Goal: Task Accomplishment & Management: Use online tool/utility

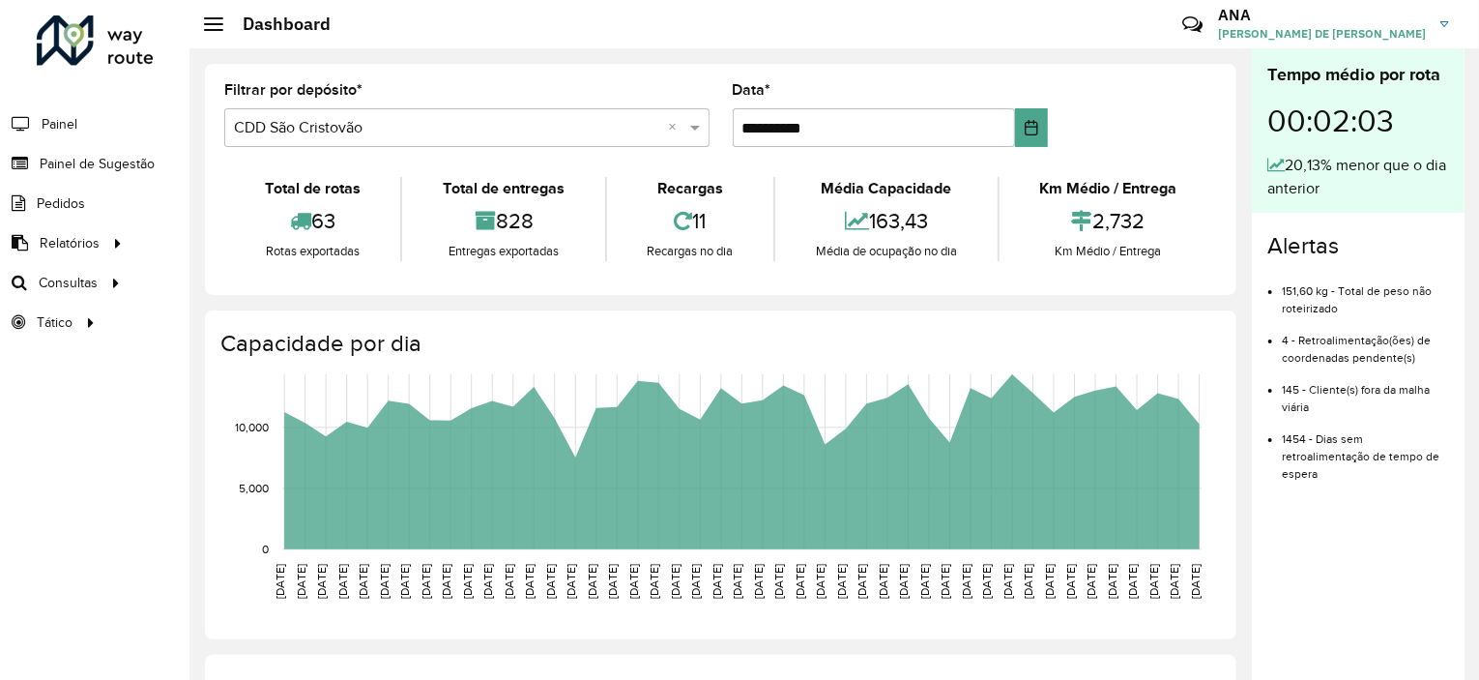
click at [332, 224] on div "63" at bounding box center [312, 221] width 166 height 42
click at [1196, 121] on formly-group "**********" at bounding box center [721, 122] width 1016 height 79
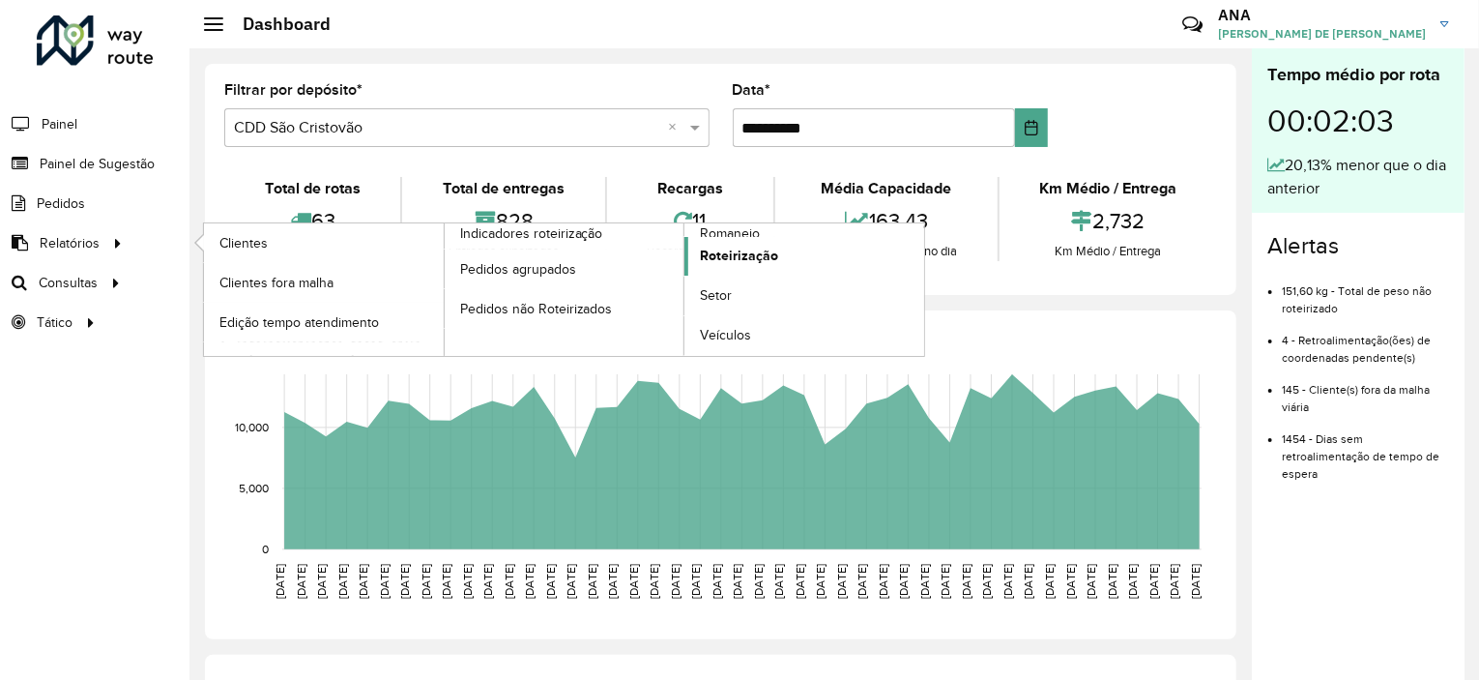
click at [749, 256] on span "Roteirização" at bounding box center [739, 256] width 78 height 20
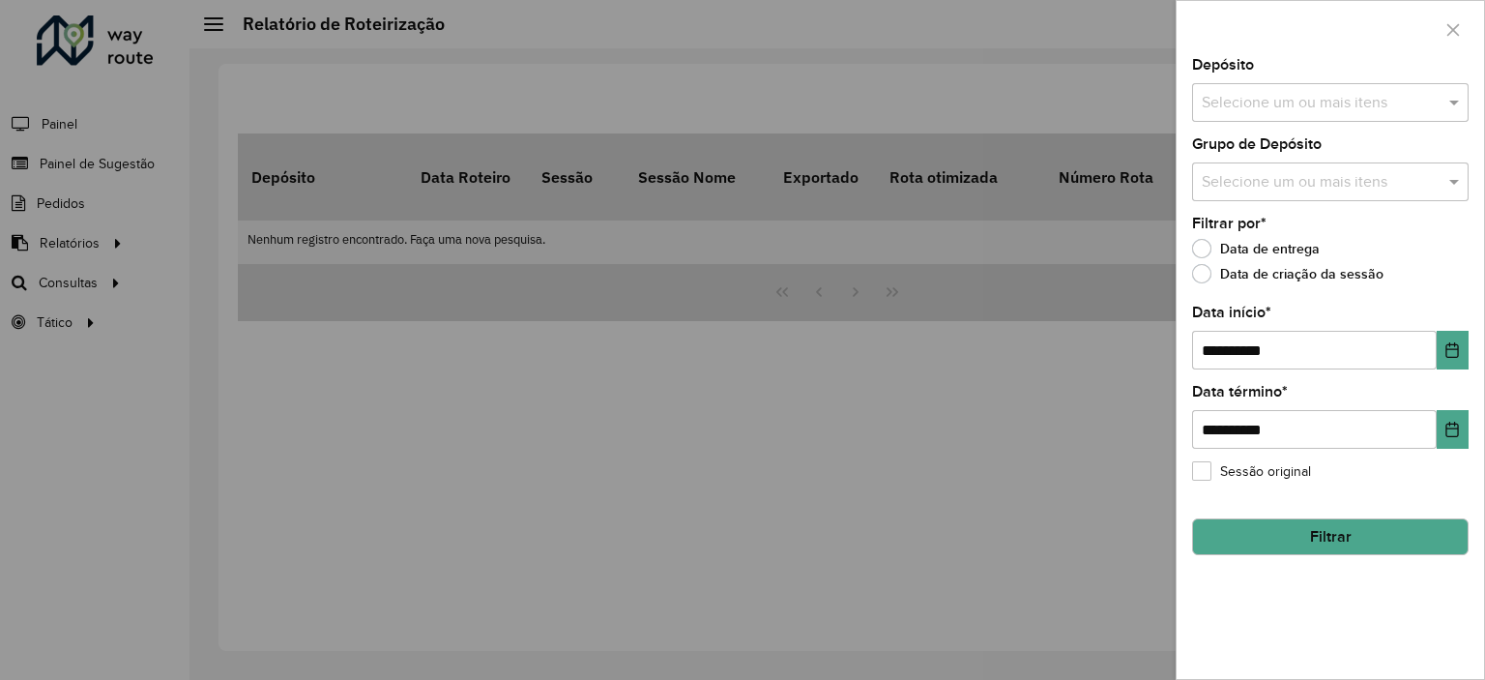
click at [1383, 528] on button "Filtrar" at bounding box center [1330, 536] width 277 height 37
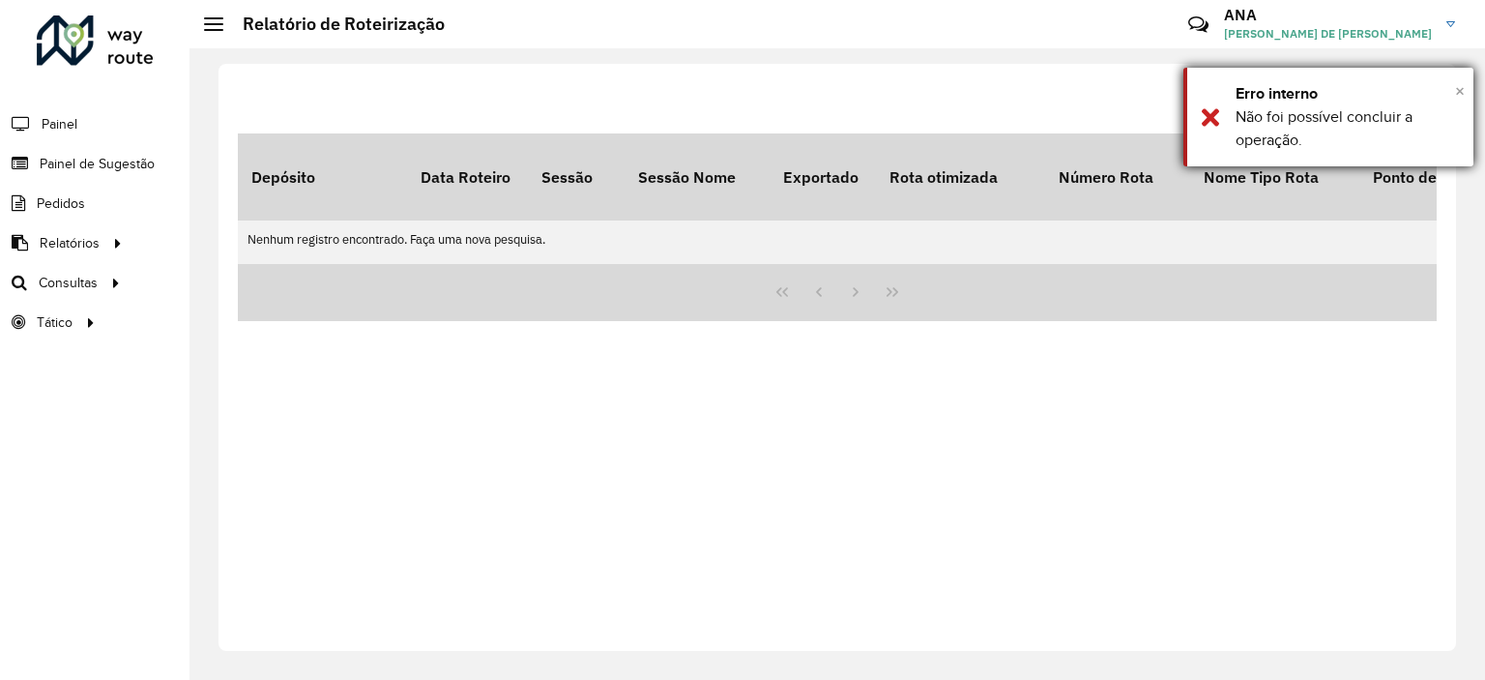
click at [1457, 84] on span "×" at bounding box center [1460, 90] width 10 height 21
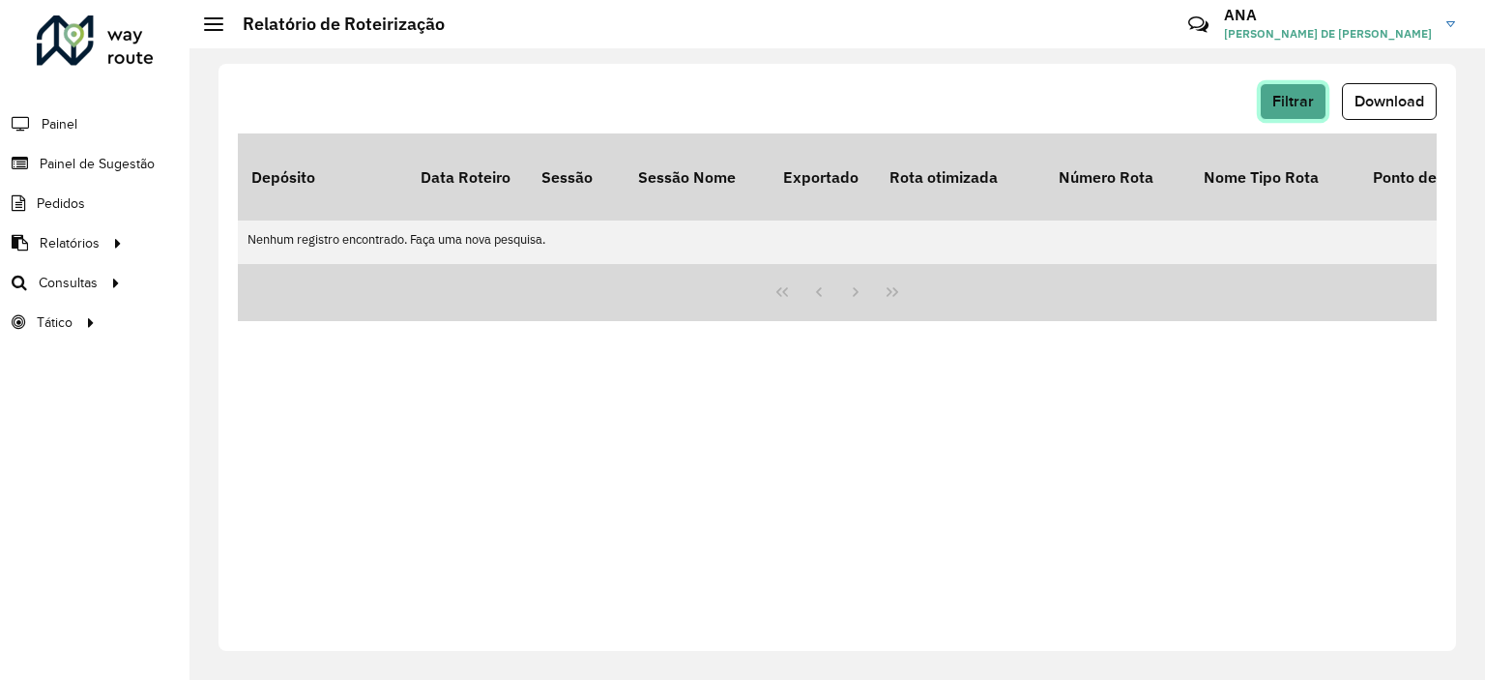
click at [1307, 100] on span "Filtrar" at bounding box center [1293, 101] width 42 height 16
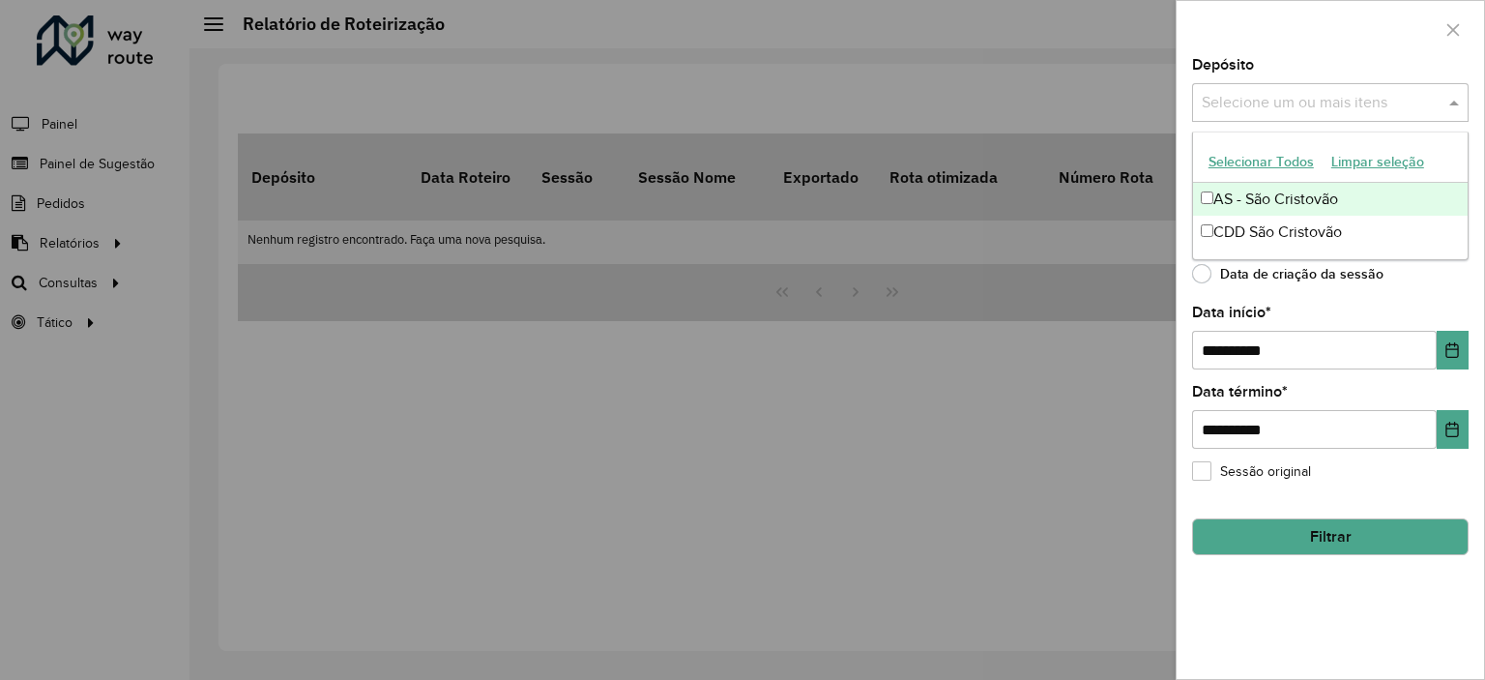
click at [1306, 88] on div "Selecione um ou mais itens" at bounding box center [1330, 102] width 277 height 39
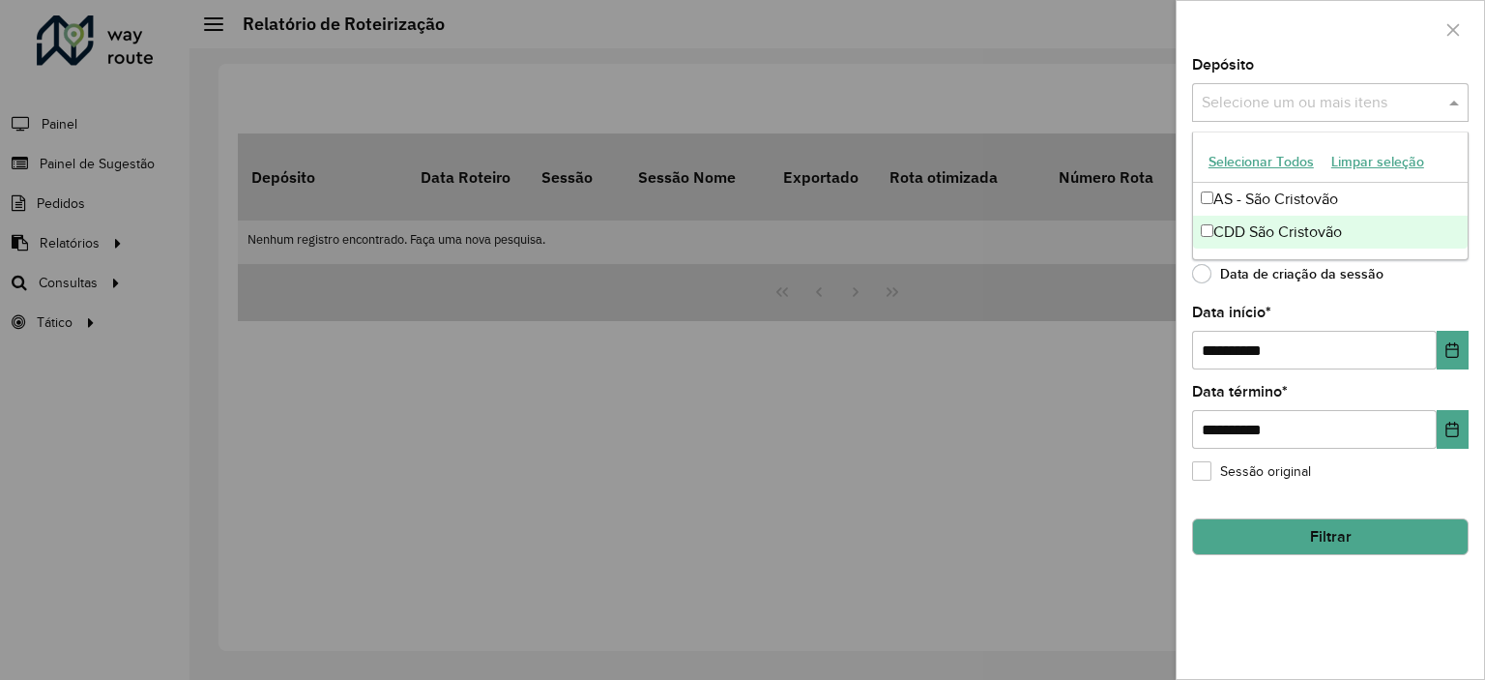
click at [1214, 223] on div "CDD São Cristovão" at bounding box center [1330, 232] width 275 height 33
click at [1446, 363] on button "Choose Date" at bounding box center [1453, 350] width 32 height 39
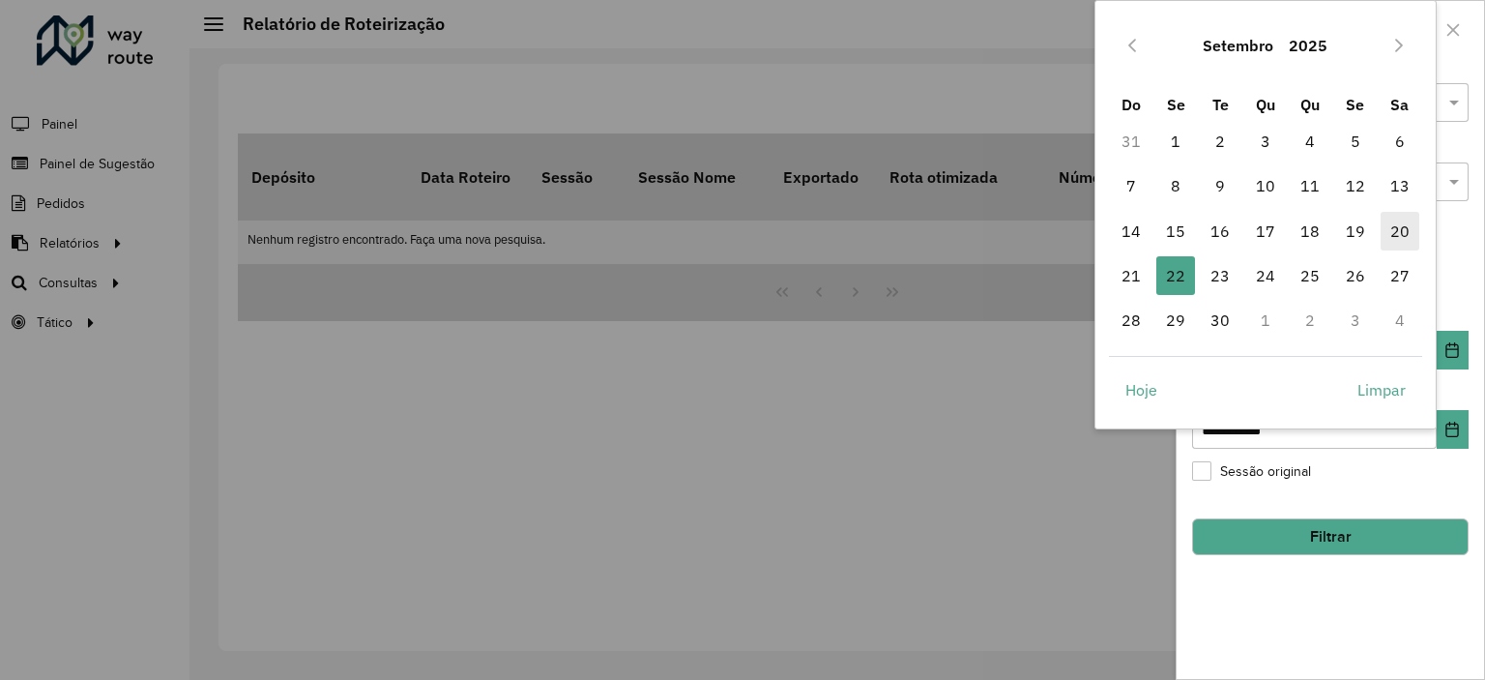
click at [1396, 227] on span "20" at bounding box center [1400, 231] width 39 height 39
type input "**********"
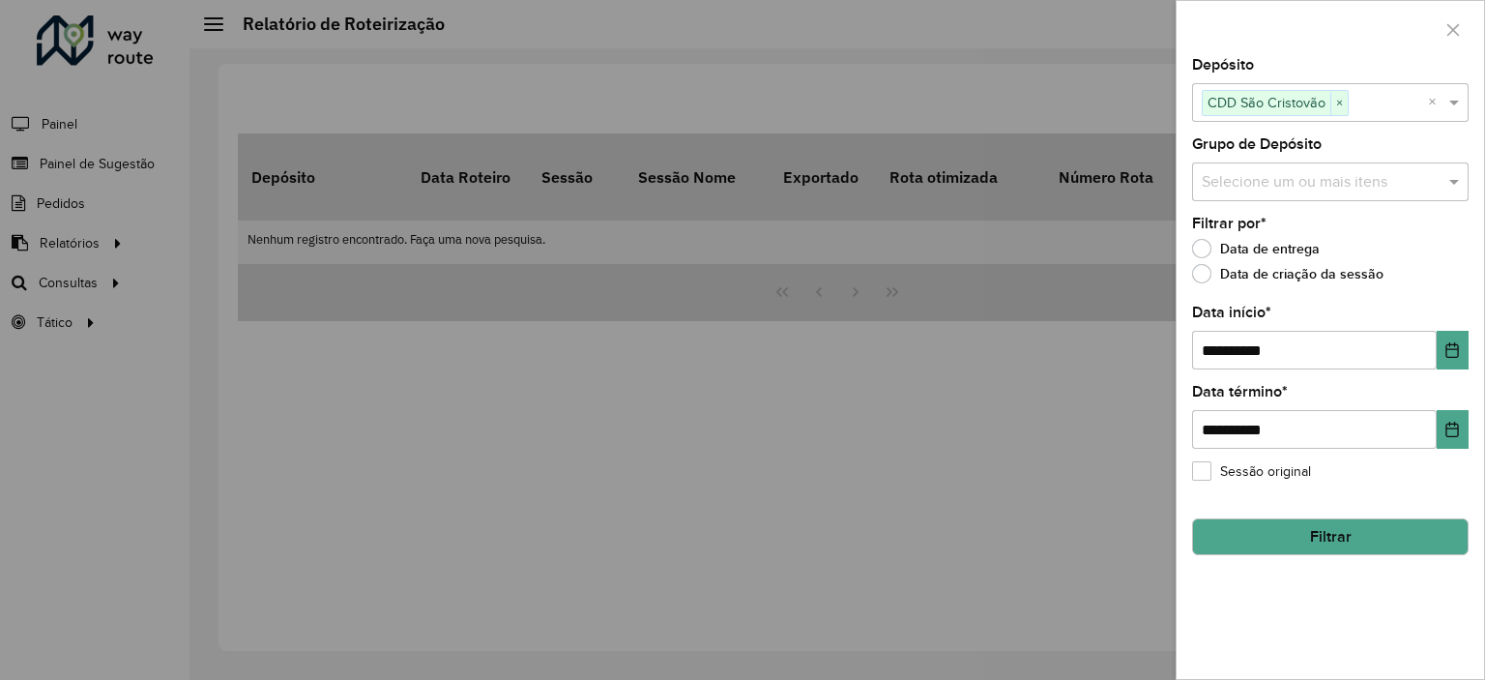
click at [1284, 537] on button "Filtrar" at bounding box center [1330, 536] width 277 height 37
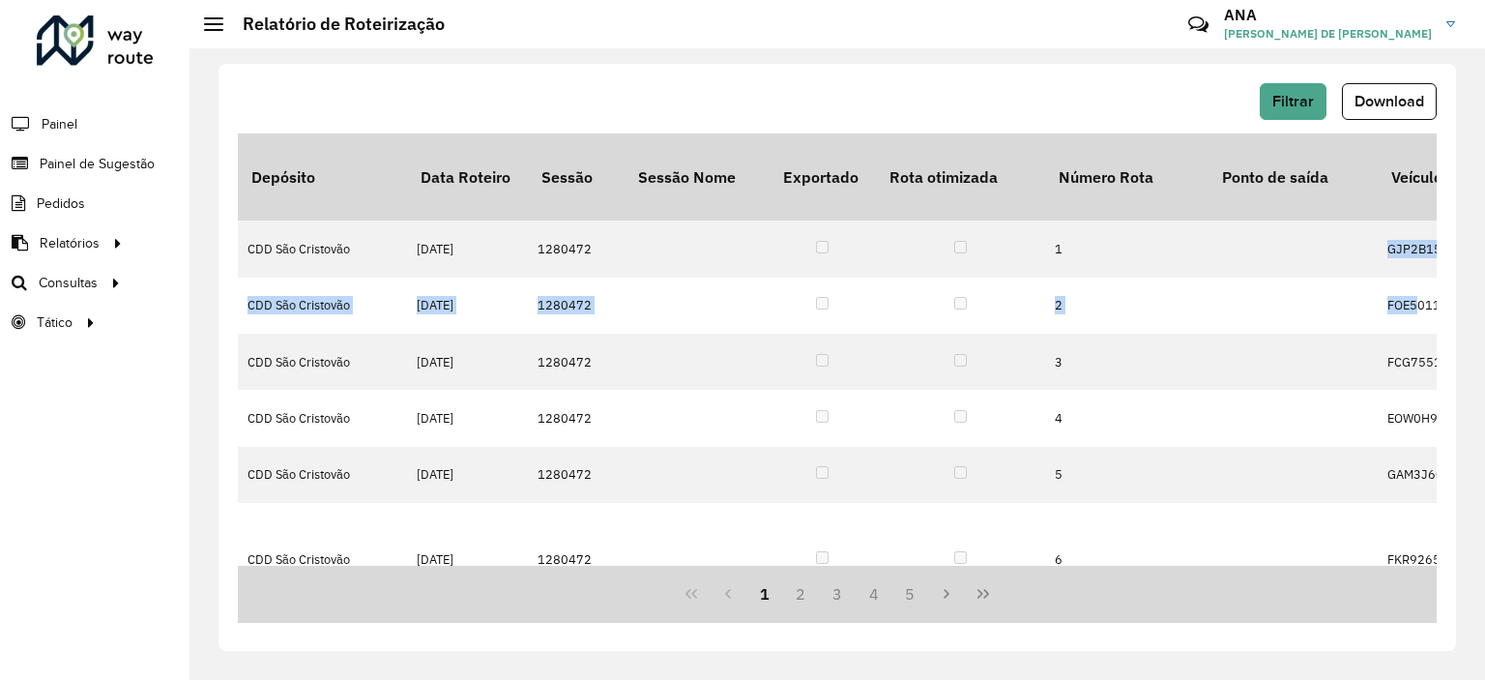
drag, startPoint x: 1437, startPoint y: 212, endPoint x: 1434, endPoint y: 250, distance: 38.8
click at [1438, 325] on div "Filtrar Download Depósito Data Roteiro Sessão Sessão Nome Exportado Rota otimiz…" at bounding box center [838, 357] width 1238 height 587
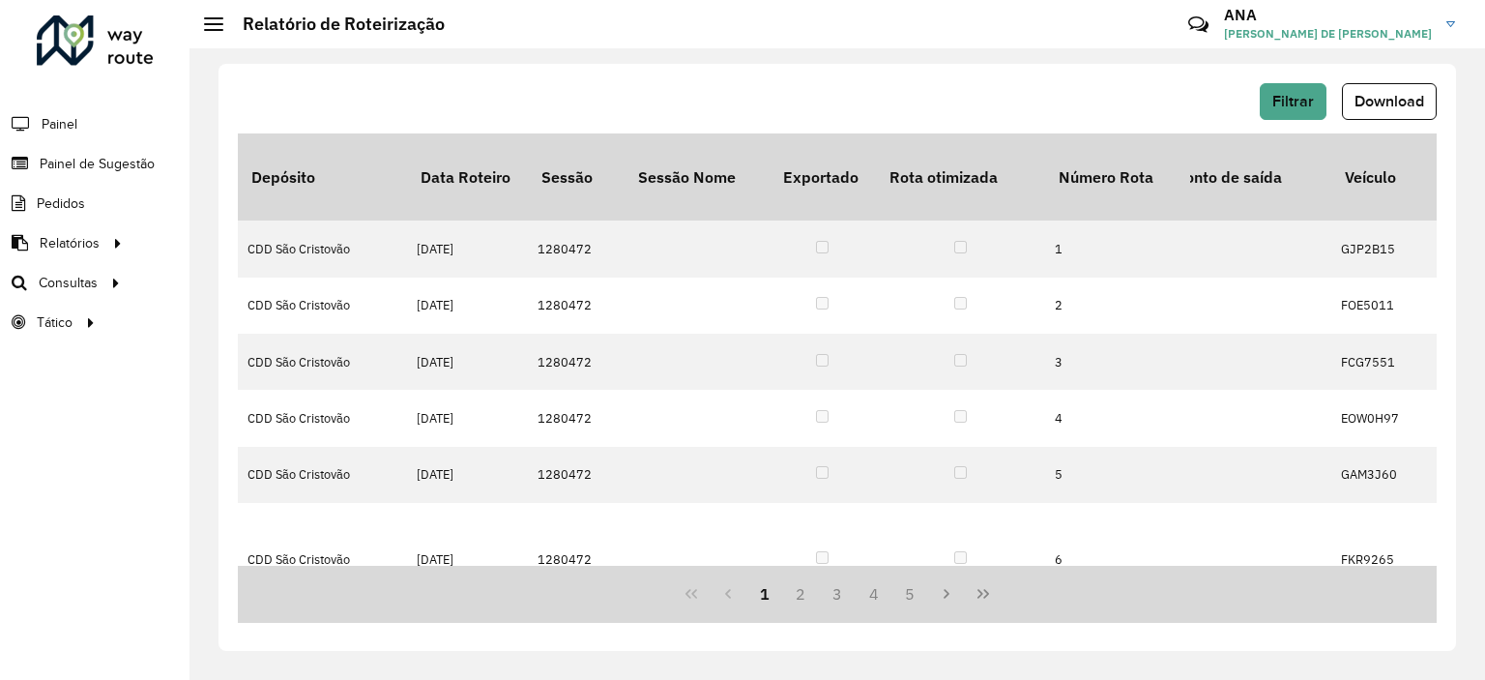
click at [1312, 120] on div "Filtrar Download" at bounding box center [837, 108] width 1199 height 50
click at [1300, 110] on button "Filtrar" at bounding box center [1293, 101] width 67 height 37
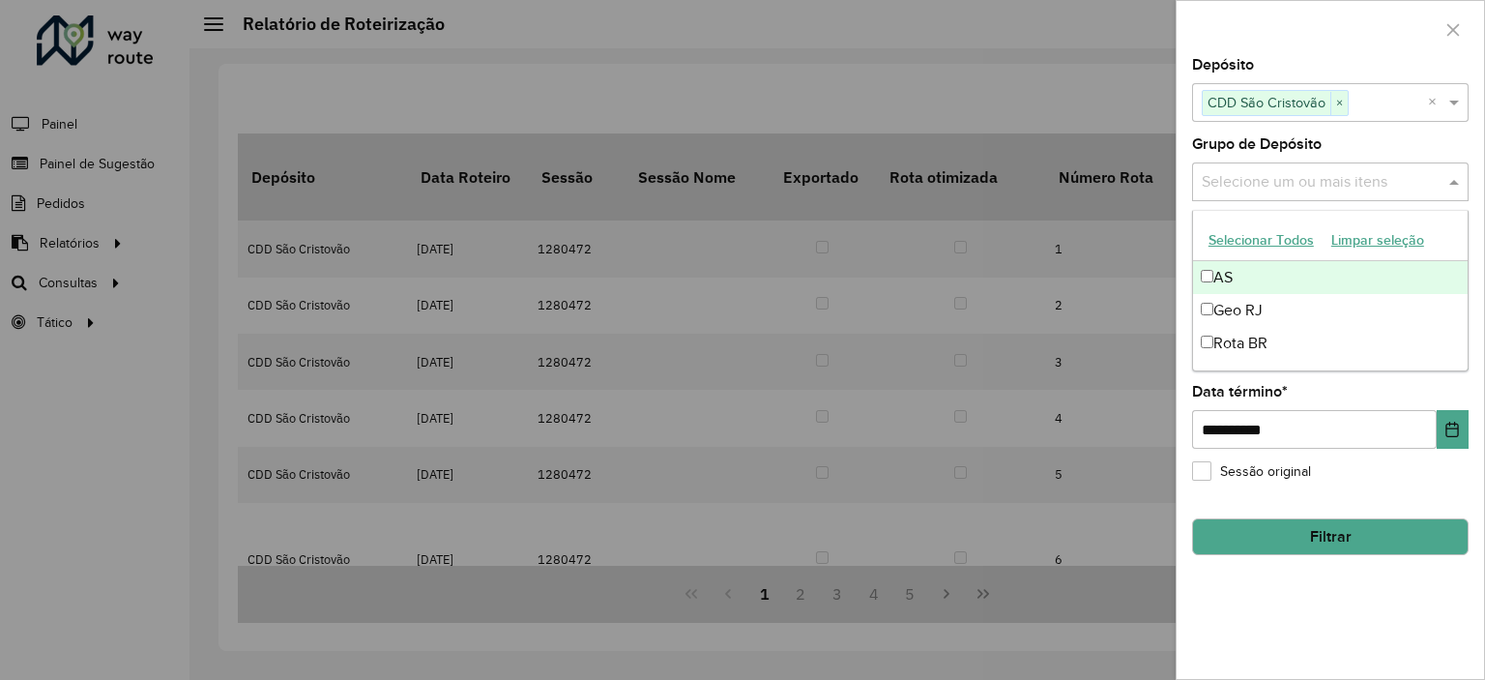
click at [1276, 185] on input "text" at bounding box center [1321, 182] width 248 height 23
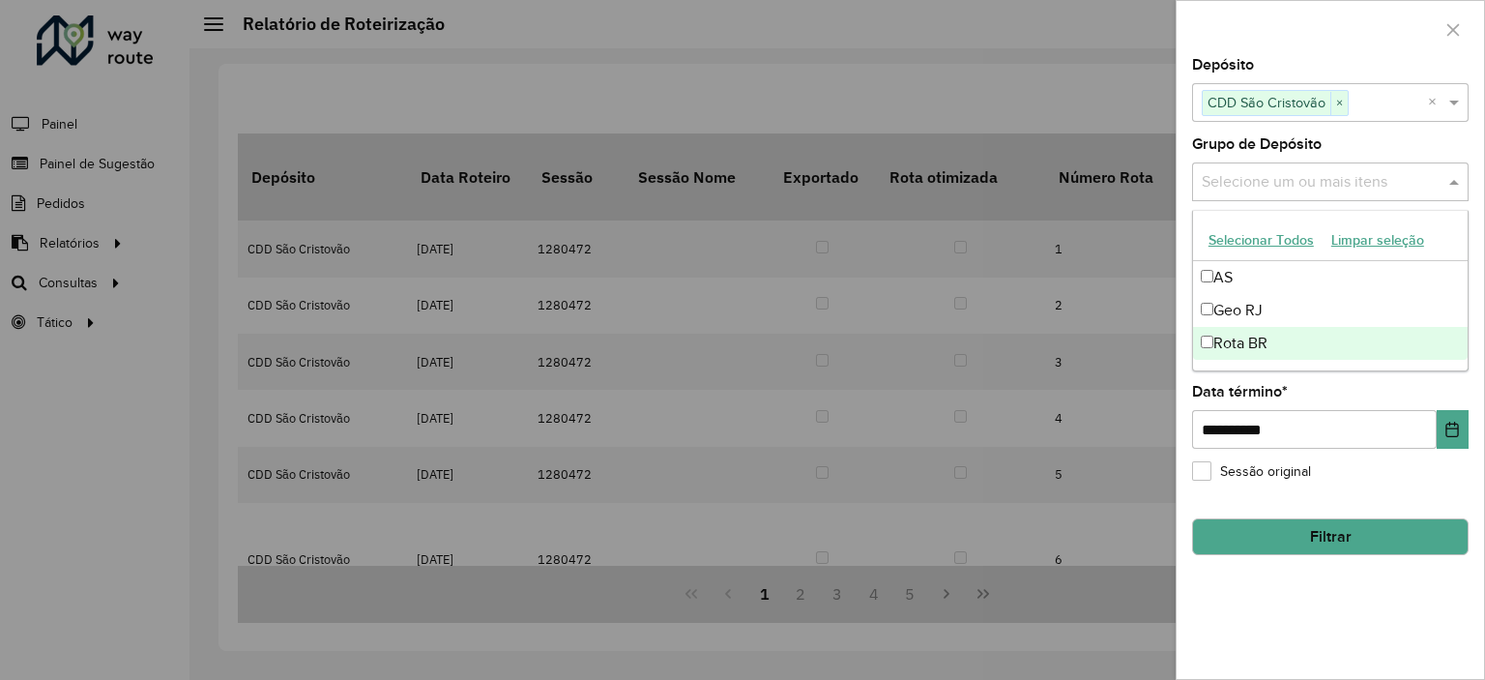
click at [1277, 598] on div "**********" at bounding box center [1330, 368] width 307 height 621
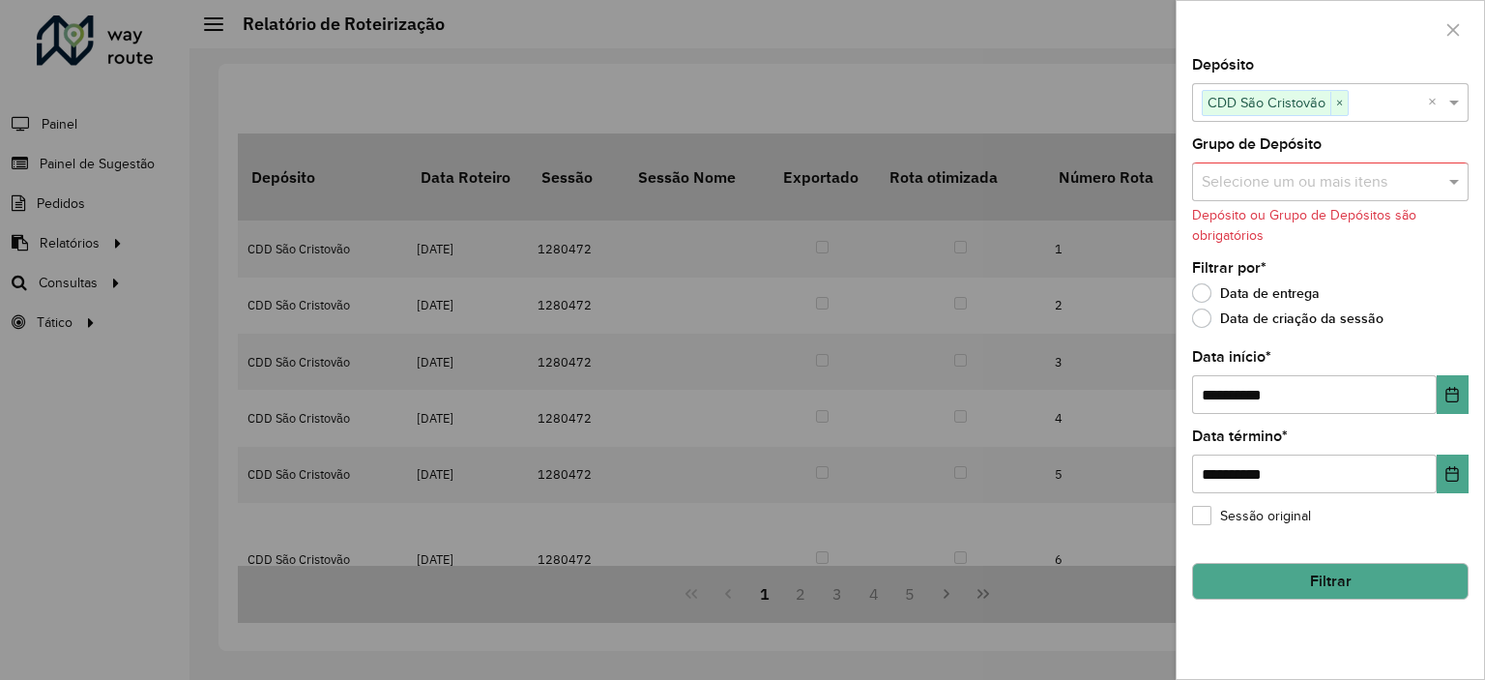
click at [1318, 581] on button "Filtrar" at bounding box center [1330, 581] width 277 height 37
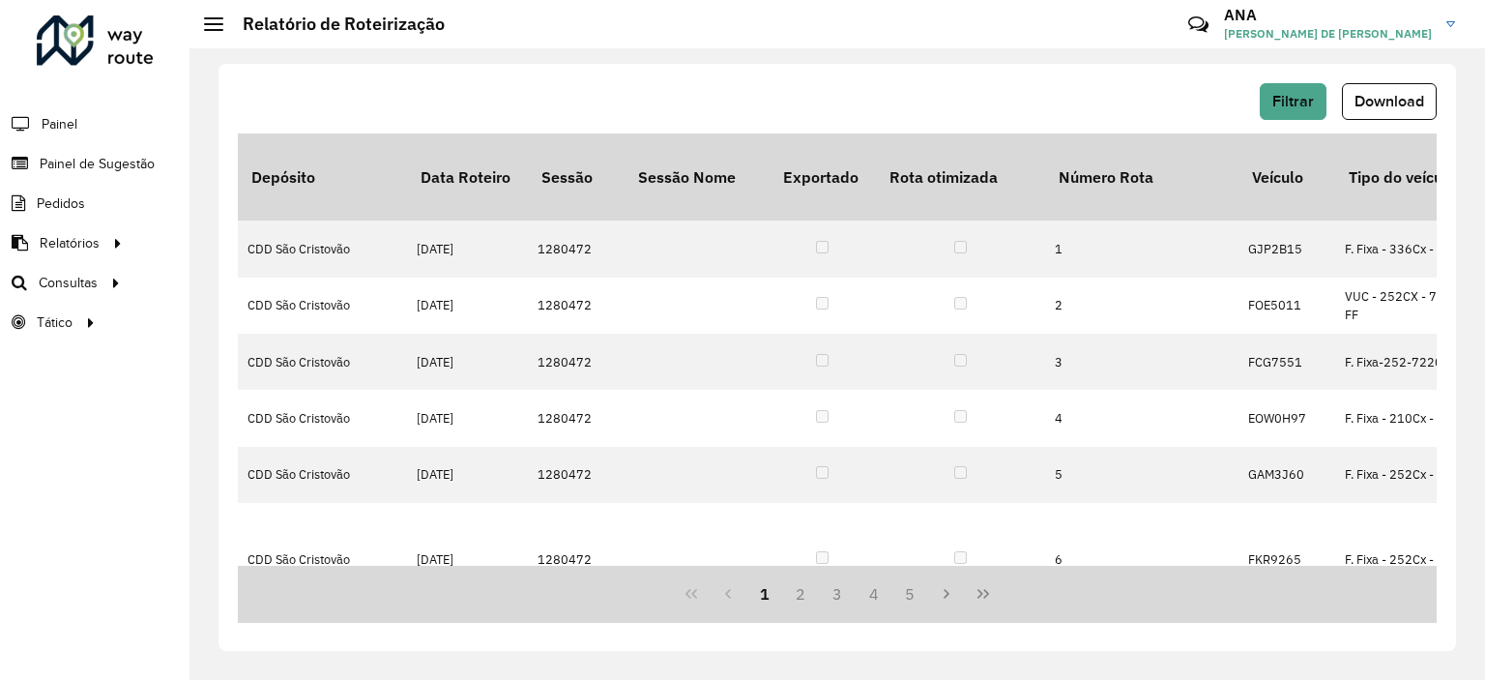
scroll to position [0, 284]
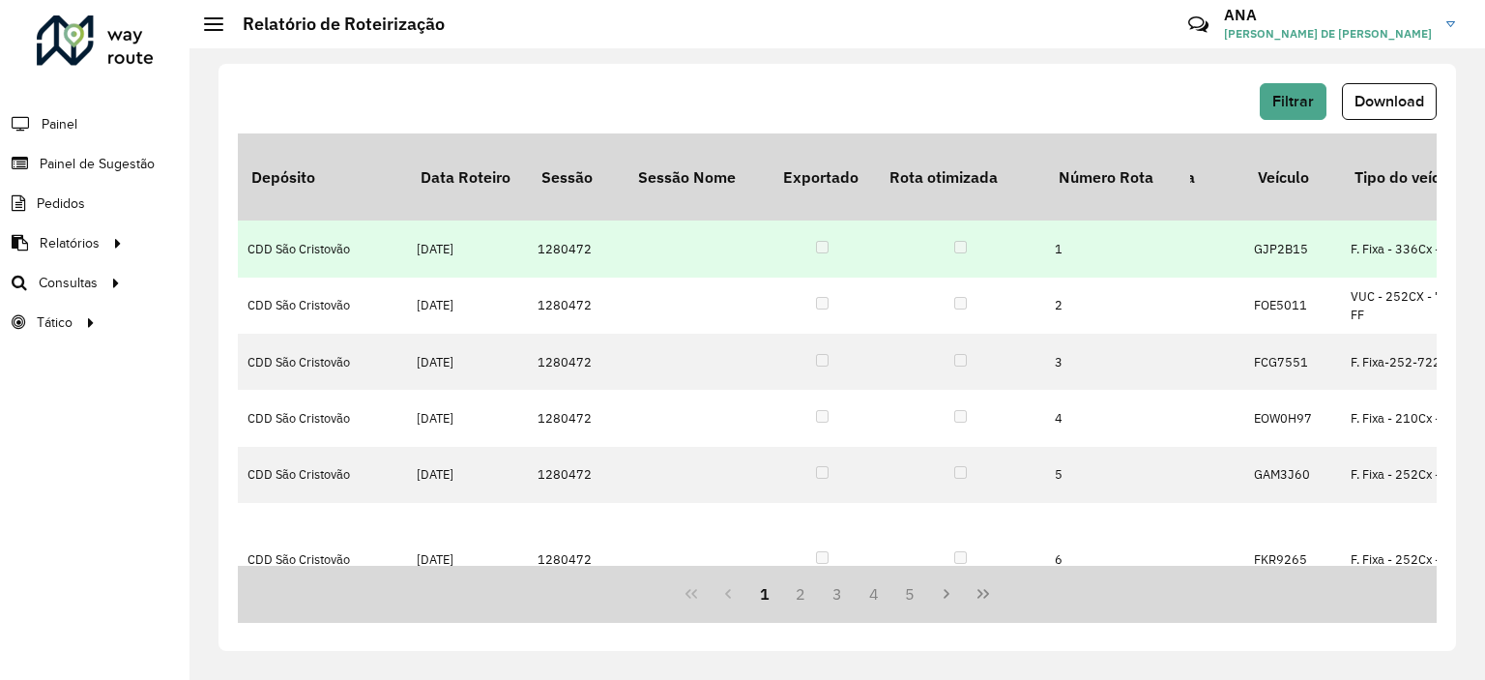
click at [1338, 239] on td "GJP2B15" at bounding box center [1292, 248] width 97 height 56
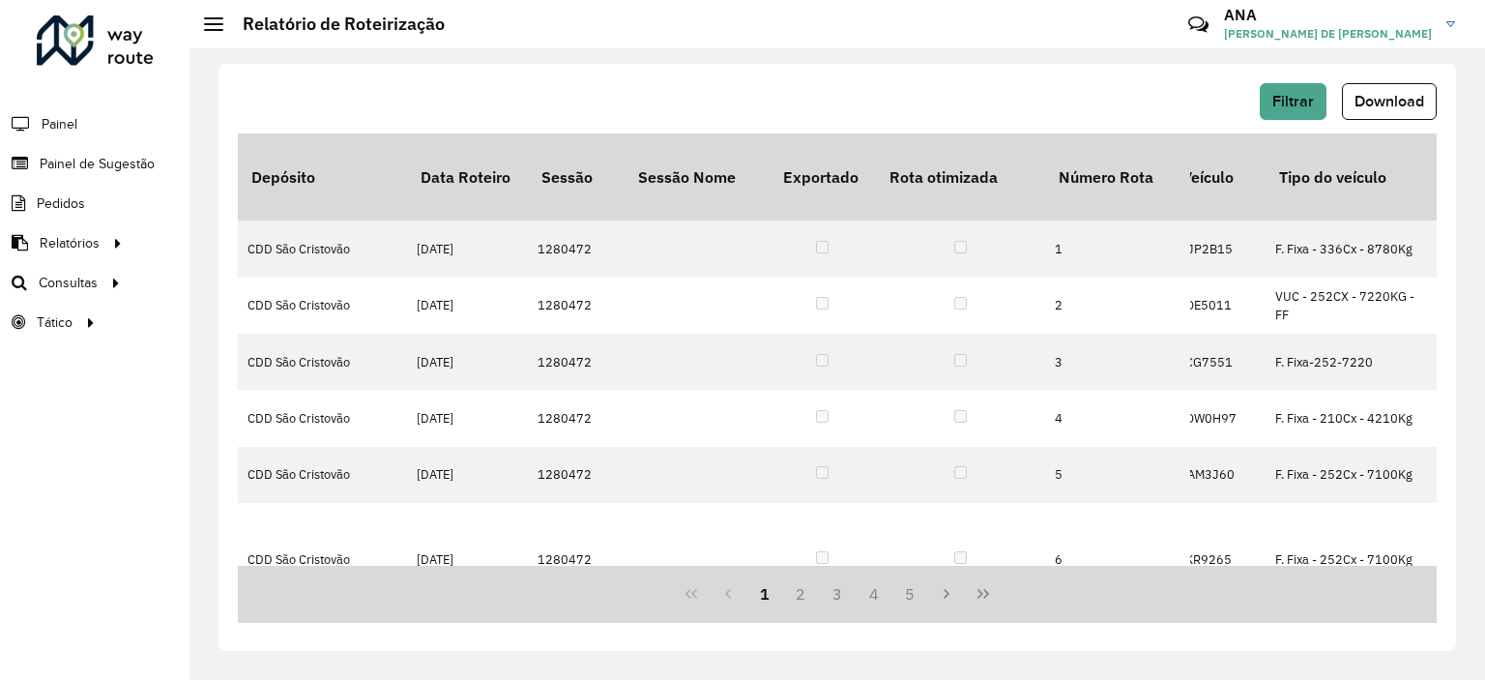
scroll to position [0, 0]
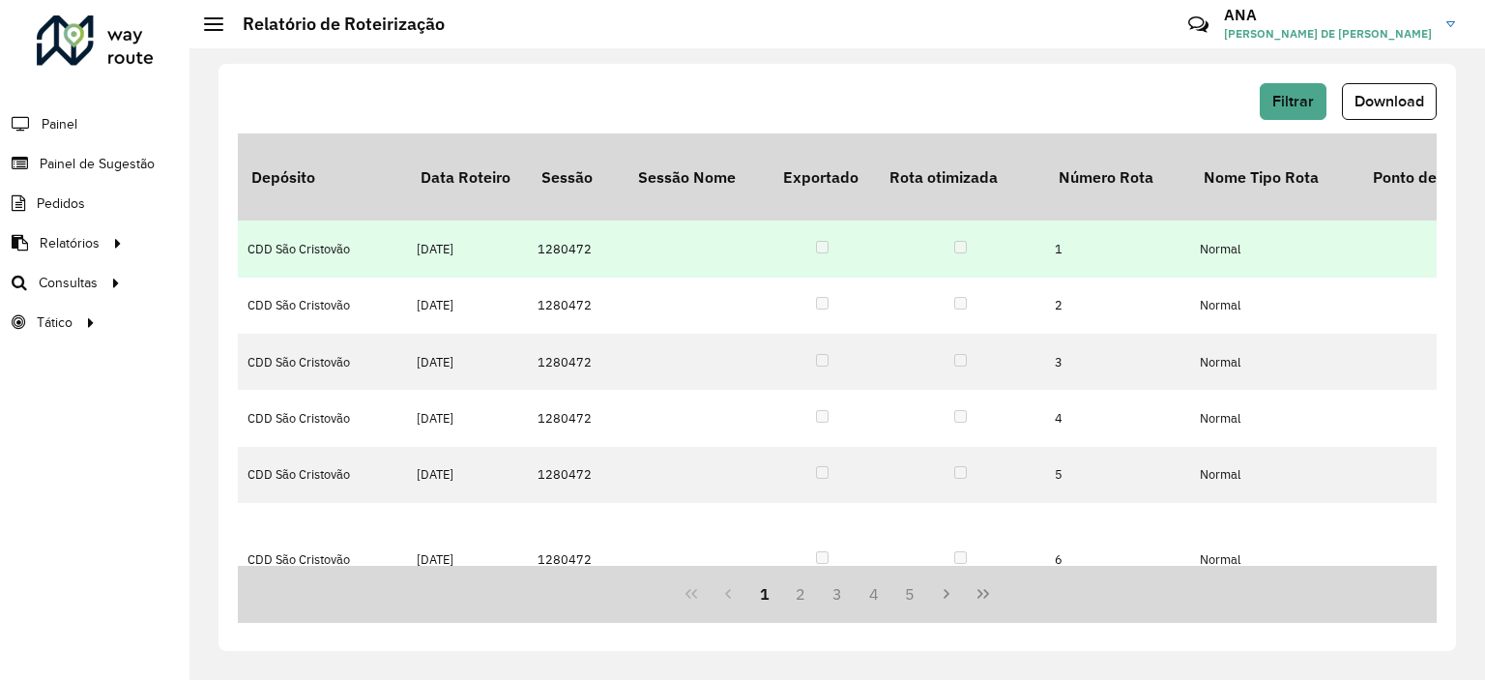
click at [427, 220] on td "[DATE]" at bounding box center [467, 248] width 121 height 56
click at [430, 220] on td "[DATE]" at bounding box center [467, 248] width 121 height 56
click at [1225, 241] on td "Normal" at bounding box center [1274, 248] width 169 height 56
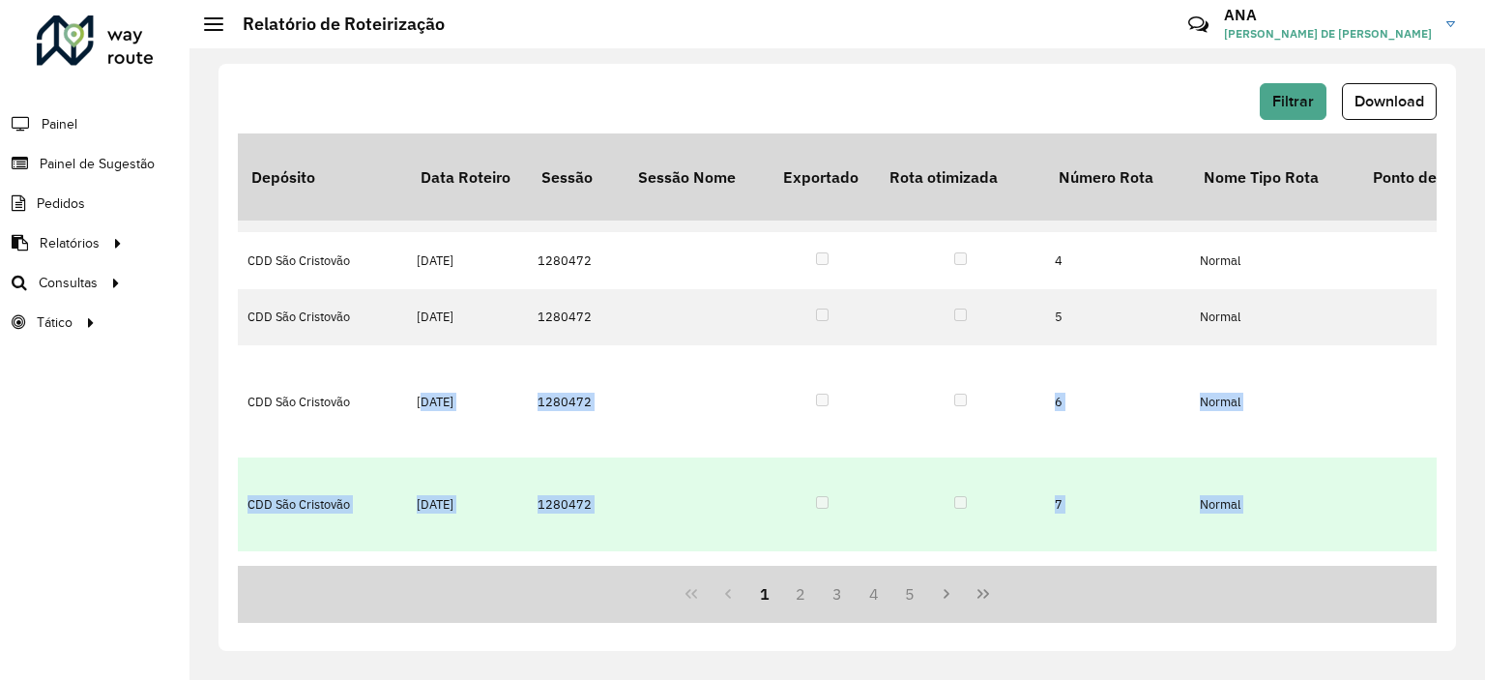
drag, startPoint x: 414, startPoint y: 560, endPoint x: 765, endPoint y: 552, distance: 351.1
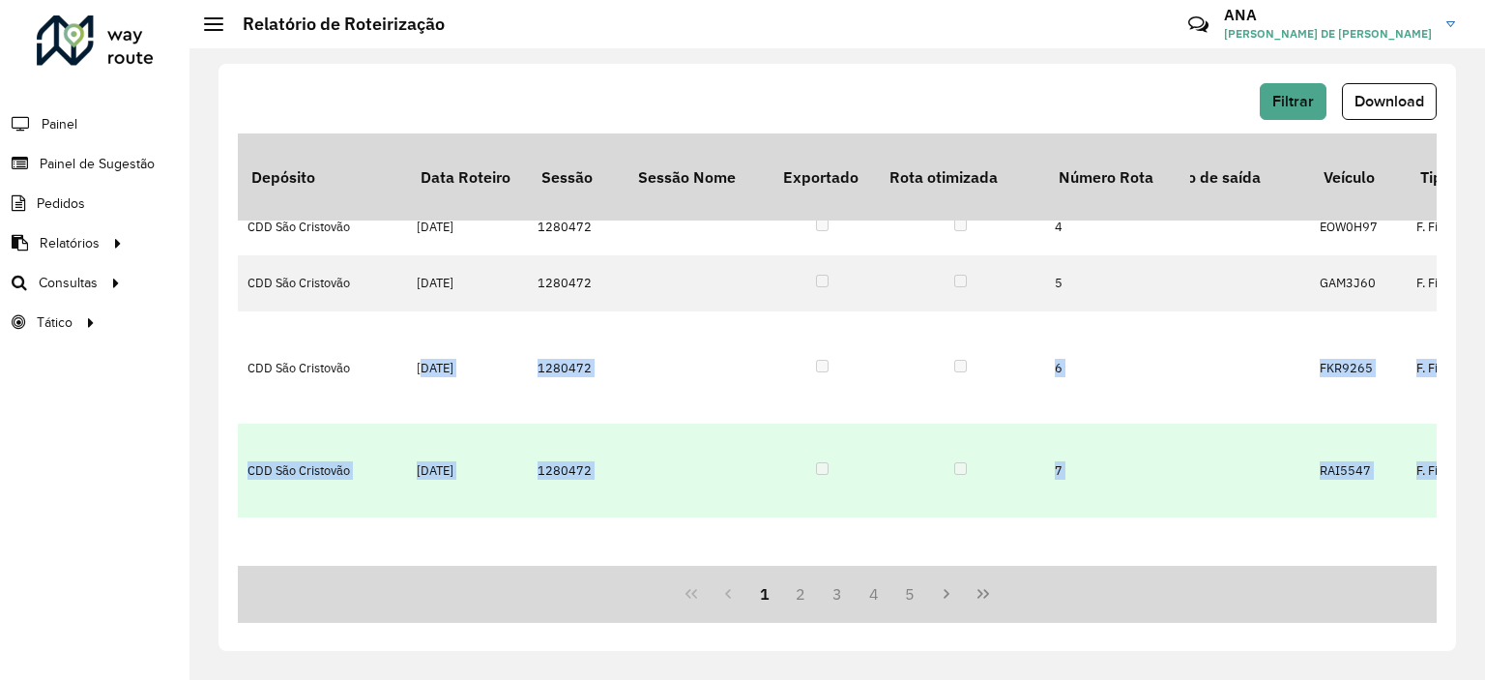
scroll to position [191, 219]
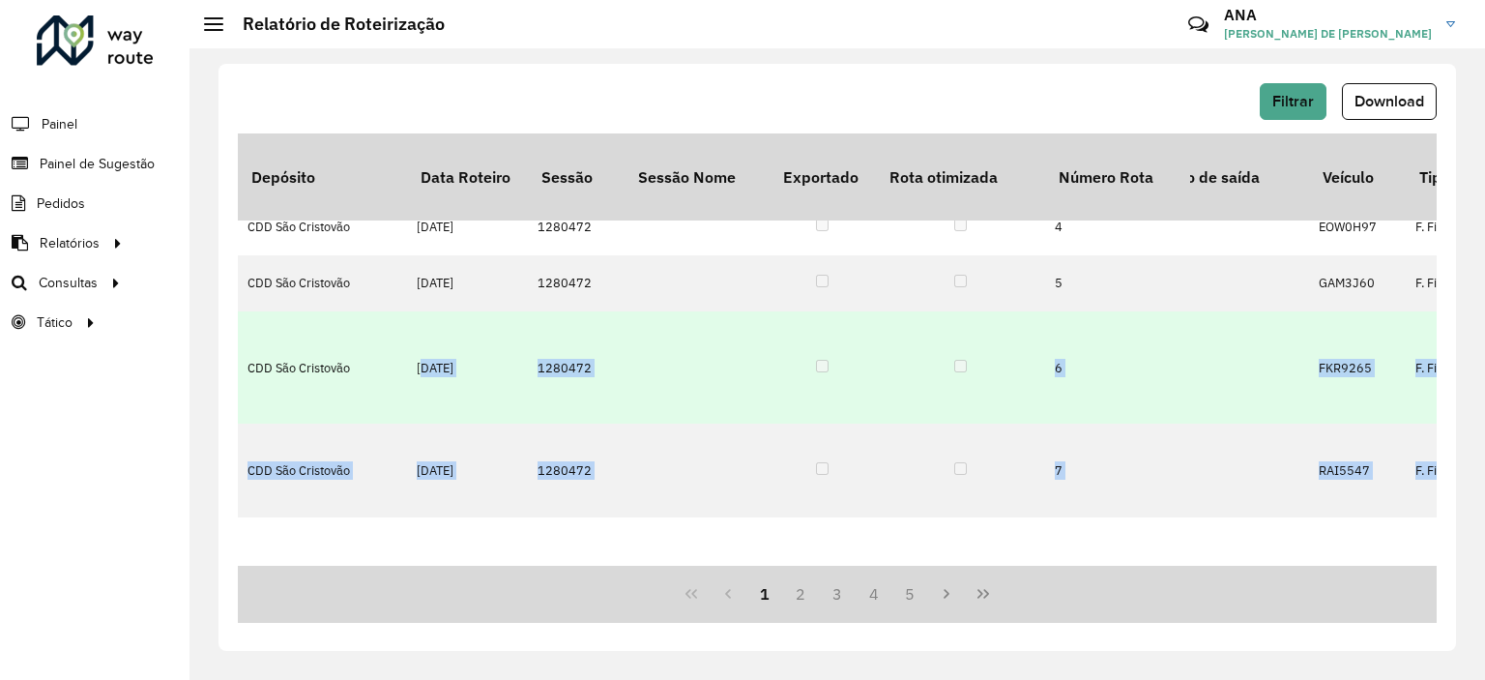
click at [1329, 402] on td "FKR9265" at bounding box center [1357, 367] width 97 height 112
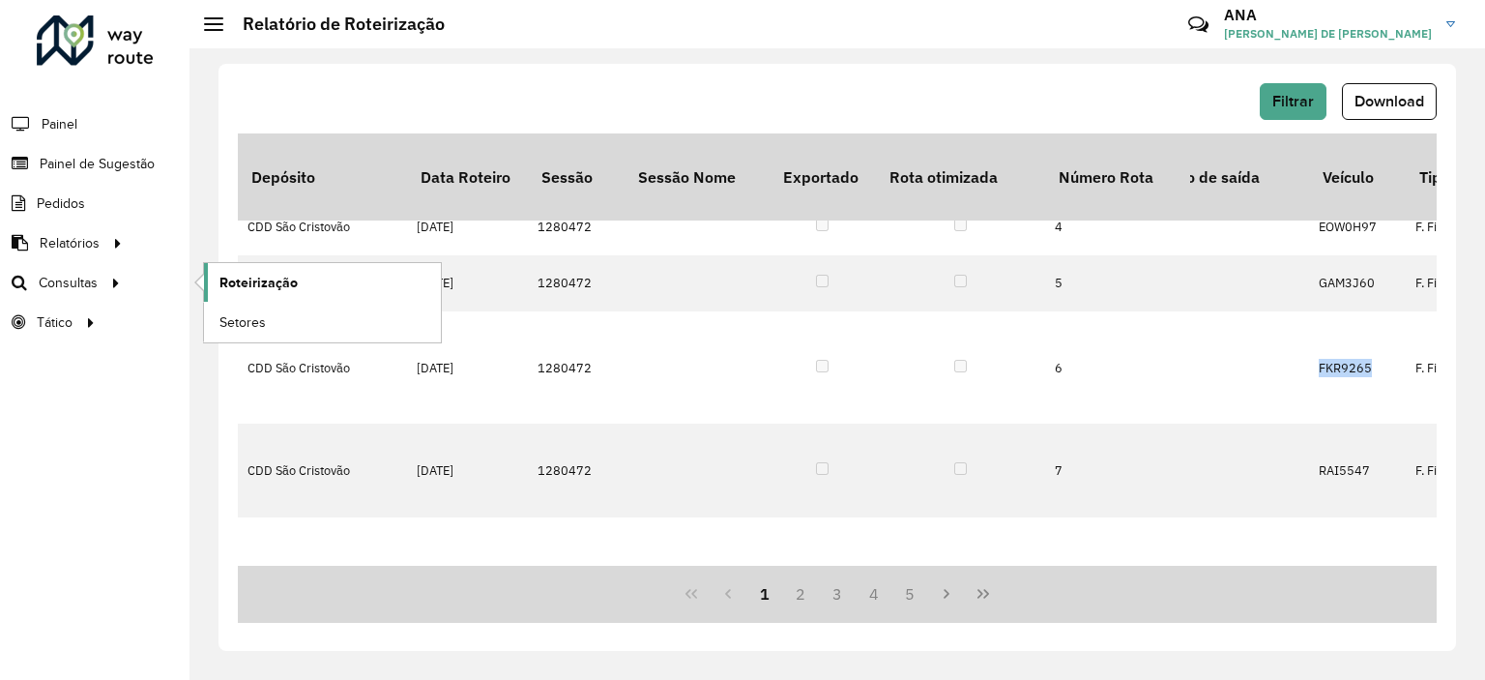
click at [252, 285] on span "Roteirização" at bounding box center [258, 283] width 78 height 20
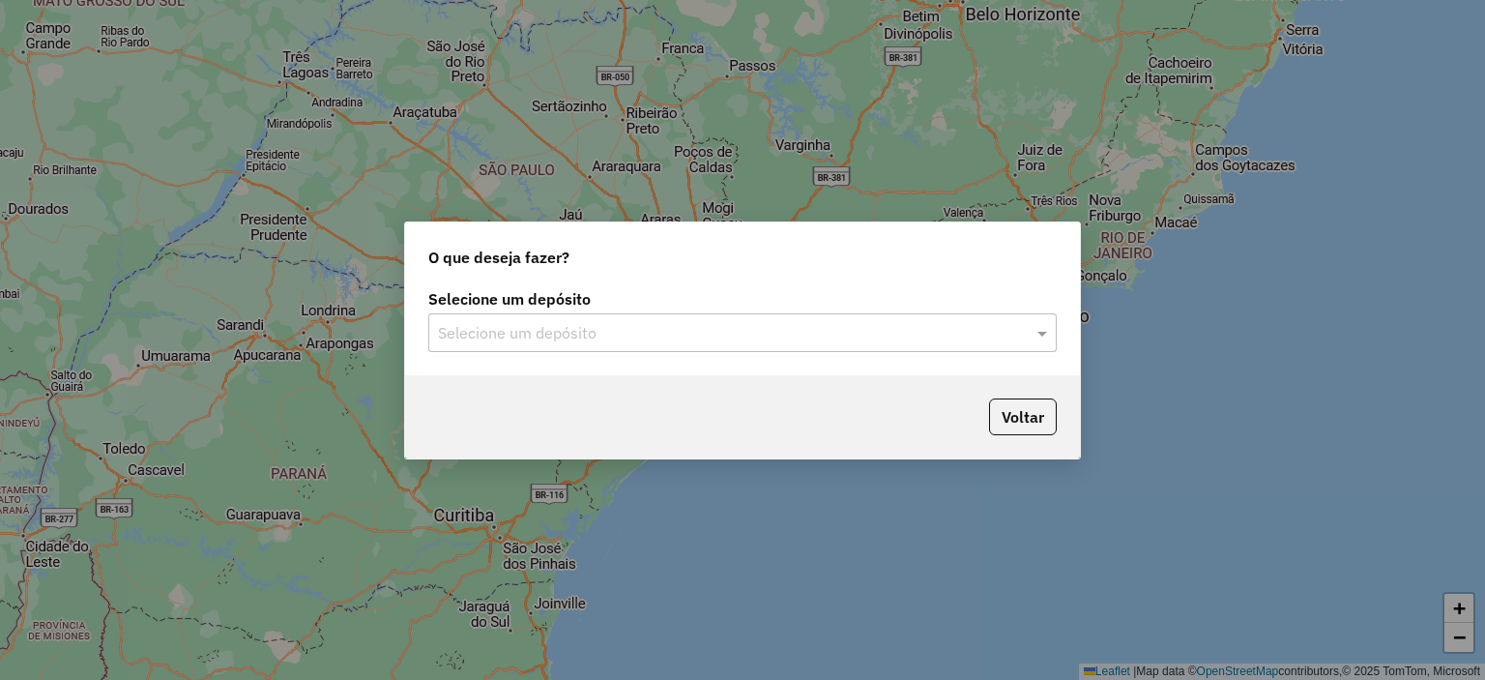
click at [498, 337] on input "text" at bounding box center [723, 333] width 570 height 23
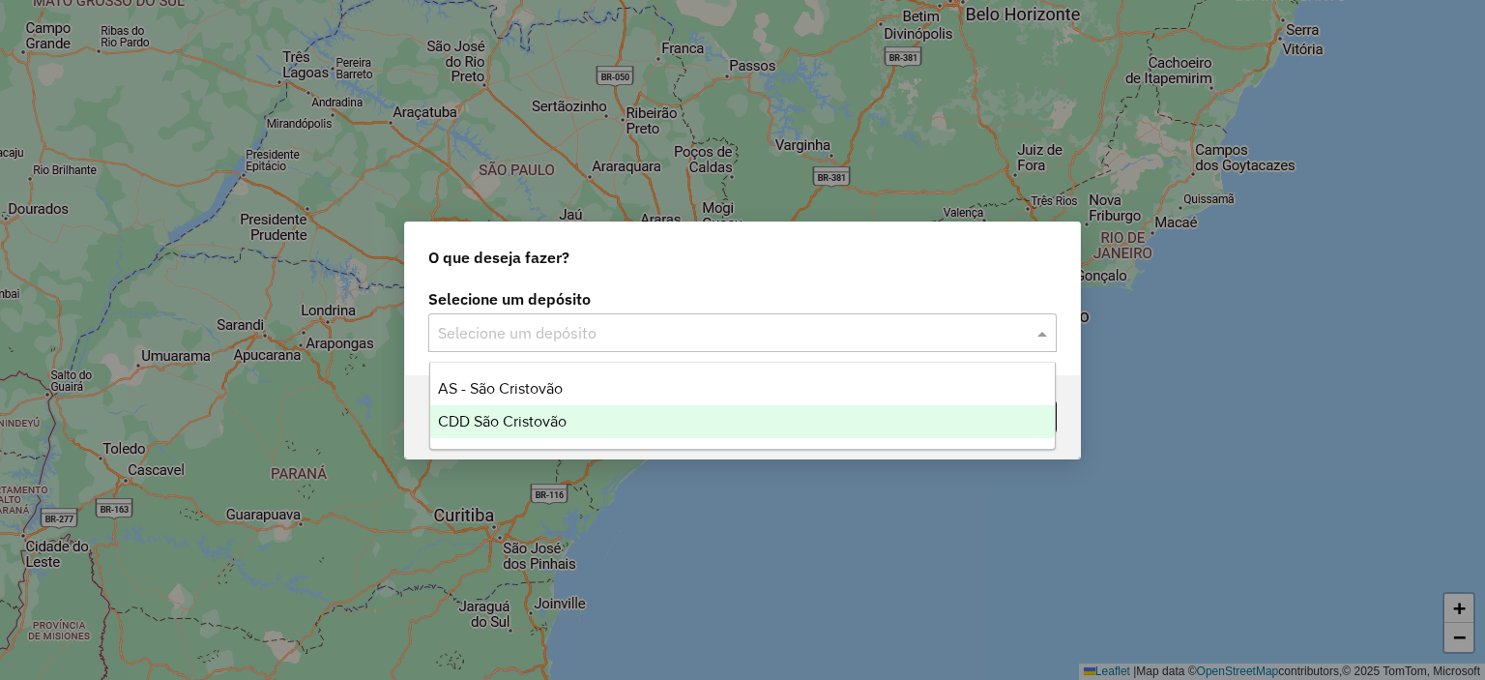
click at [500, 418] on span "CDD São Cristovão" at bounding box center [502, 421] width 129 height 16
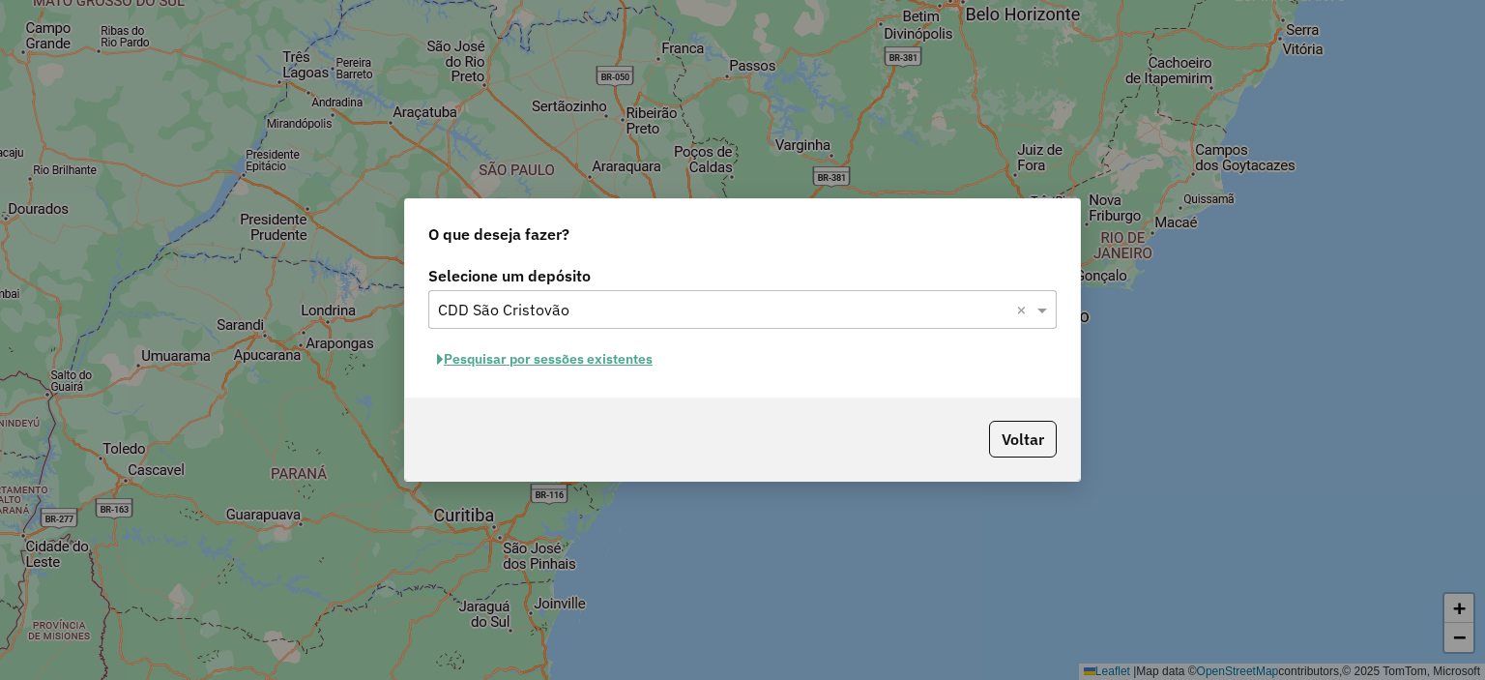
click at [584, 363] on button "Pesquisar por sessões existentes" at bounding box center [544, 359] width 233 height 30
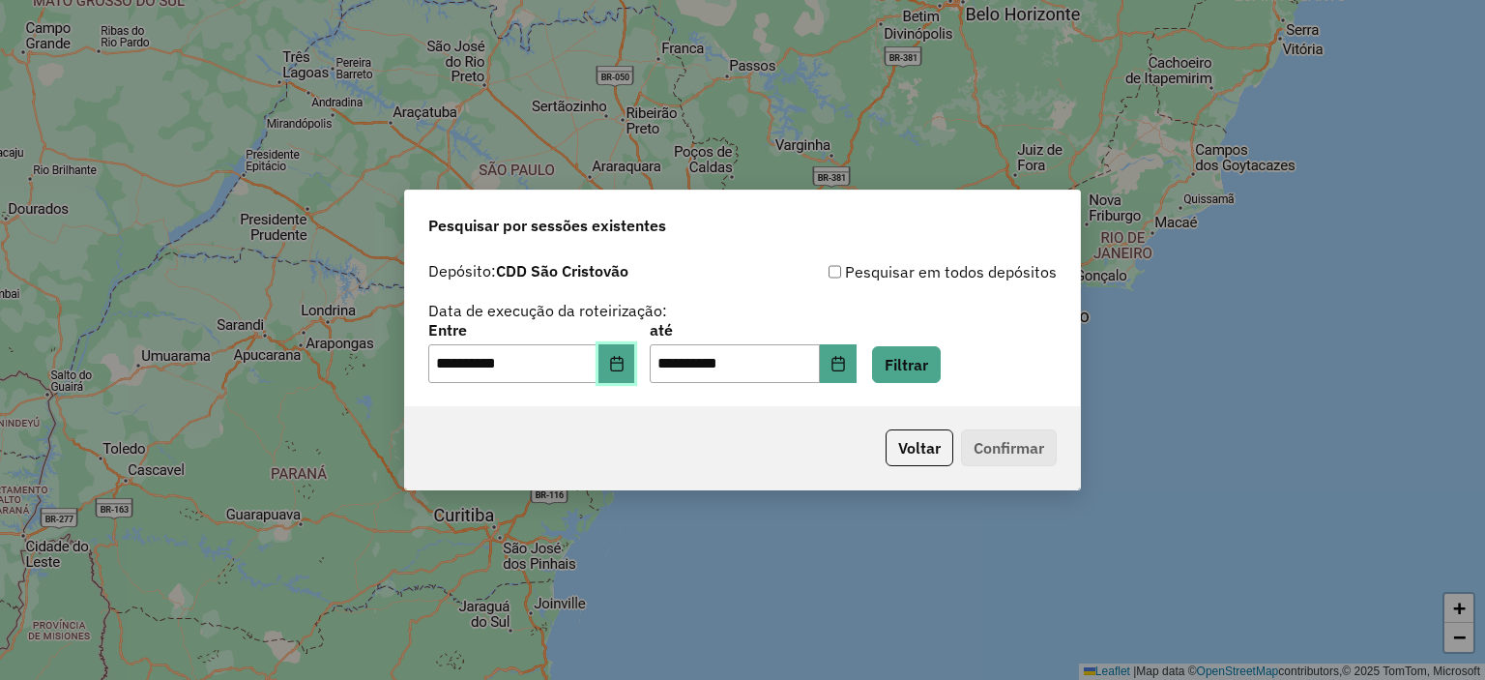
click at [623, 364] on icon "Choose Date" at bounding box center [616, 363] width 13 height 15
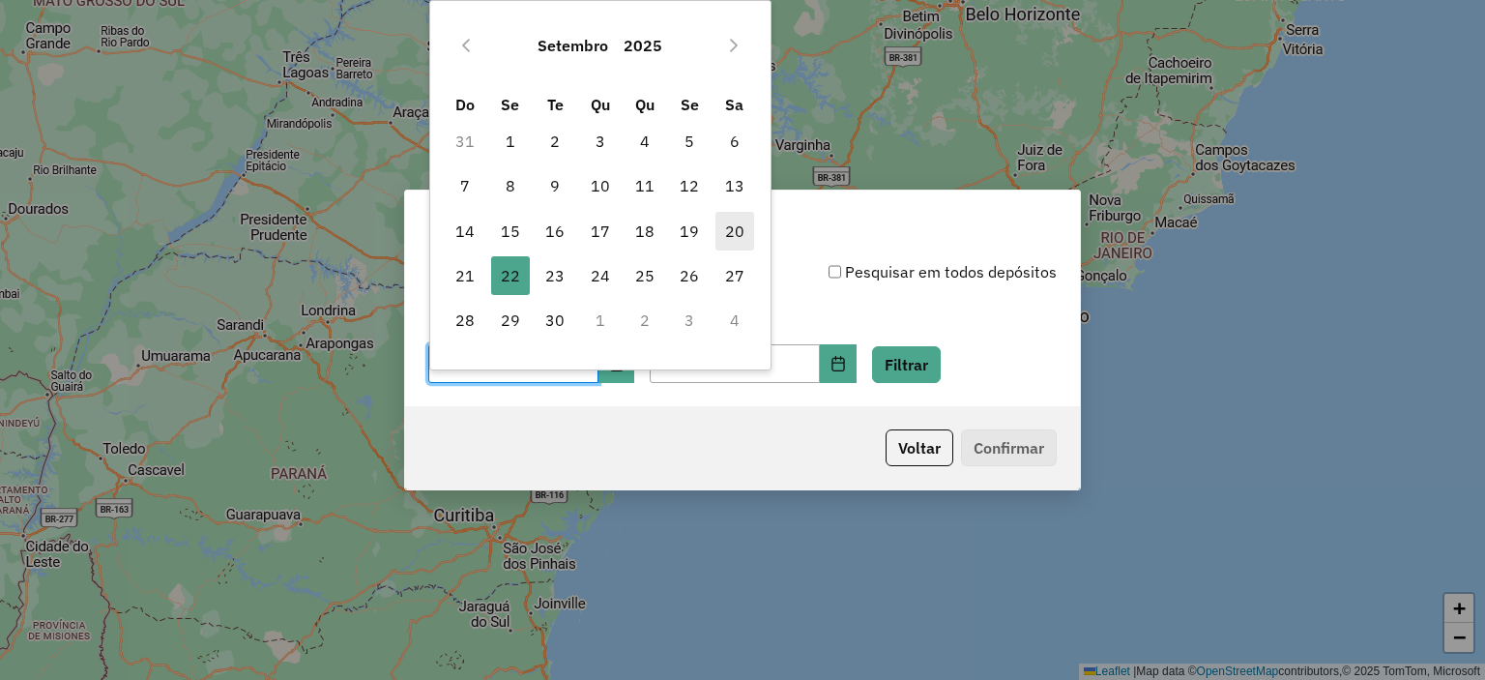
click at [727, 227] on span "20" at bounding box center [735, 231] width 39 height 39
type input "**********"
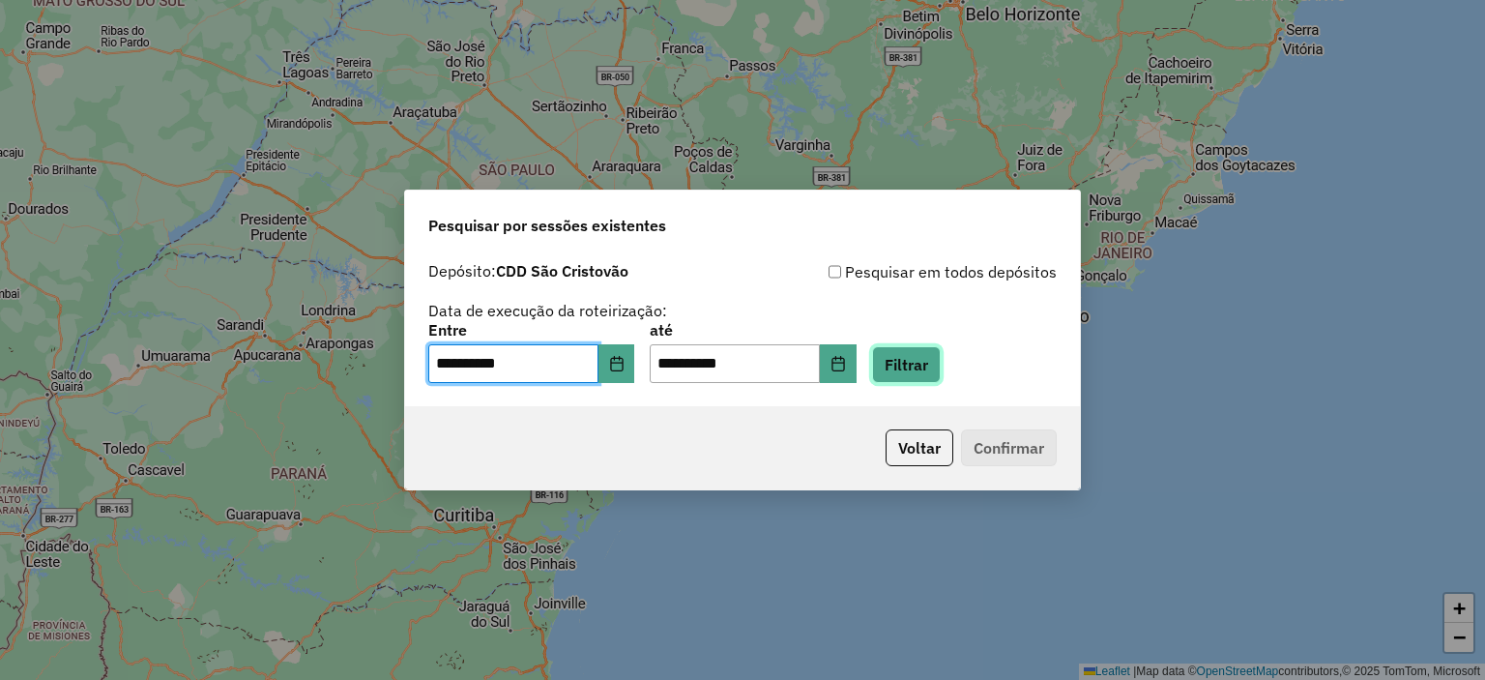
click at [941, 368] on button "Filtrar" at bounding box center [906, 364] width 69 height 37
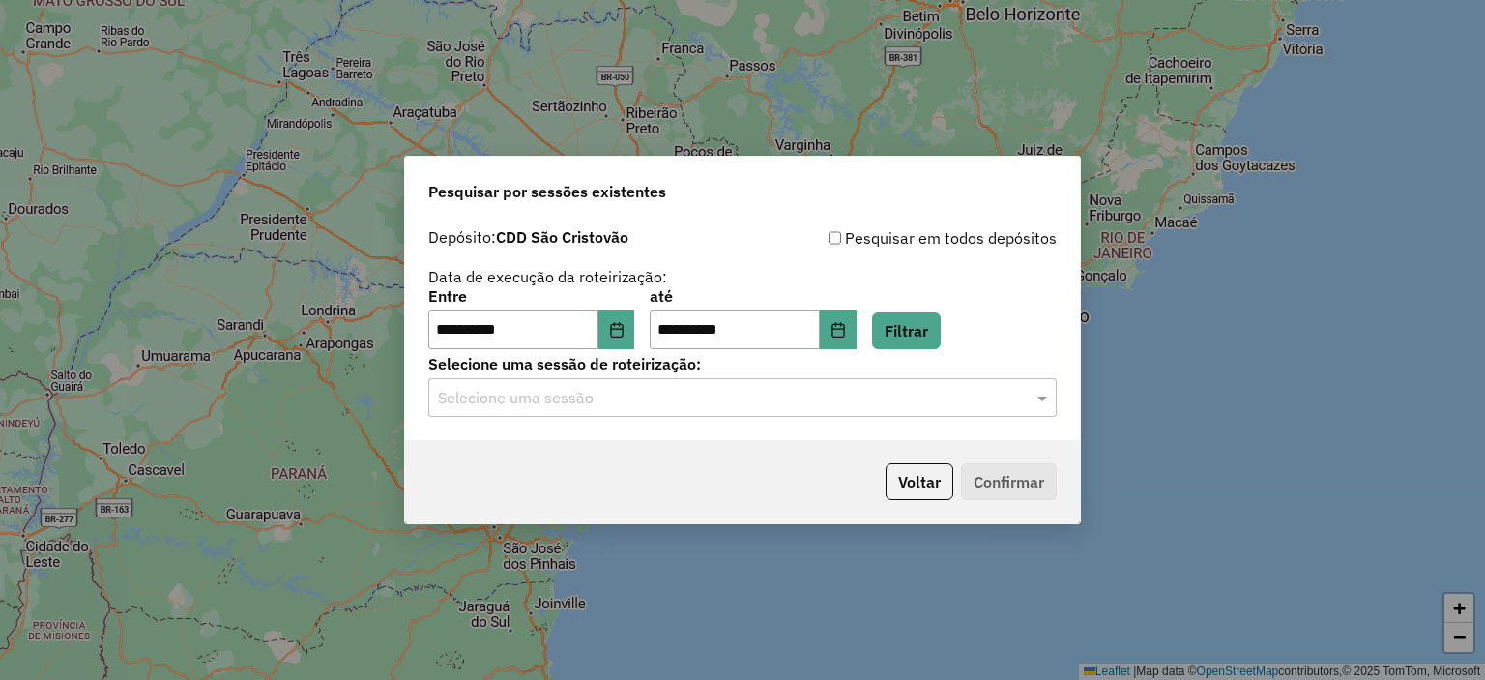
click at [670, 421] on div "**********" at bounding box center [742, 329] width 675 height 221
click at [639, 404] on input "text" at bounding box center [723, 398] width 570 height 23
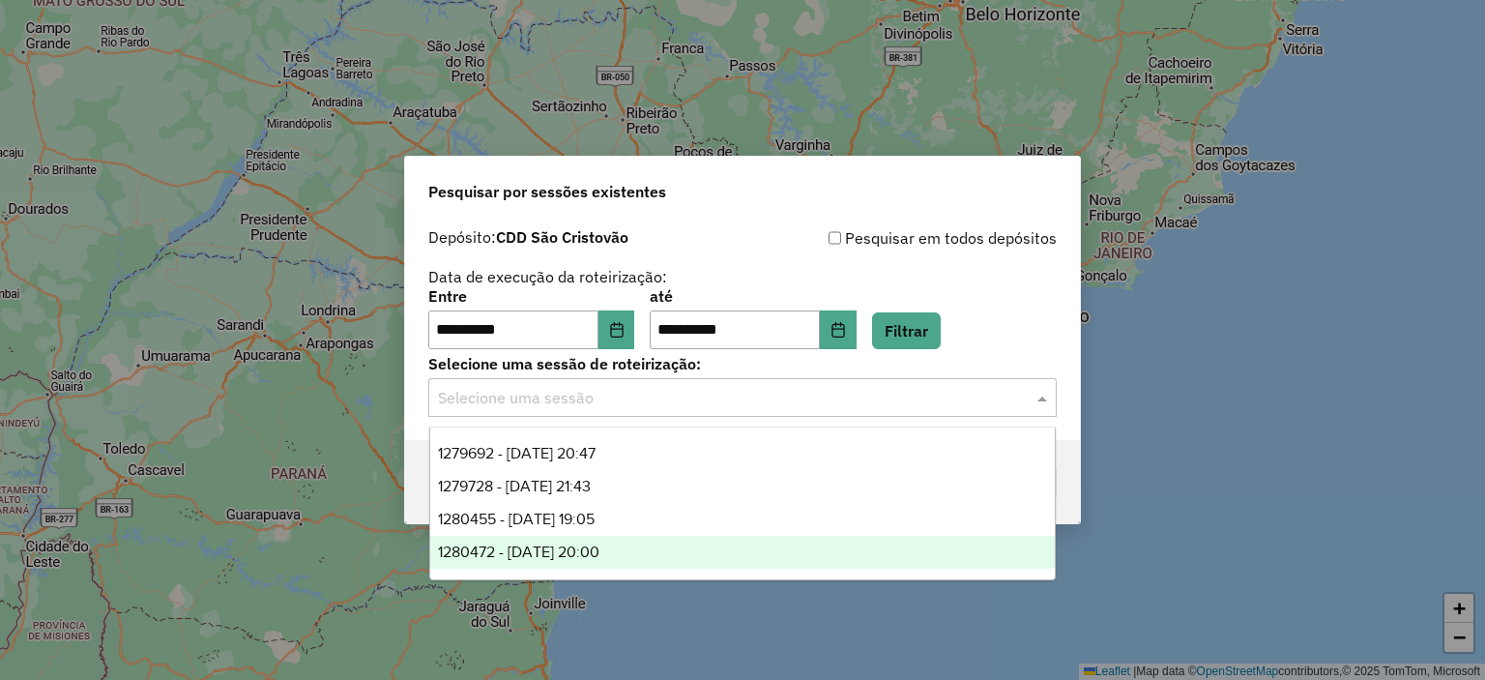
click at [597, 550] on span "1280472 - 22/09/2025 20:00" at bounding box center [518, 551] width 161 height 16
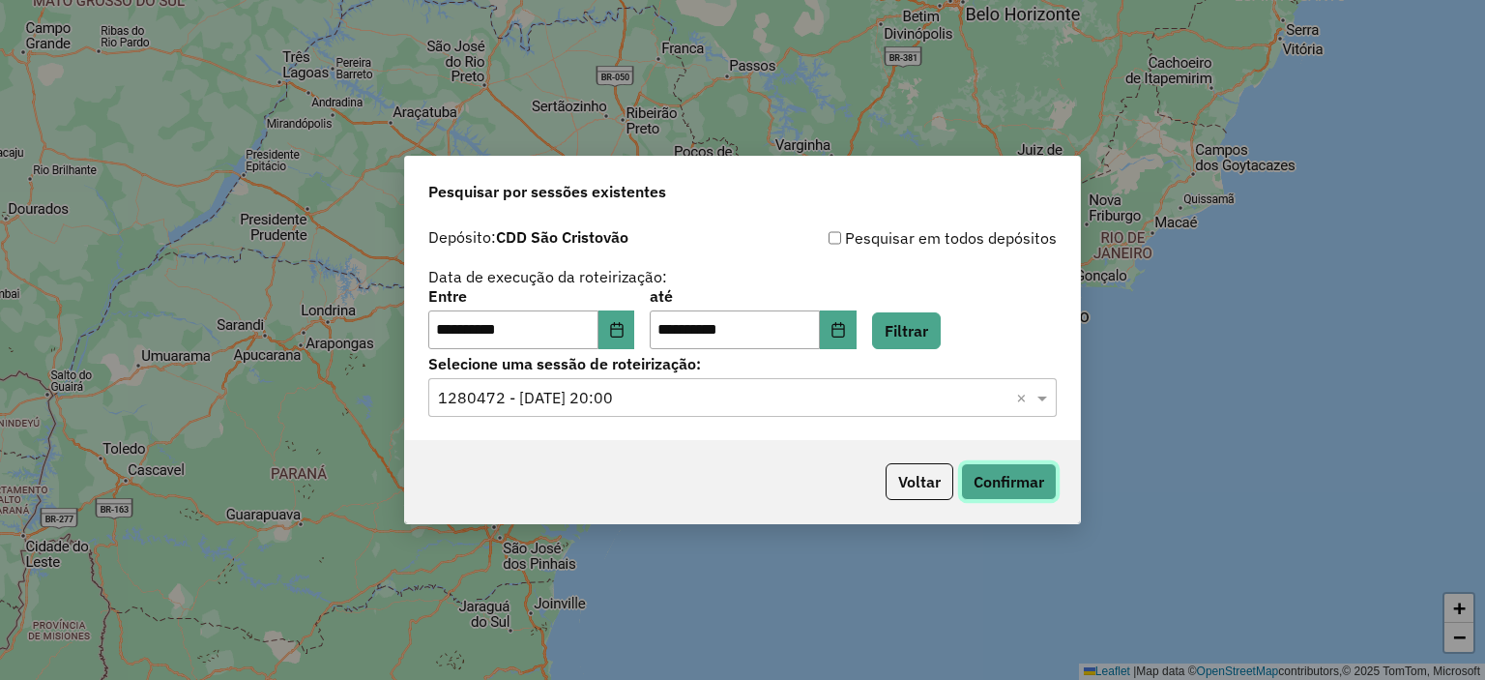
click at [1008, 484] on button "Confirmar" at bounding box center [1009, 481] width 96 height 37
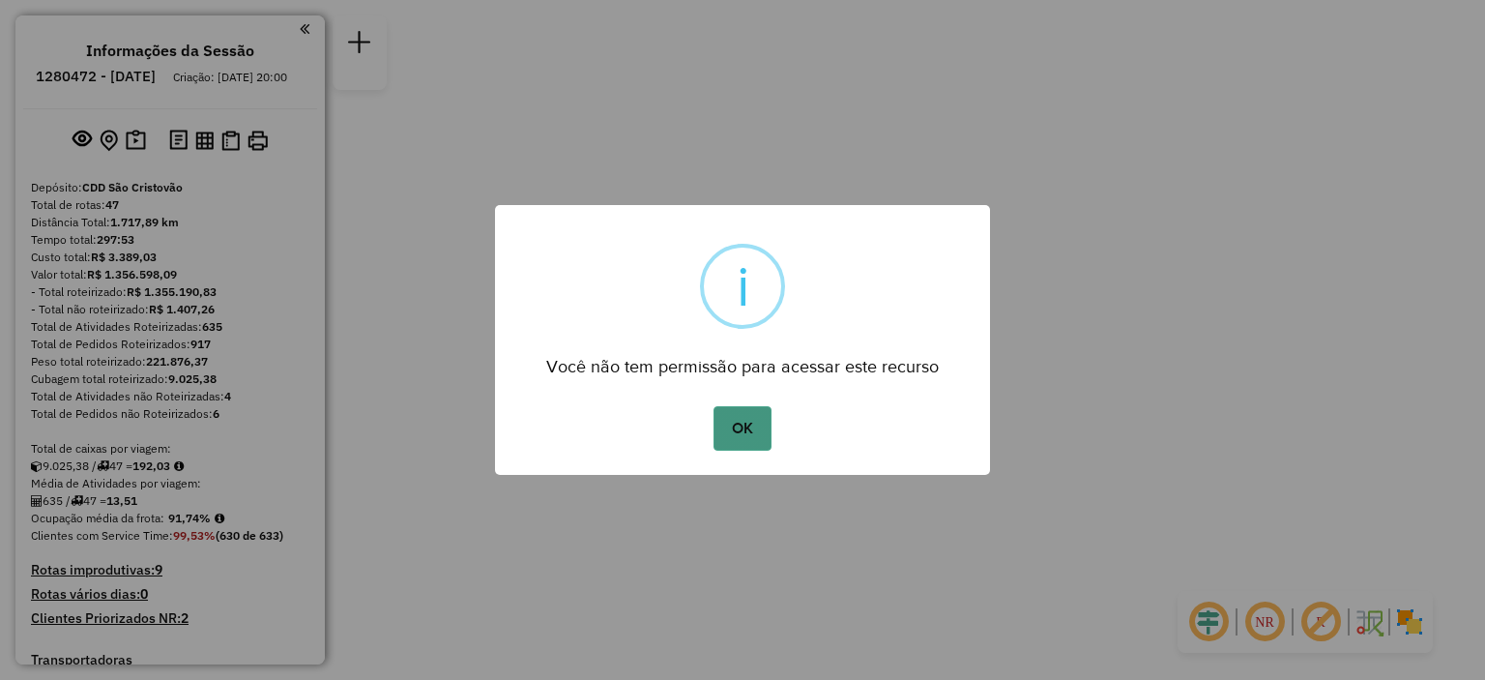
click at [754, 421] on button "OK" at bounding box center [742, 428] width 57 height 44
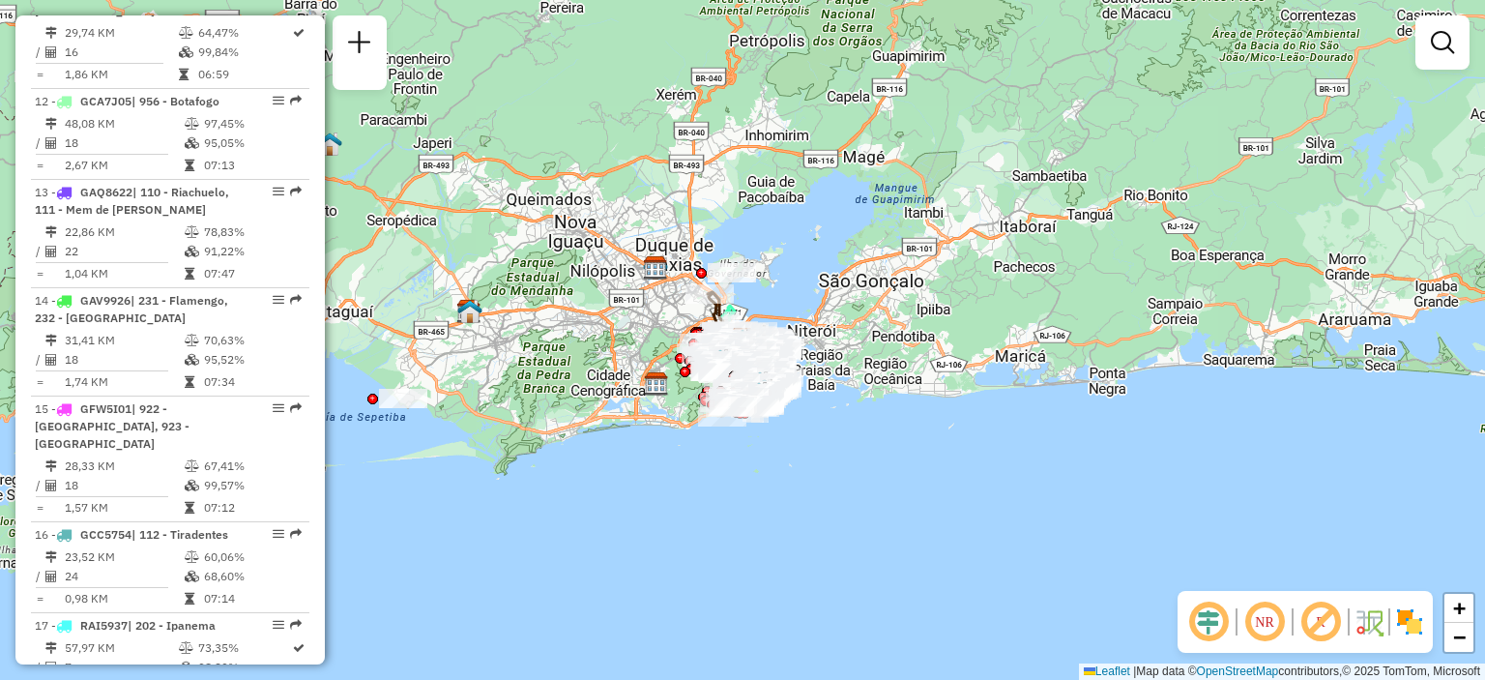
scroll to position [1839, 0]
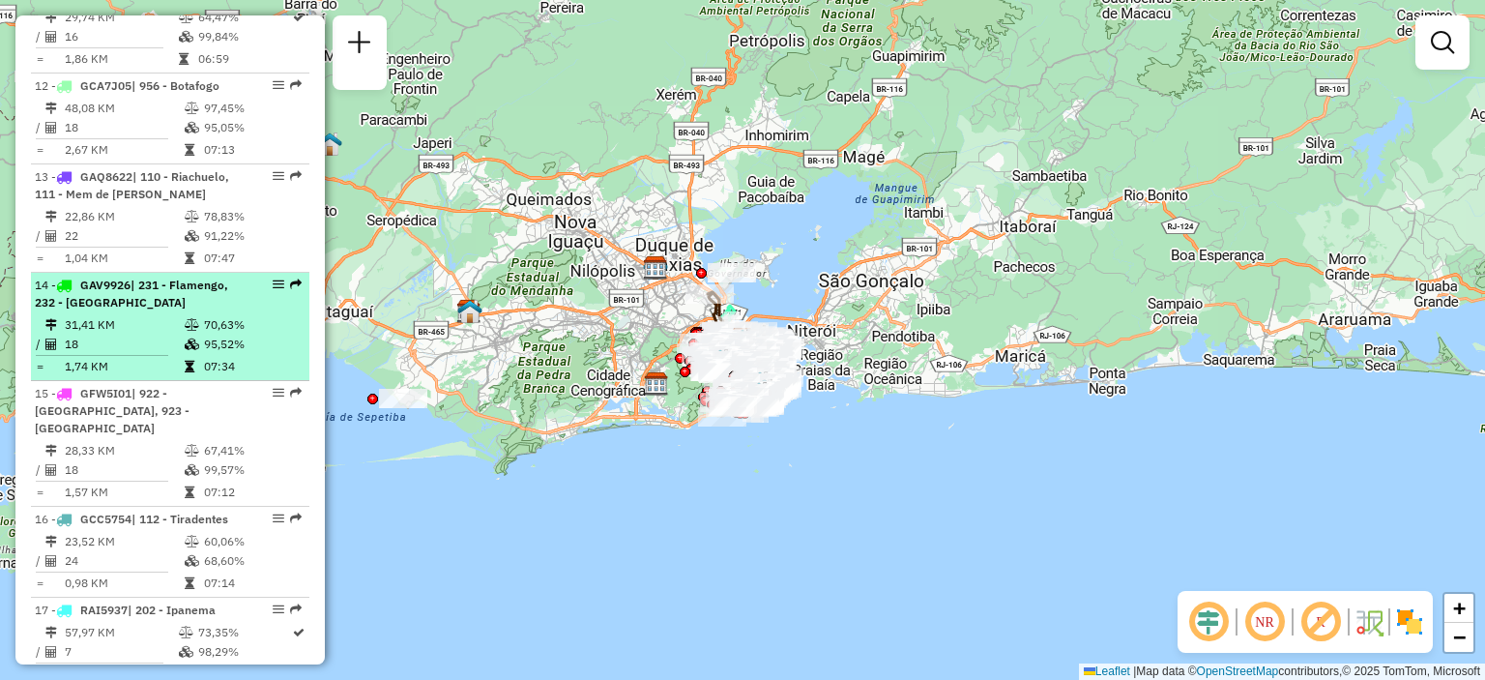
click at [151, 309] on span "| 231 - Flamengo, 232 - Glória" at bounding box center [131, 294] width 193 height 32
select select "**********"
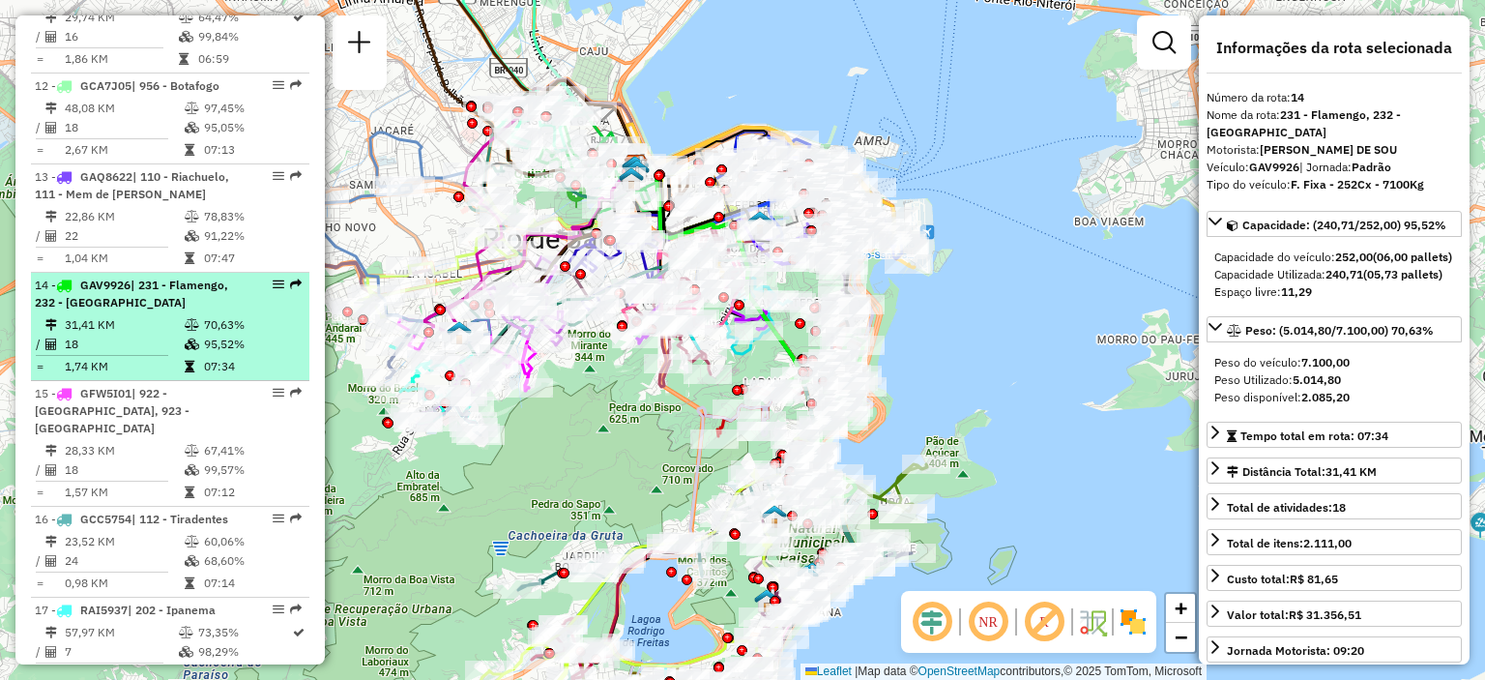
click at [290, 290] on em at bounding box center [296, 284] width 12 height 12
click at [291, 290] on em at bounding box center [296, 284] width 12 height 12
click at [240, 311] on div "14 - GAV9926 | 231 - Flamengo, 232 - Glória" at bounding box center [170, 294] width 271 height 35
click at [278, 290] on em at bounding box center [279, 284] width 12 height 12
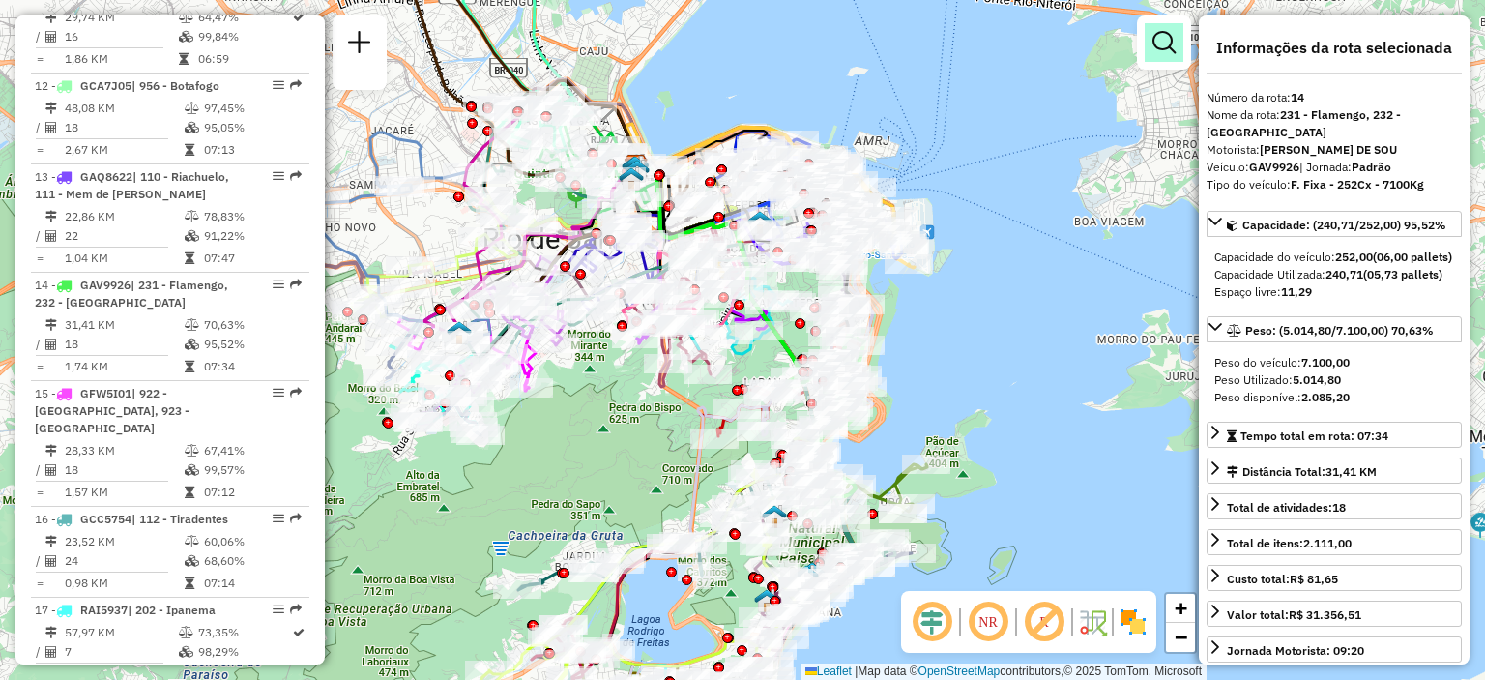
click at [1173, 52] on em at bounding box center [1164, 42] width 23 height 23
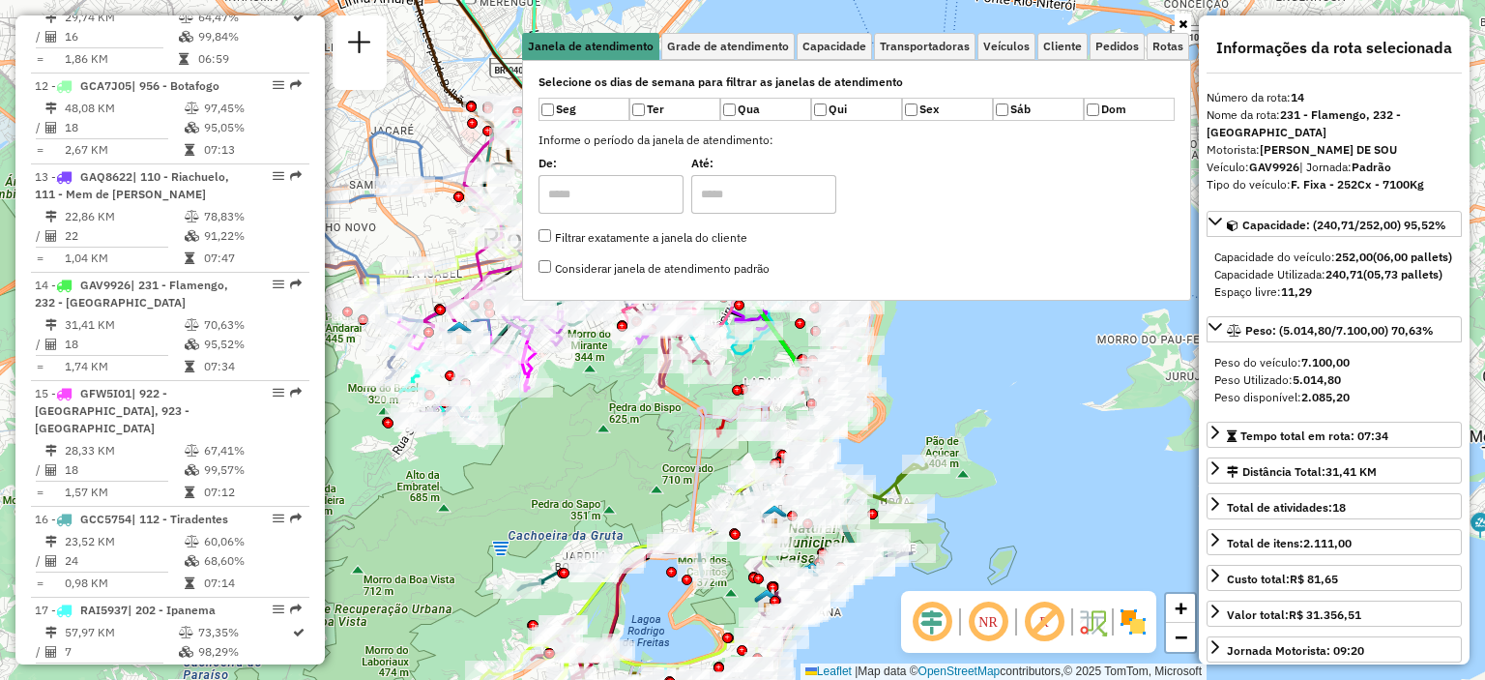
click at [1071, 378] on div "Janela de atendimento Grade de atendimento Capacidade Transportadoras Veículos …" at bounding box center [742, 340] width 1485 height 680
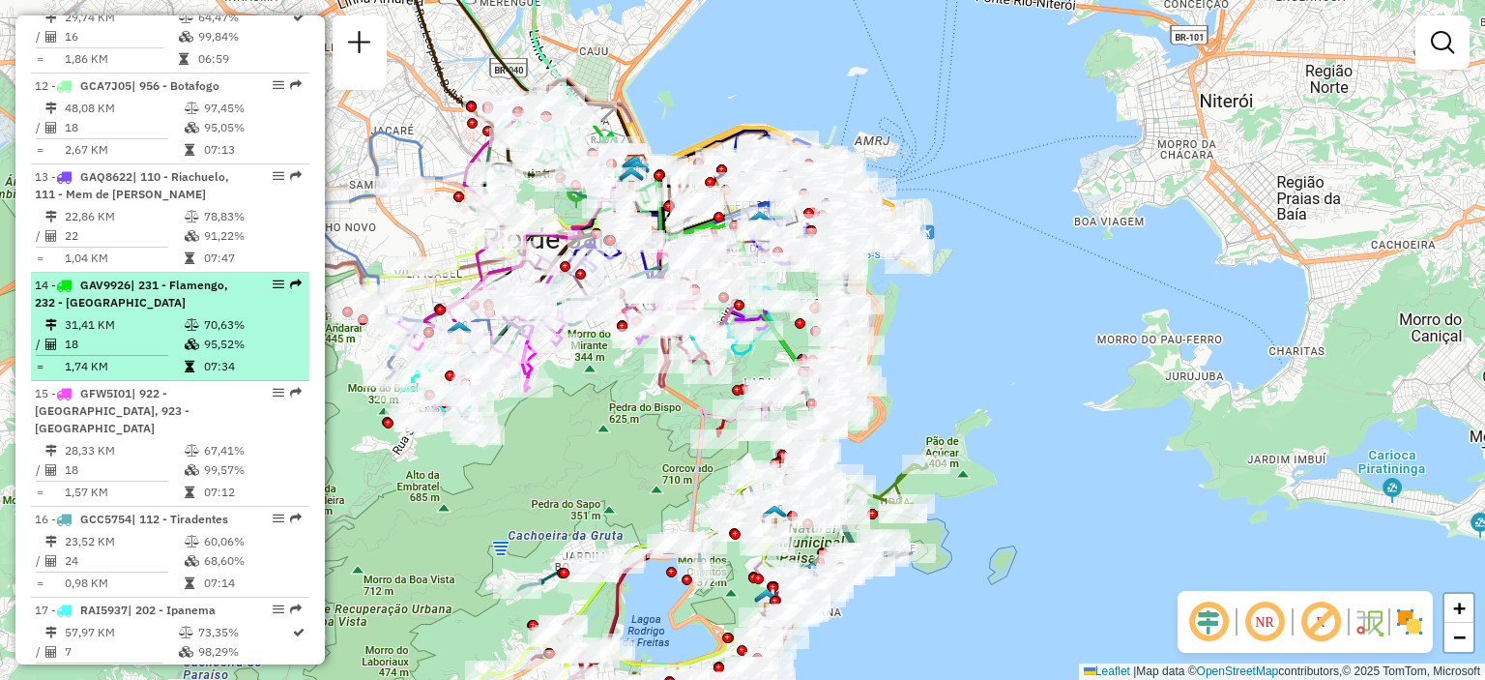
click at [275, 290] on em at bounding box center [279, 284] width 12 height 12
select select "**********"
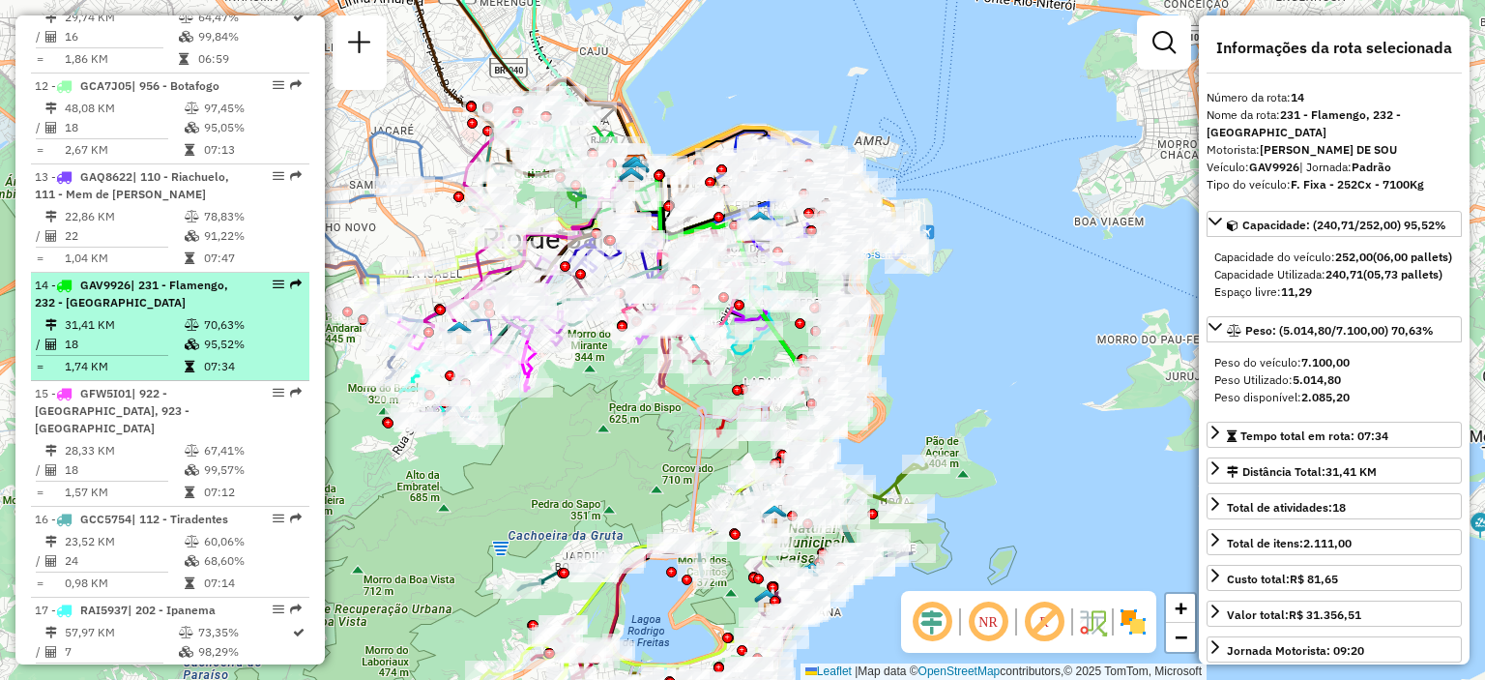
click at [275, 290] on em at bounding box center [279, 284] width 12 height 12
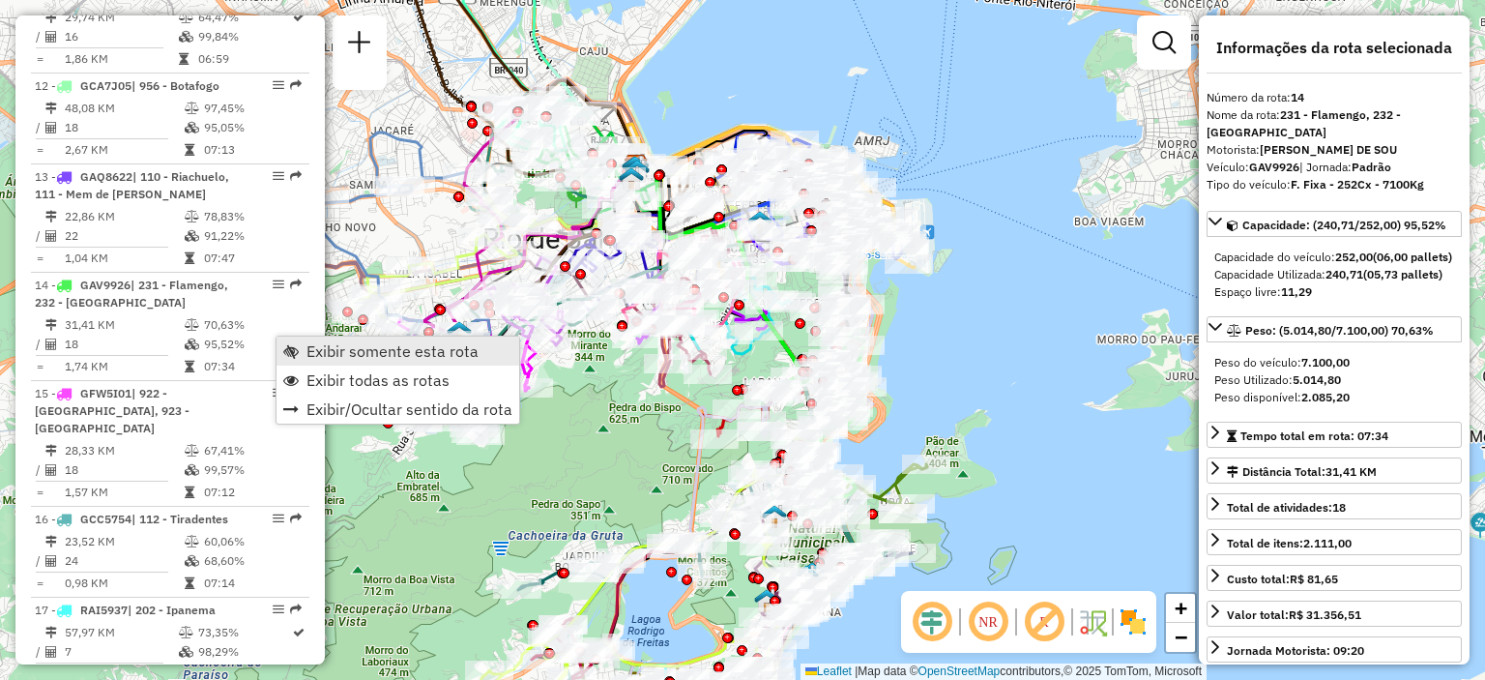
click at [307, 348] on span "Exibir somente esta rota" at bounding box center [393, 350] width 172 height 15
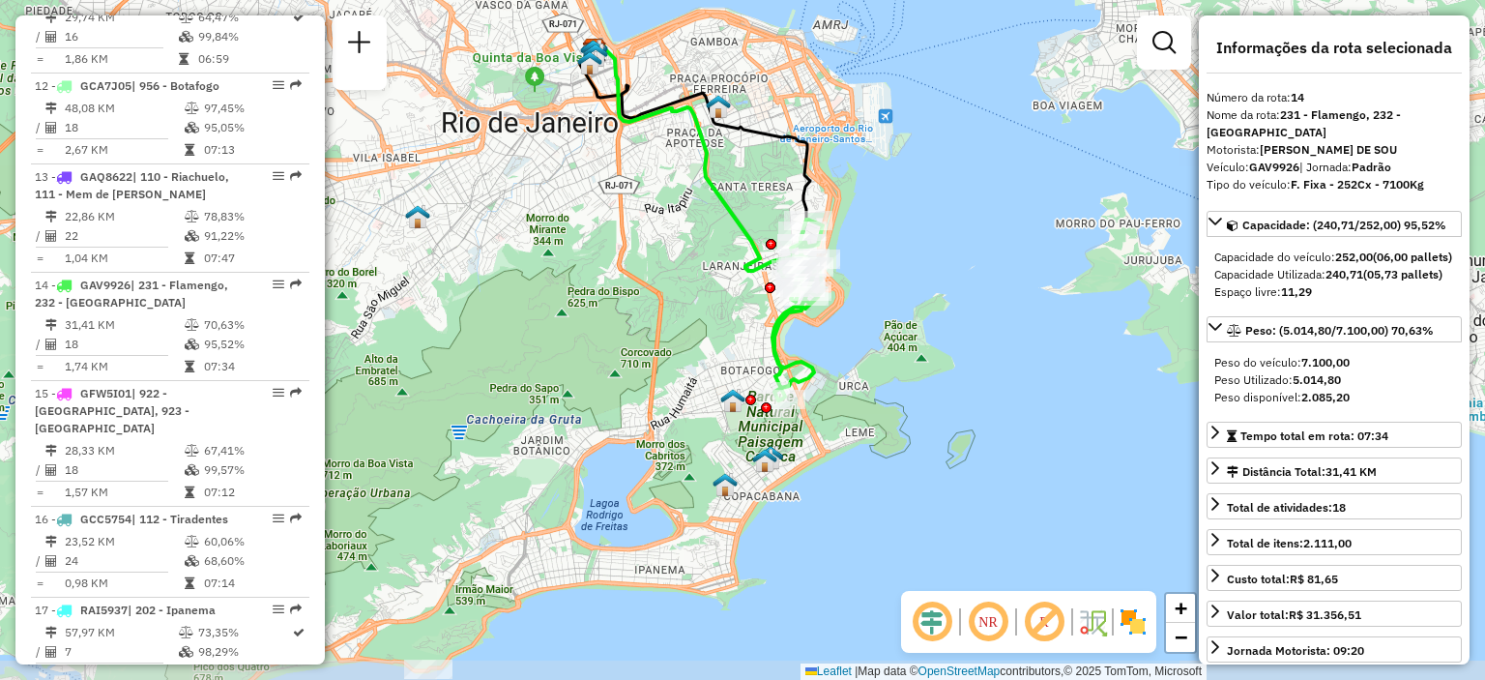
drag, startPoint x: 913, startPoint y: 461, endPoint x: 871, endPoint y: 345, distance: 123.3
click at [871, 345] on div "Janela de atendimento Grade de atendimento Capacidade Transportadoras Veículos …" at bounding box center [742, 340] width 1485 height 680
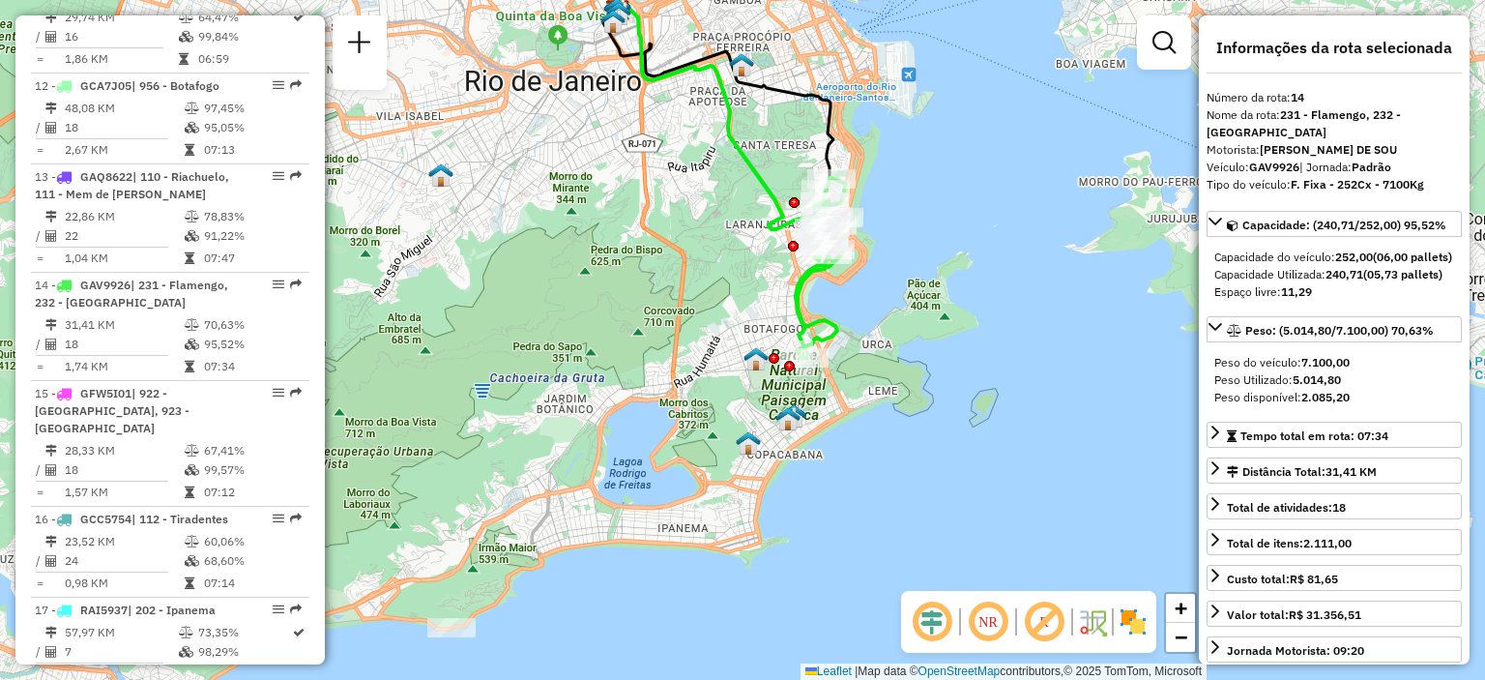
drag, startPoint x: 962, startPoint y: 373, endPoint x: 983, endPoint y: 334, distance: 45.0
click at [986, 333] on div "Janela de atendimento Grade de atendimento Capacidade Transportadoras Veículos …" at bounding box center [742, 340] width 1485 height 680
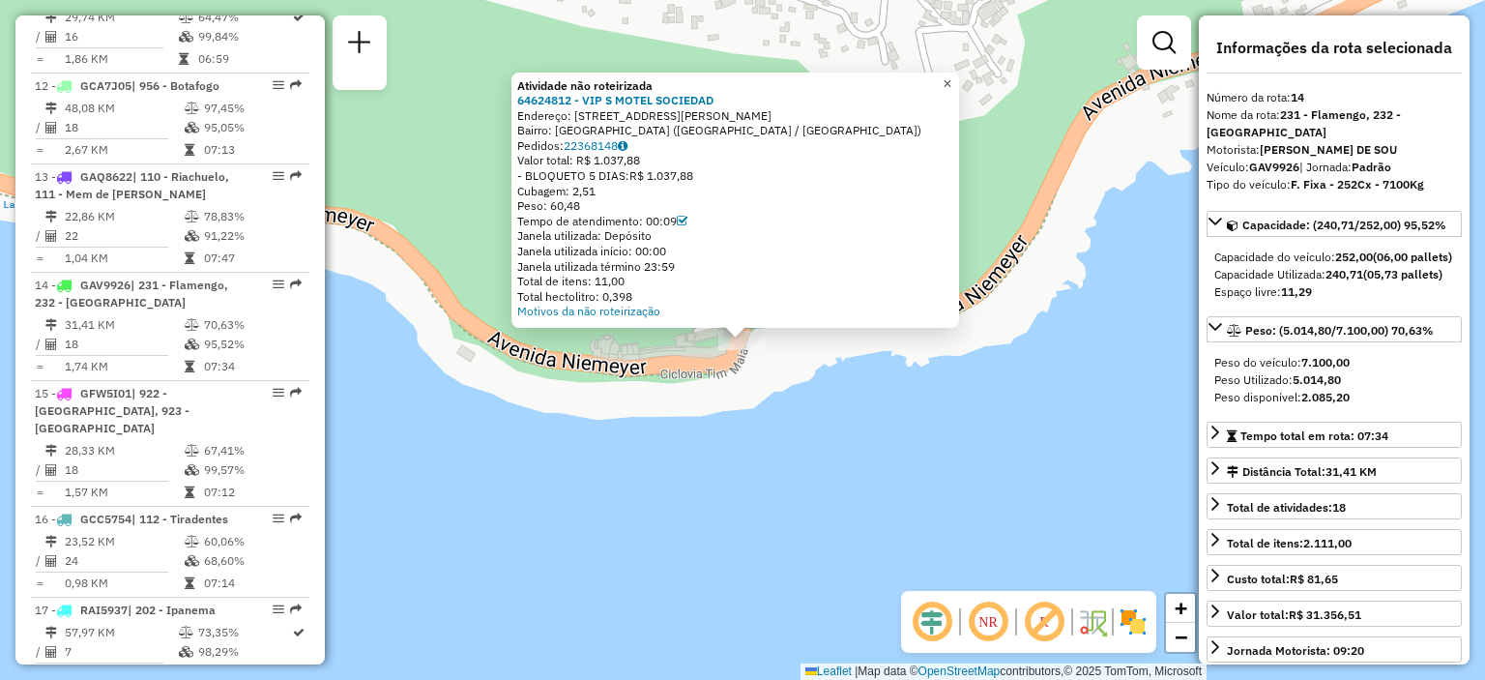
click at [951, 76] on span "×" at bounding box center [947, 83] width 9 height 16
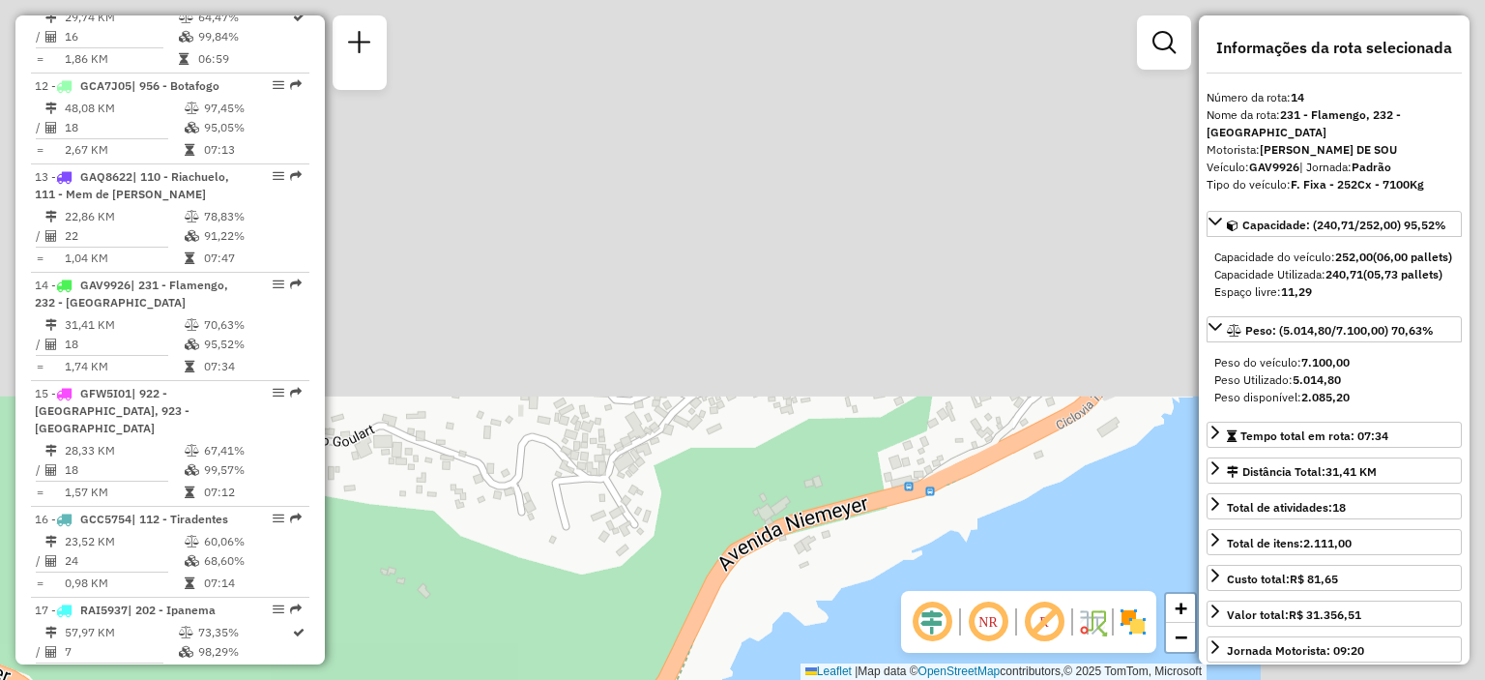
drag, startPoint x: 1037, startPoint y: 98, endPoint x: 657, endPoint y: 560, distance: 597.7
click at [657, 560] on div "Janela de atendimento Grade de atendimento Capacidade Transportadoras Veículos …" at bounding box center [742, 340] width 1485 height 680
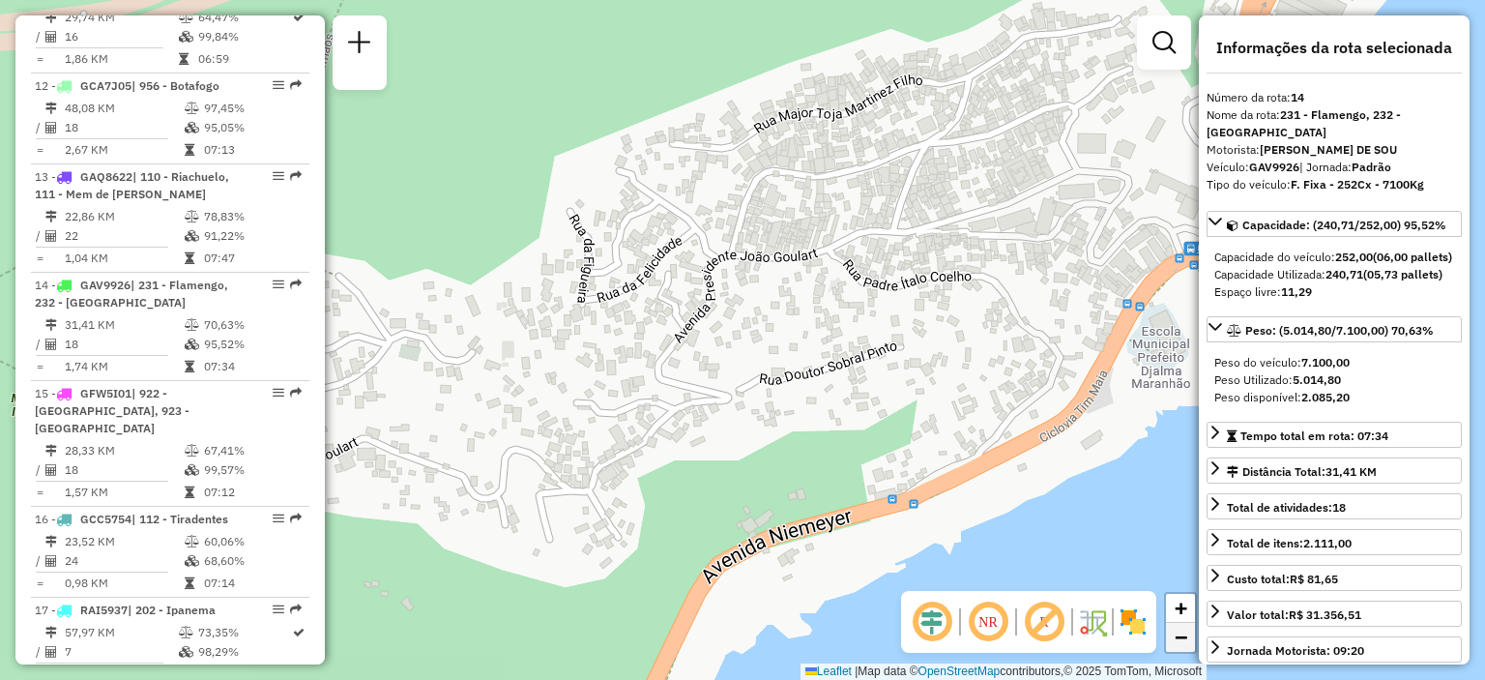
click at [1187, 636] on span "−" at bounding box center [1181, 637] width 13 height 24
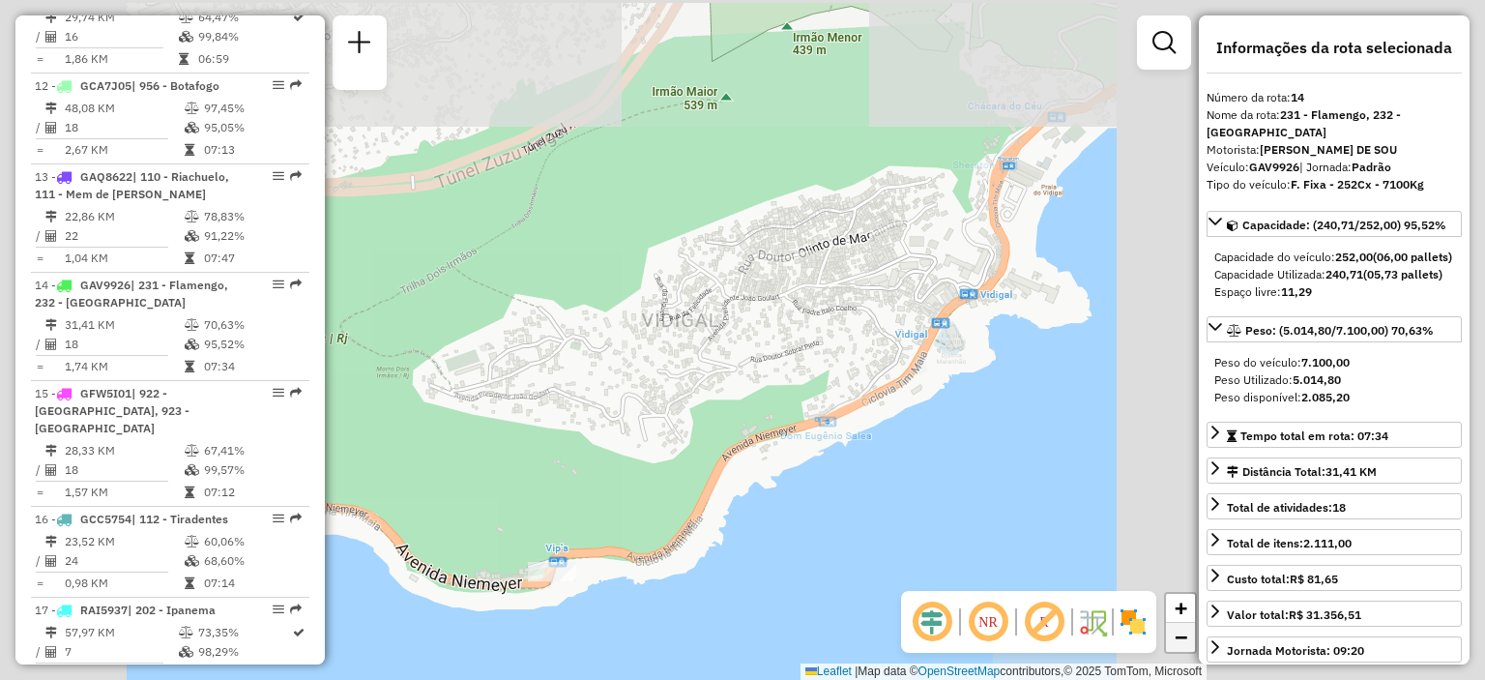
click at [1187, 636] on span "−" at bounding box center [1181, 637] width 13 height 24
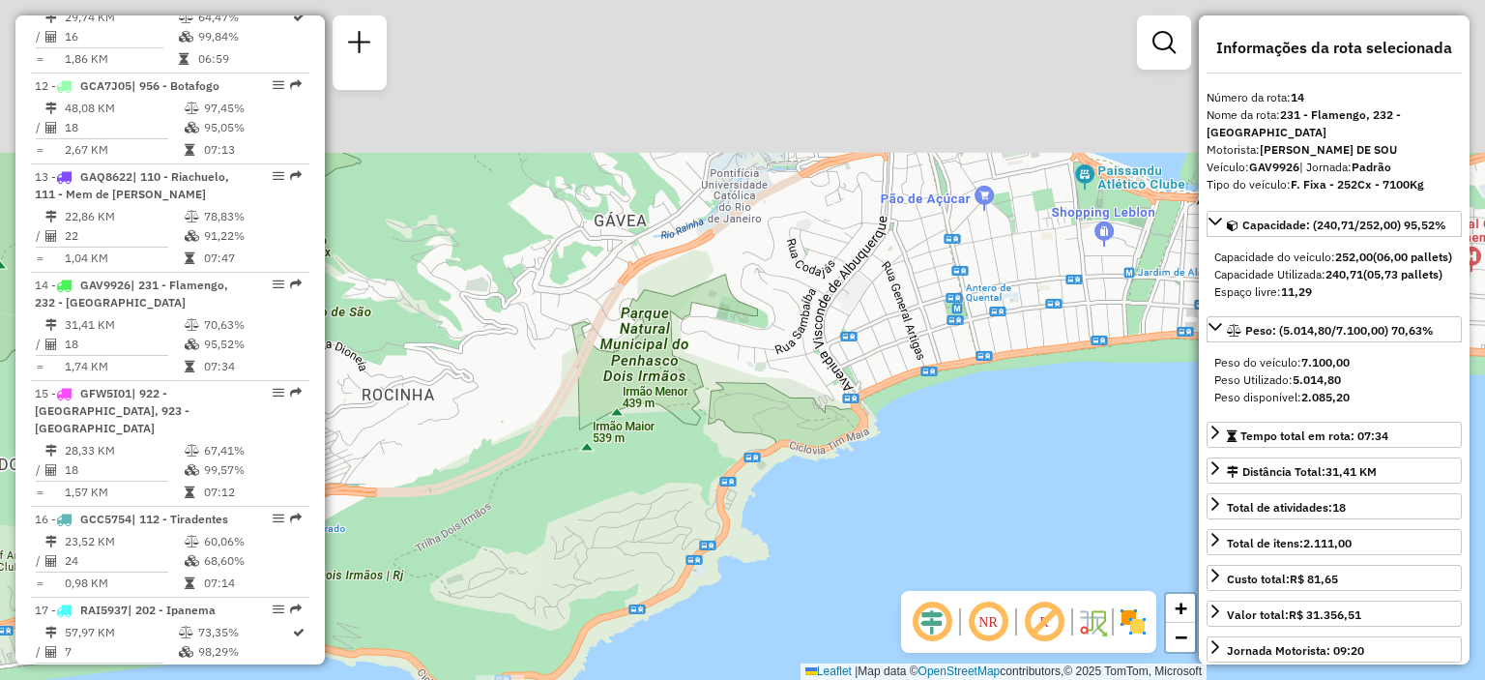
drag, startPoint x: 1052, startPoint y: 295, endPoint x: 857, endPoint y: 713, distance: 461.1
click at [857, 679] on html "Aguarde... Pop-up bloqueado! Seu navegador bloqueou automáticamente a abertura …" at bounding box center [742, 340] width 1485 height 680
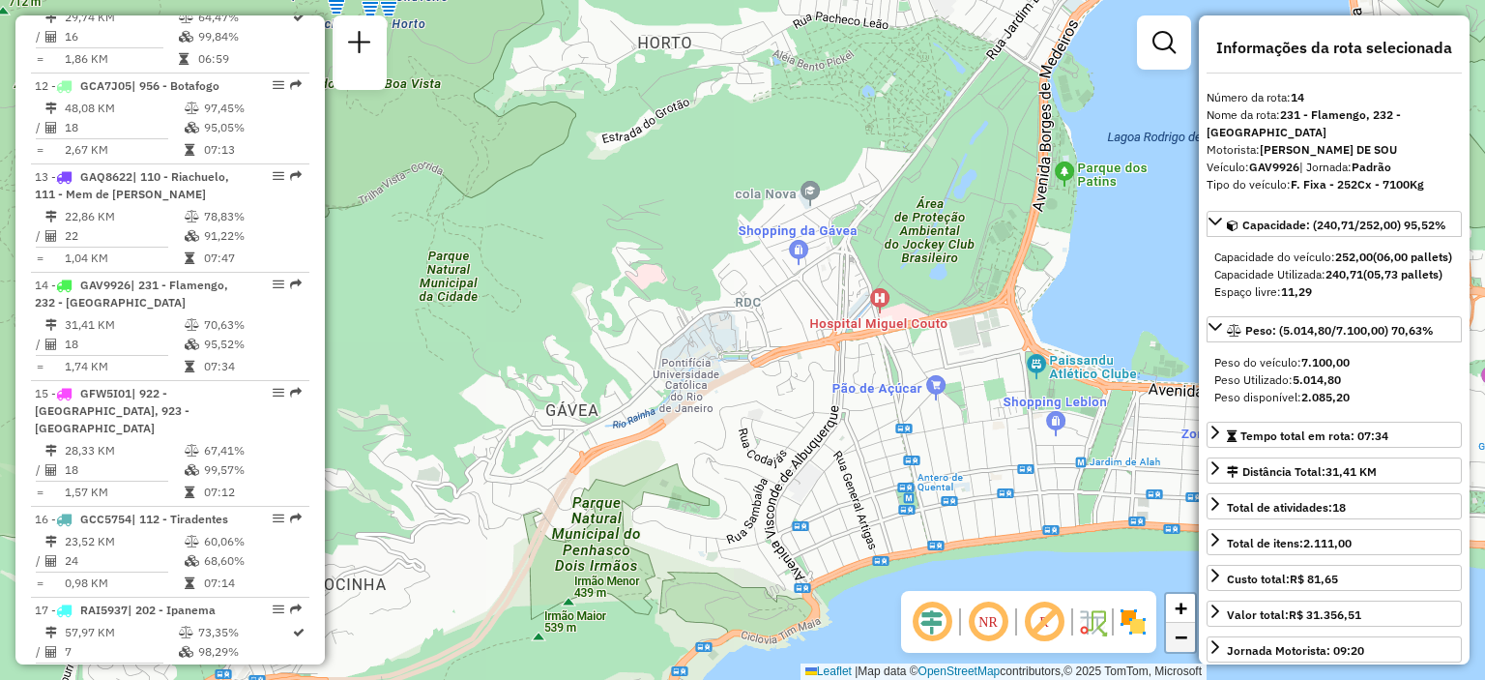
click at [1191, 628] on link "−" at bounding box center [1180, 637] width 29 height 29
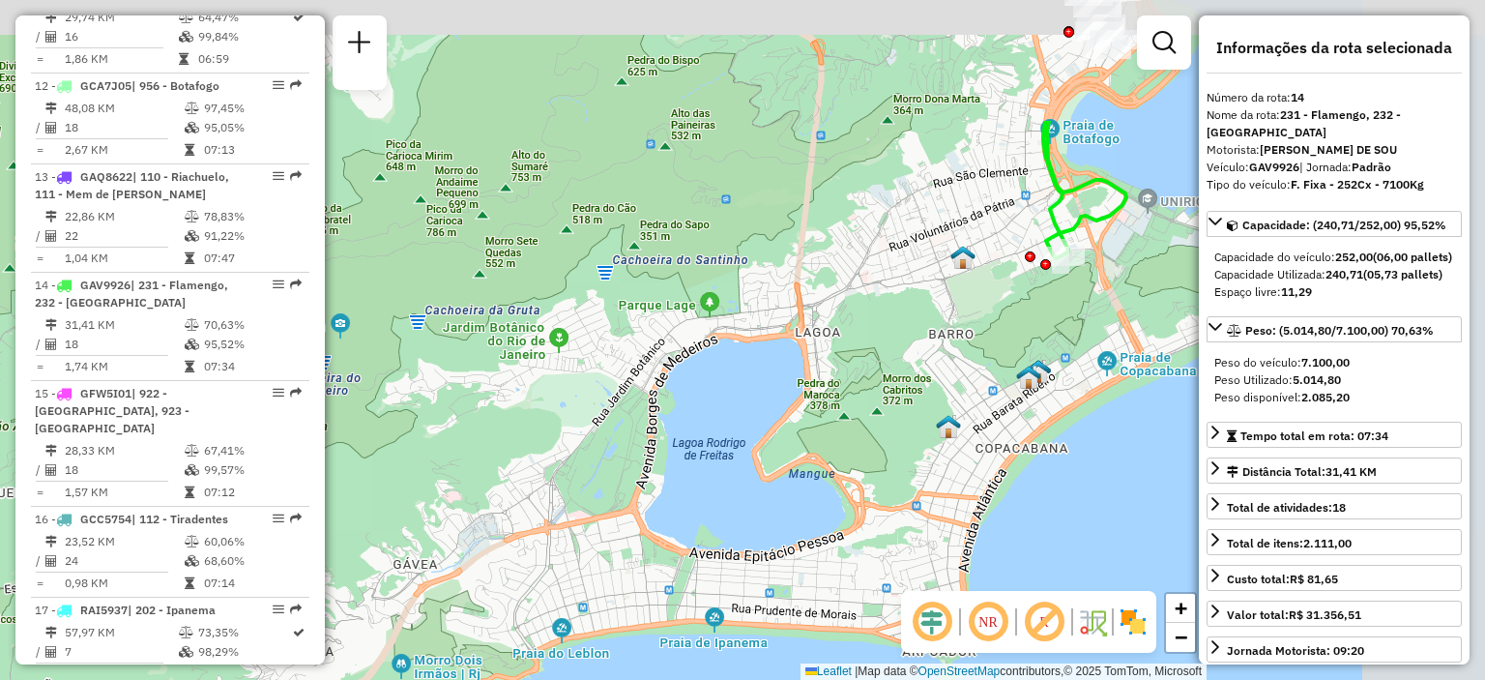
drag, startPoint x: 1019, startPoint y: 411, endPoint x: 716, endPoint y: 600, distance: 357.1
click at [716, 600] on div "Janela de atendimento Grade de atendimento Capacidade Transportadoras Veículos …" at bounding box center [742, 340] width 1485 height 680
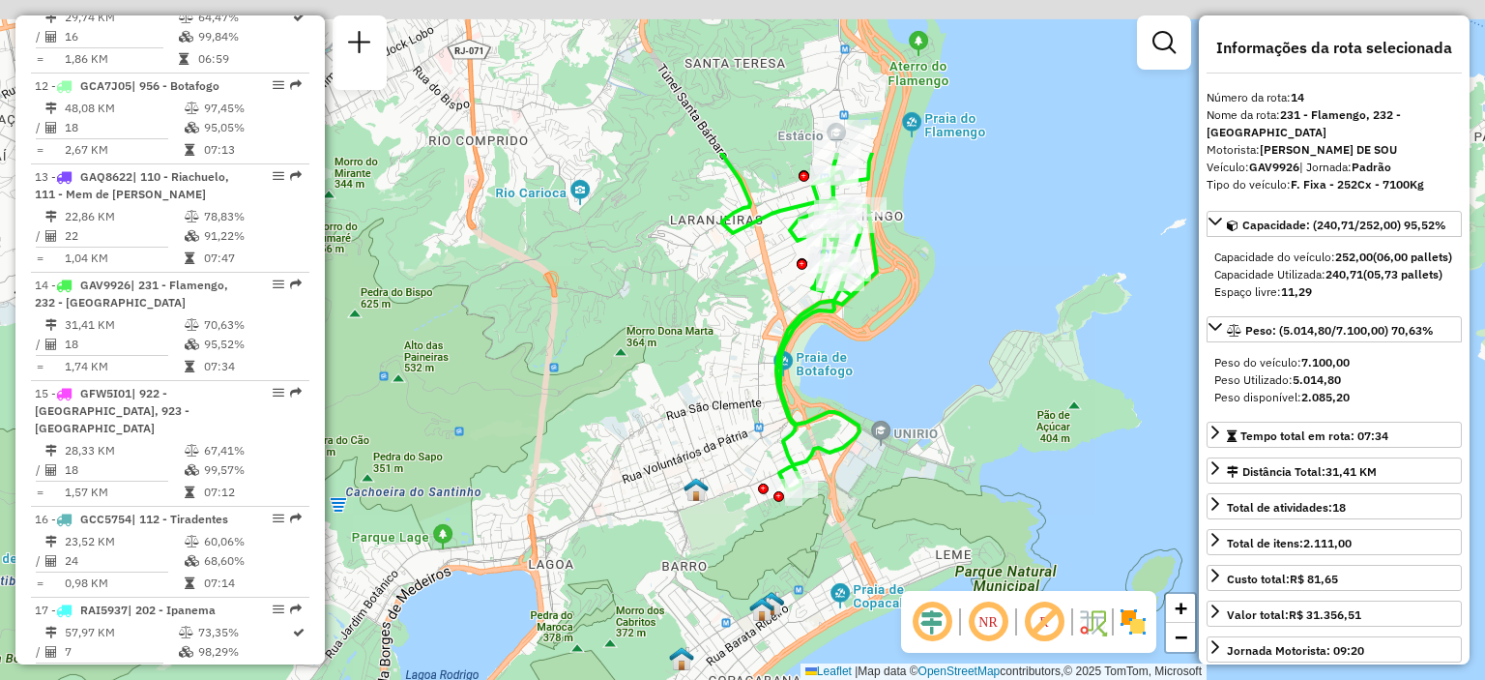
drag, startPoint x: 1024, startPoint y: 382, endPoint x: 833, endPoint y: 602, distance: 292.0
click at [833, 602] on div "Janela de atendimento Grade de atendimento Capacidade Transportadoras Veículos …" at bounding box center [742, 340] width 1485 height 680
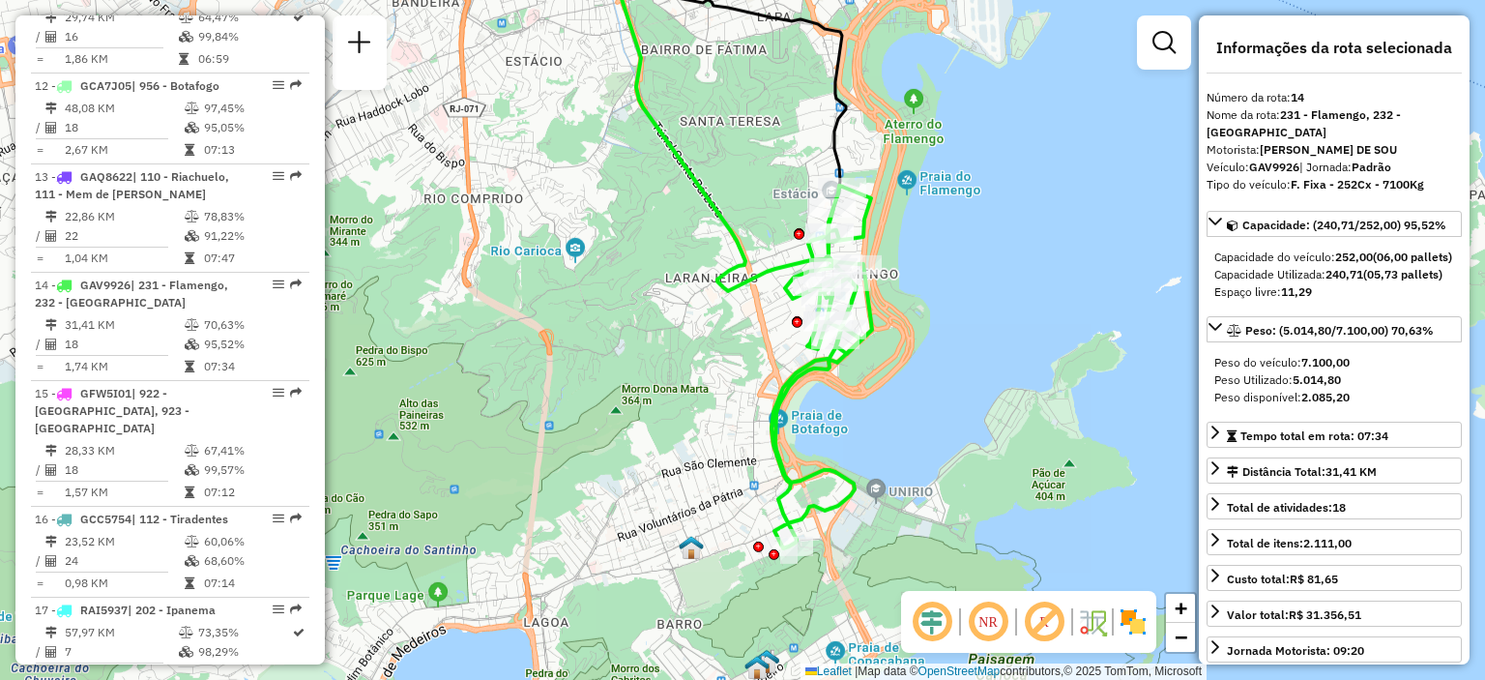
drag, startPoint x: 325, startPoint y: 252, endPoint x: 321, endPoint y: 310, distance: 58.1
click at [321, 310] on hb-router-mapa "Informações da Sessão 1280472 - 22/09/2025 Criação: 20/09/2025 20:00 Depósito: …" at bounding box center [742, 340] width 1485 height 680
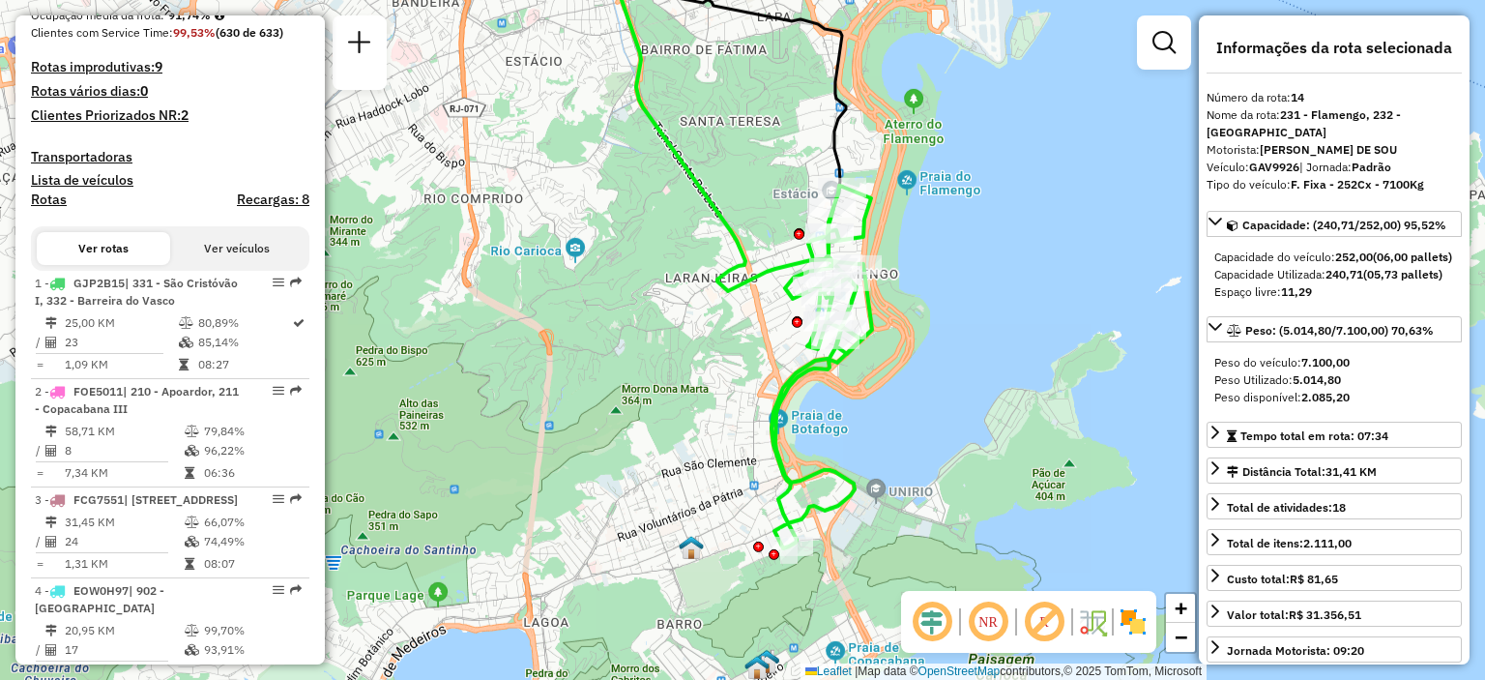
scroll to position [525, 0]
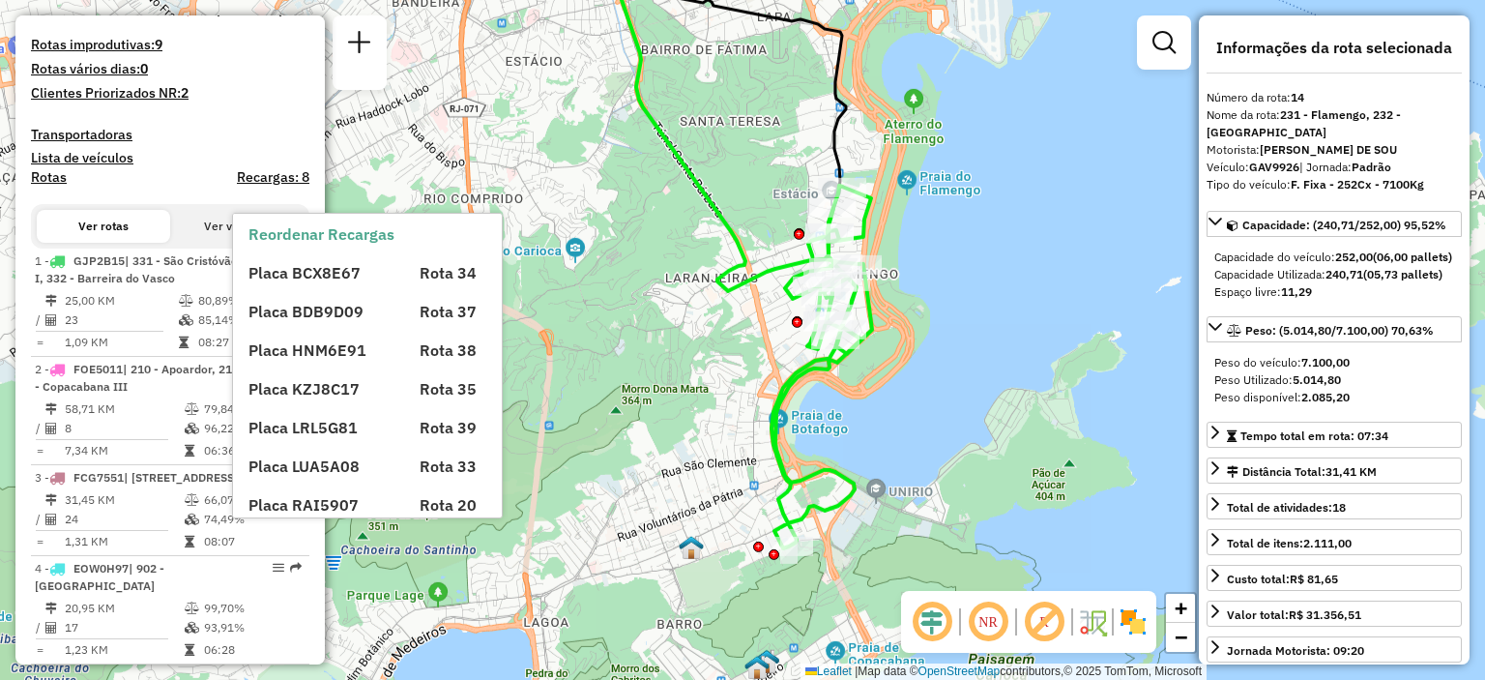
click at [248, 243] on body "Aguarde... Pop-up bloqueado! Seu navegador bloqueou automáticamente a abertura …" at bounding box center [742, 340] width 1485 height 680
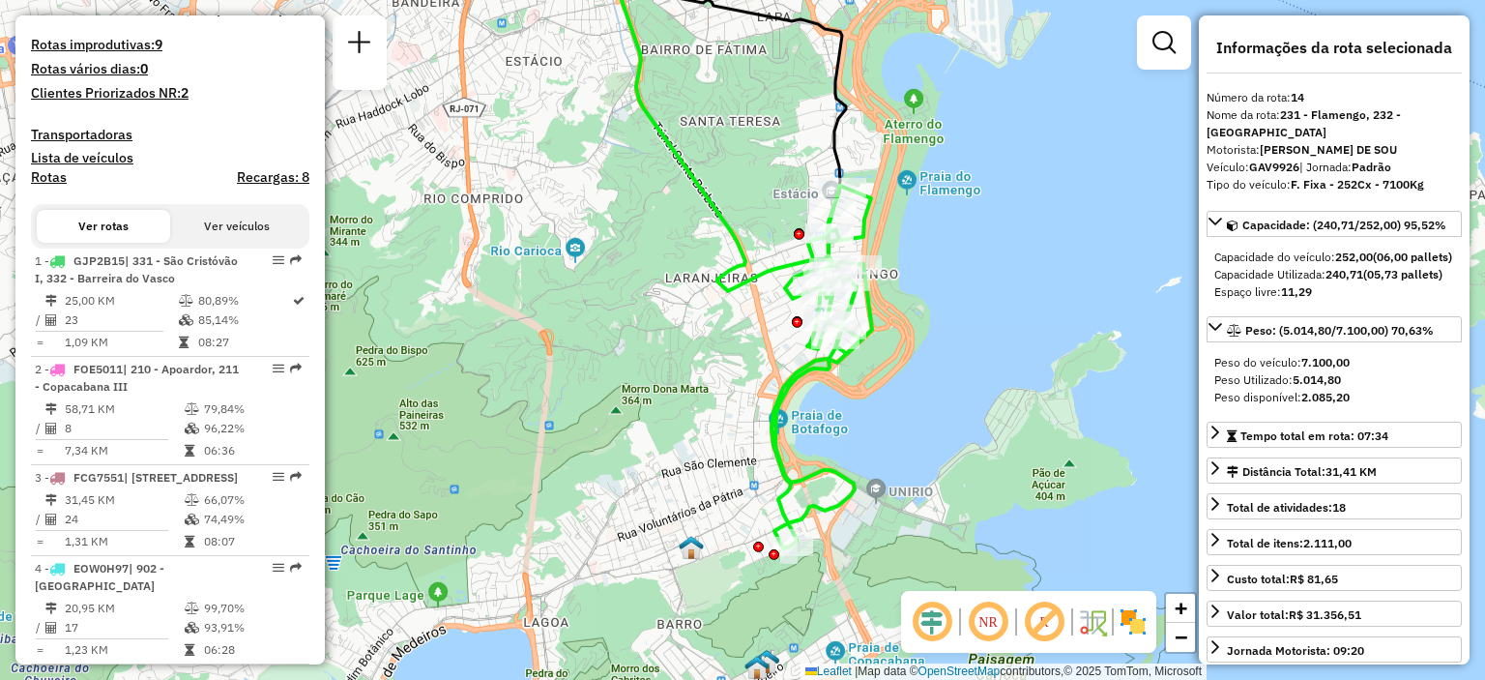
click at [248, 243] on button "Ver veículos" at bounding box center [236, 226] width 133 height 33
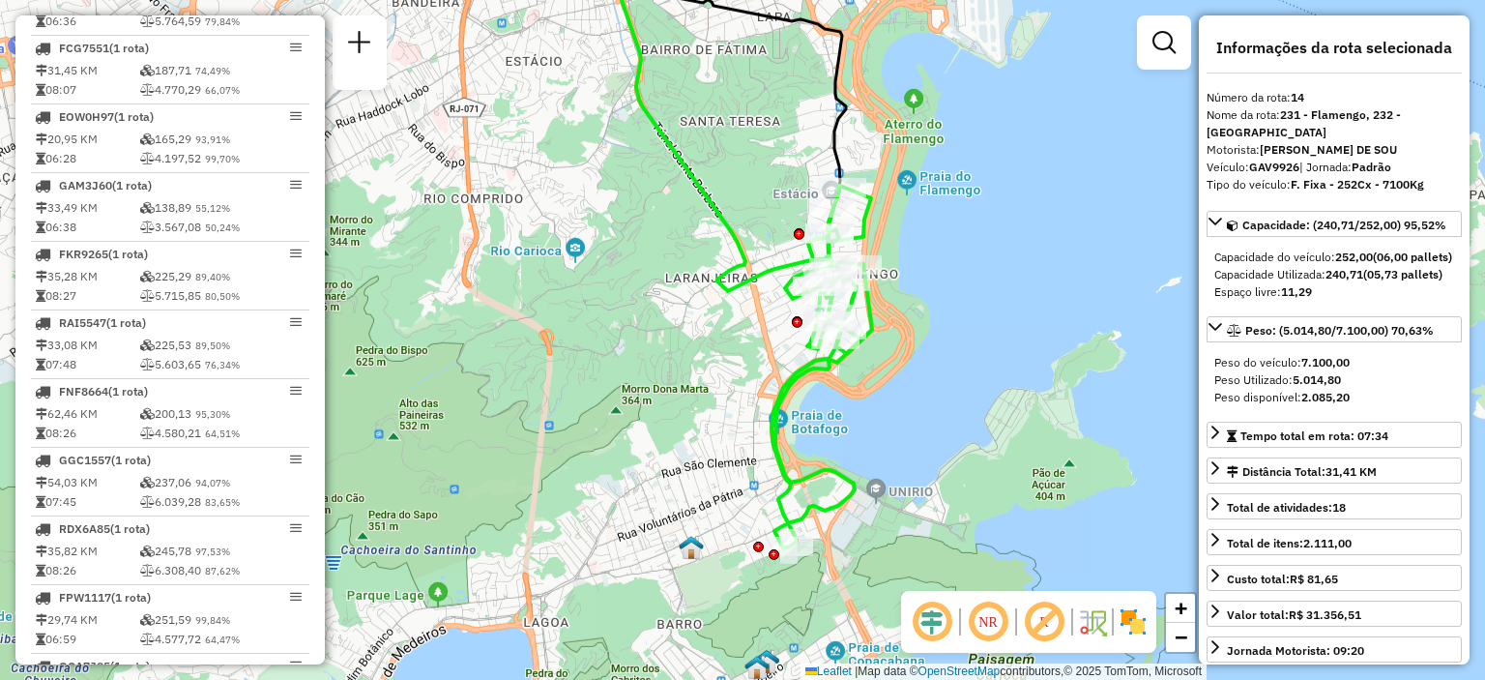
scroll to position [904, 0]
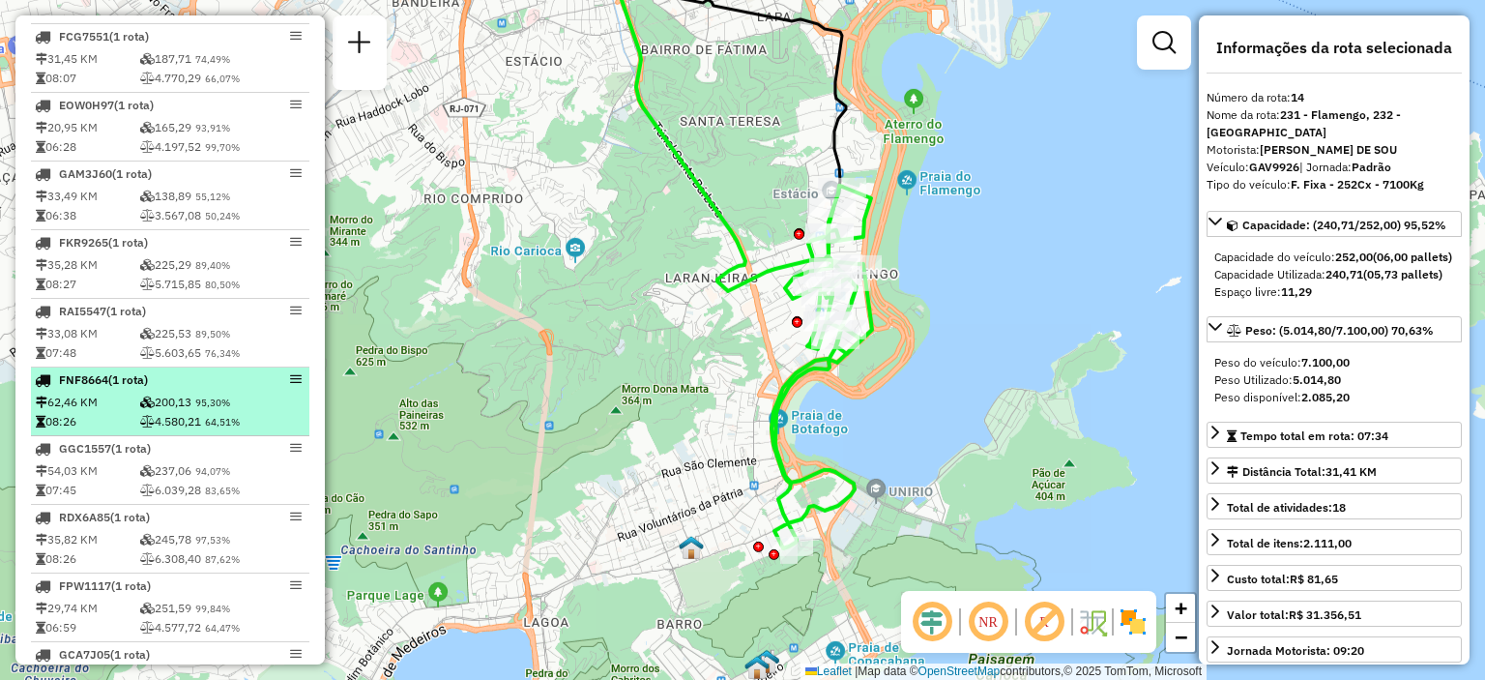
click at [112, 431] on td "08:26" at bounding box center [87, 421] width 104 height 19
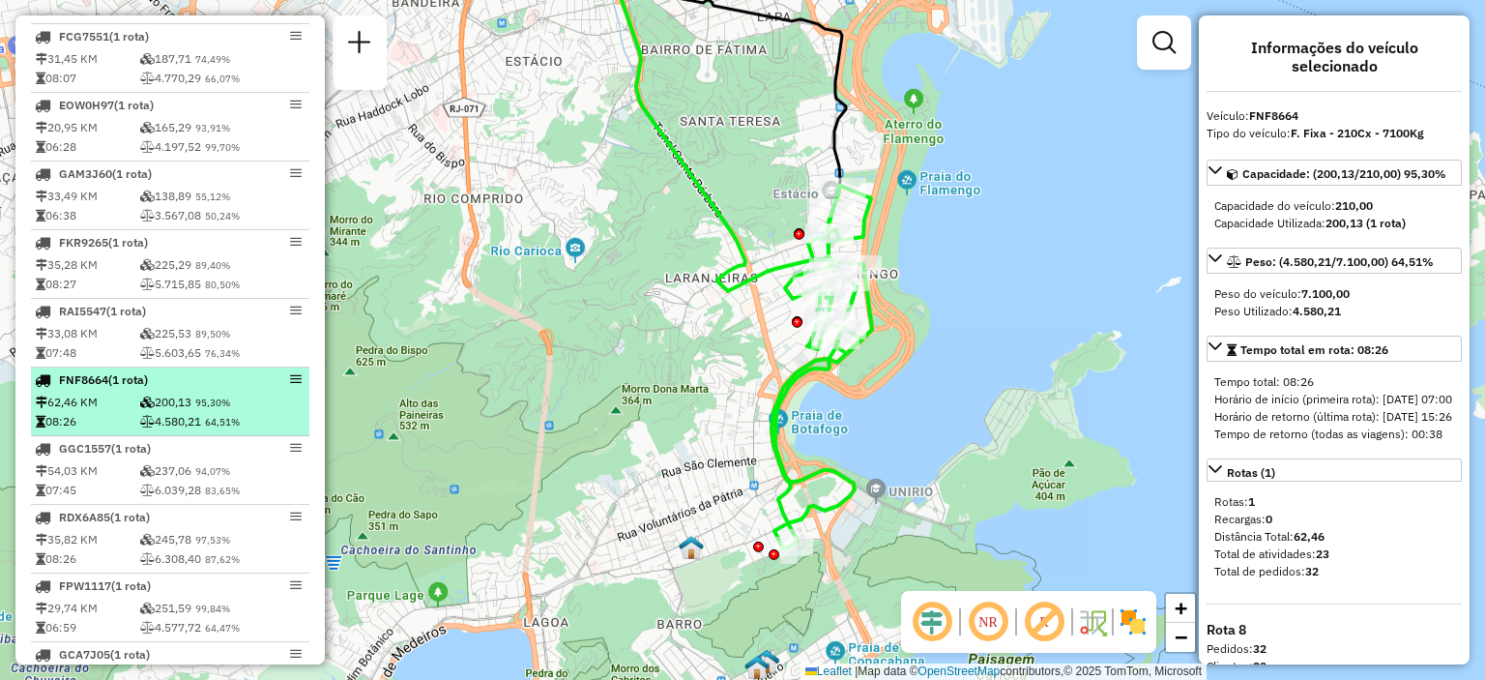
click at [295, 387] on div "FNF8664 (1 Rota)" at bounding box center [170, 379] width 271 height 17
click at [293, 385] on em at bounding box center [296, 379] width 12 height 12
click at [266, 428] on td "4.580,21 64,51%" at bounding box center [222, 421] width 166 height 19
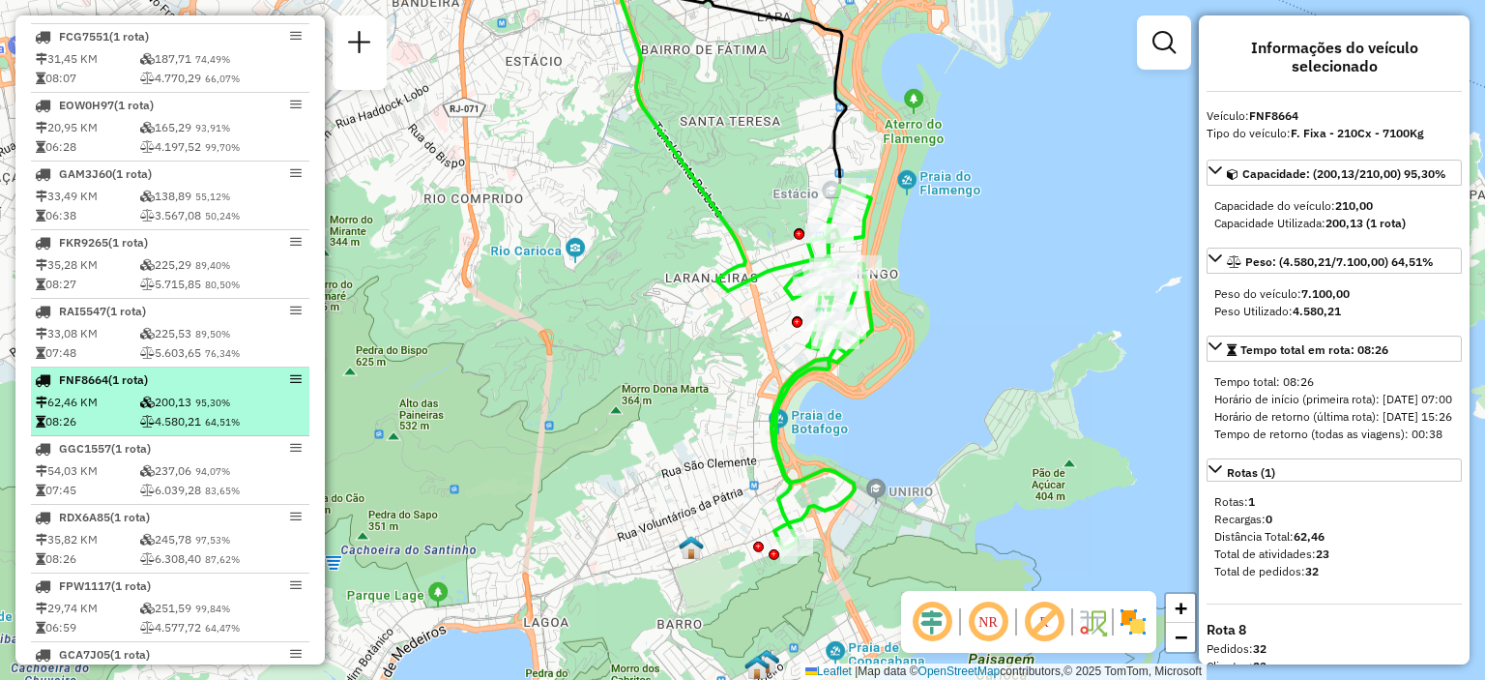
click at [266, 428] on td "4.580,21 64,51%" at bounding box center [222, 421] width 166 height 19
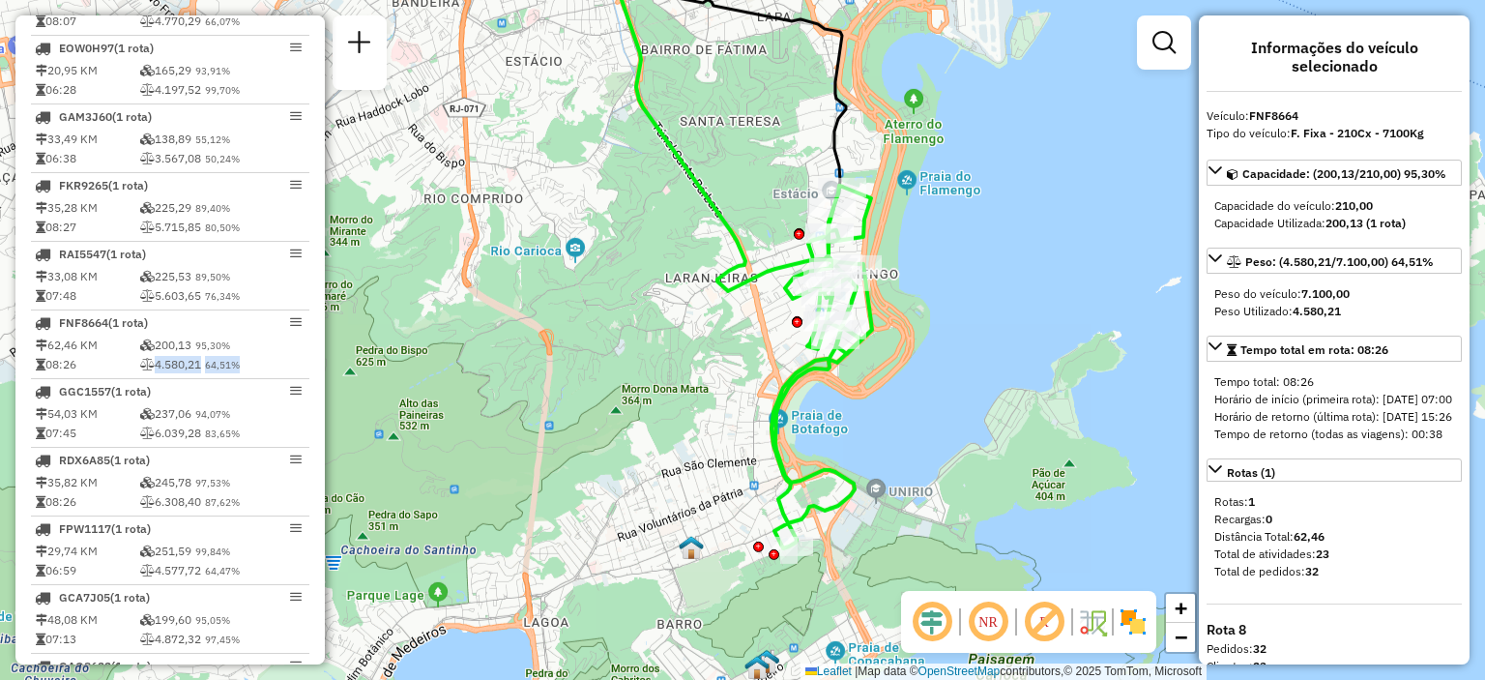
scroll to position [972, 0]
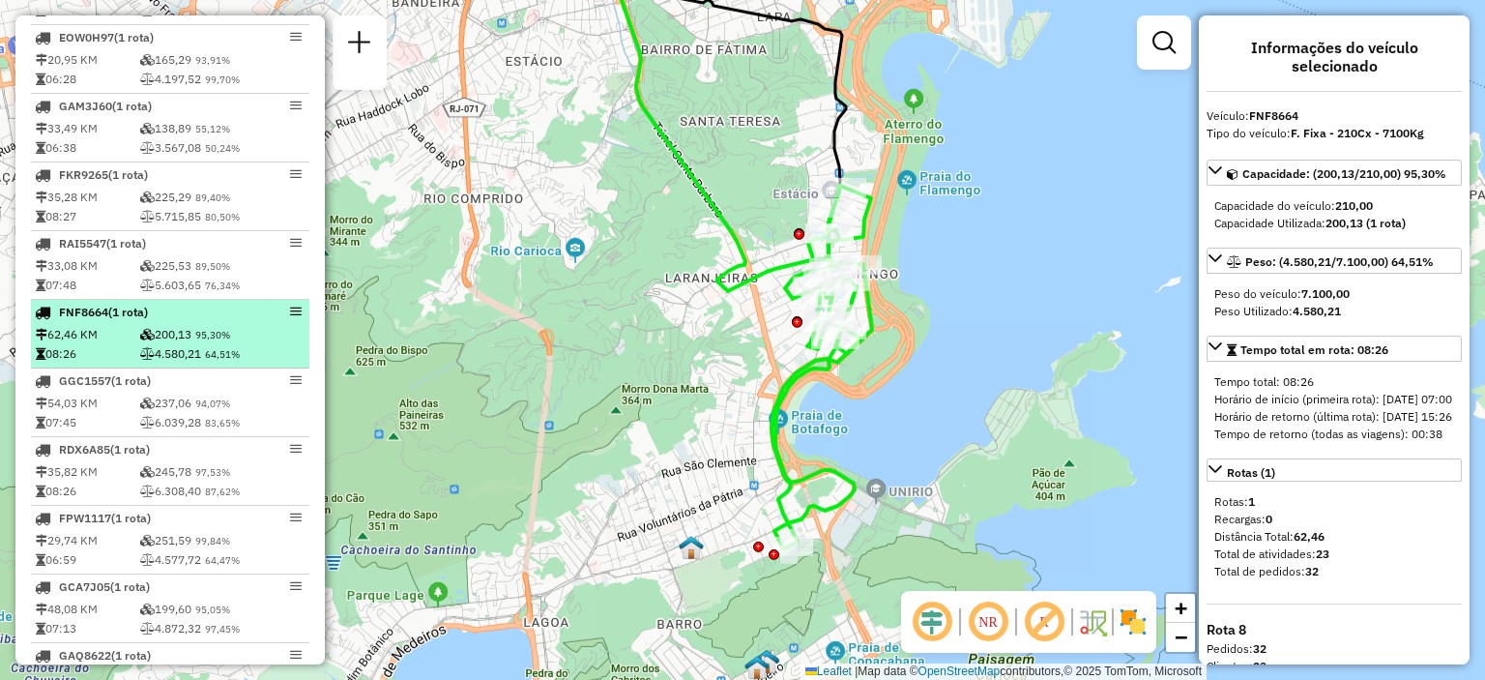
drag, startPoint x: 215, startPoint y: 336, endPoint x: 267, endPoint y: 351, distance: 54.5
click at [267, 344] on td "200,13 95,30%" at bounding box center [222, 334] width 166 height 19
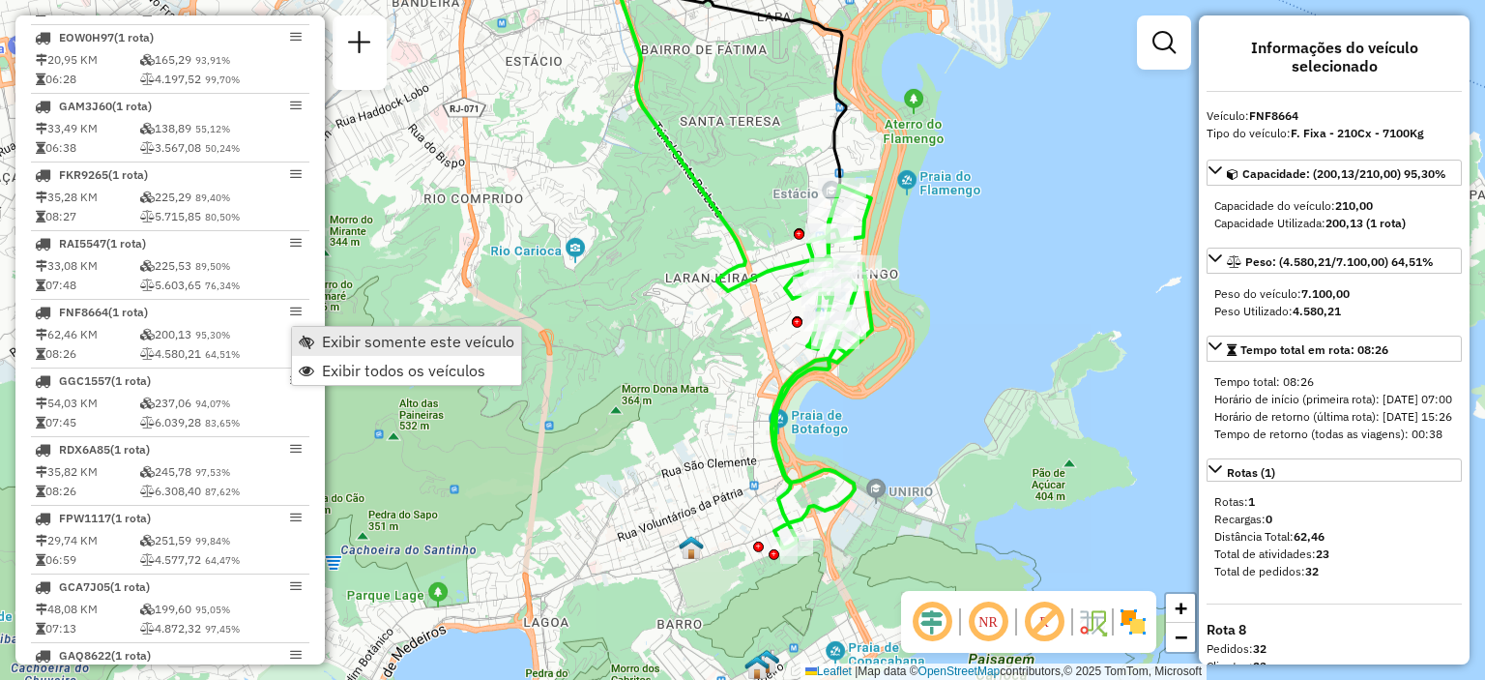
click at [329, 343] on span "Exibir somente este veículo" at bounding box center [418, 341] width 192 height 15
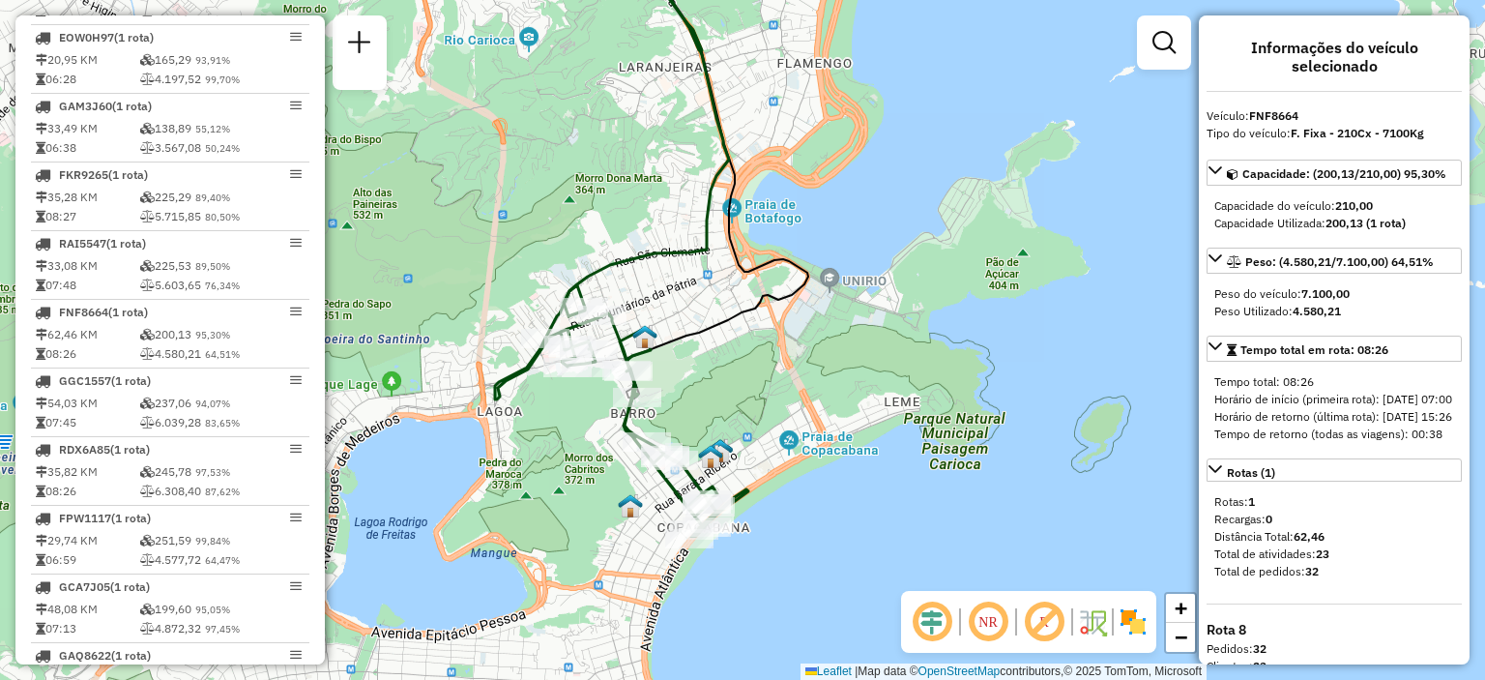
drag, startPoint x: 734, startPoint y: 392, endPoint x: 687, endPoint y: 178, distance: 218.7
click at [687, 178] on div "Janela de atendimento Grade de atendimento Capacidade Transportadoras Veículos …" at bounding box center [742, 340] width 1485 height 680
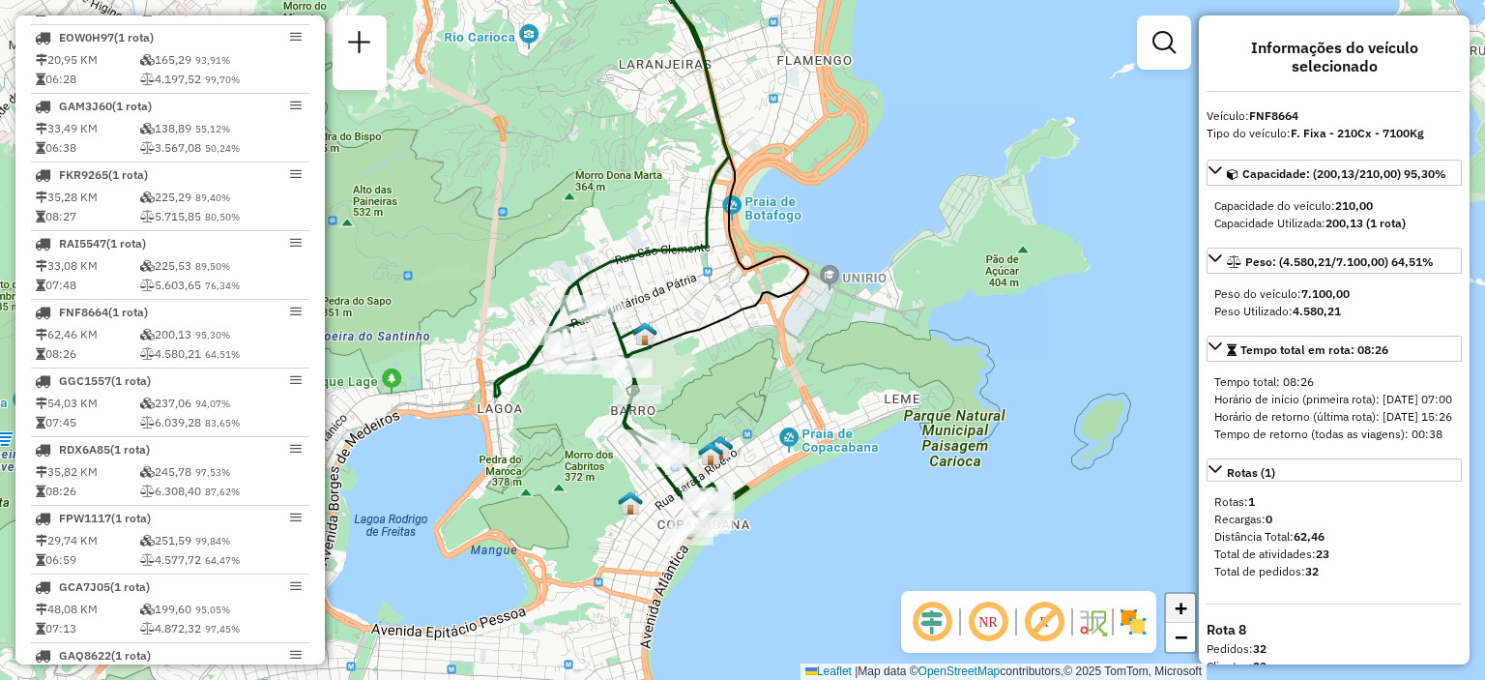
click at [1187, 601] on link "+" at bounding box center [1180, 608] width 29 height 29
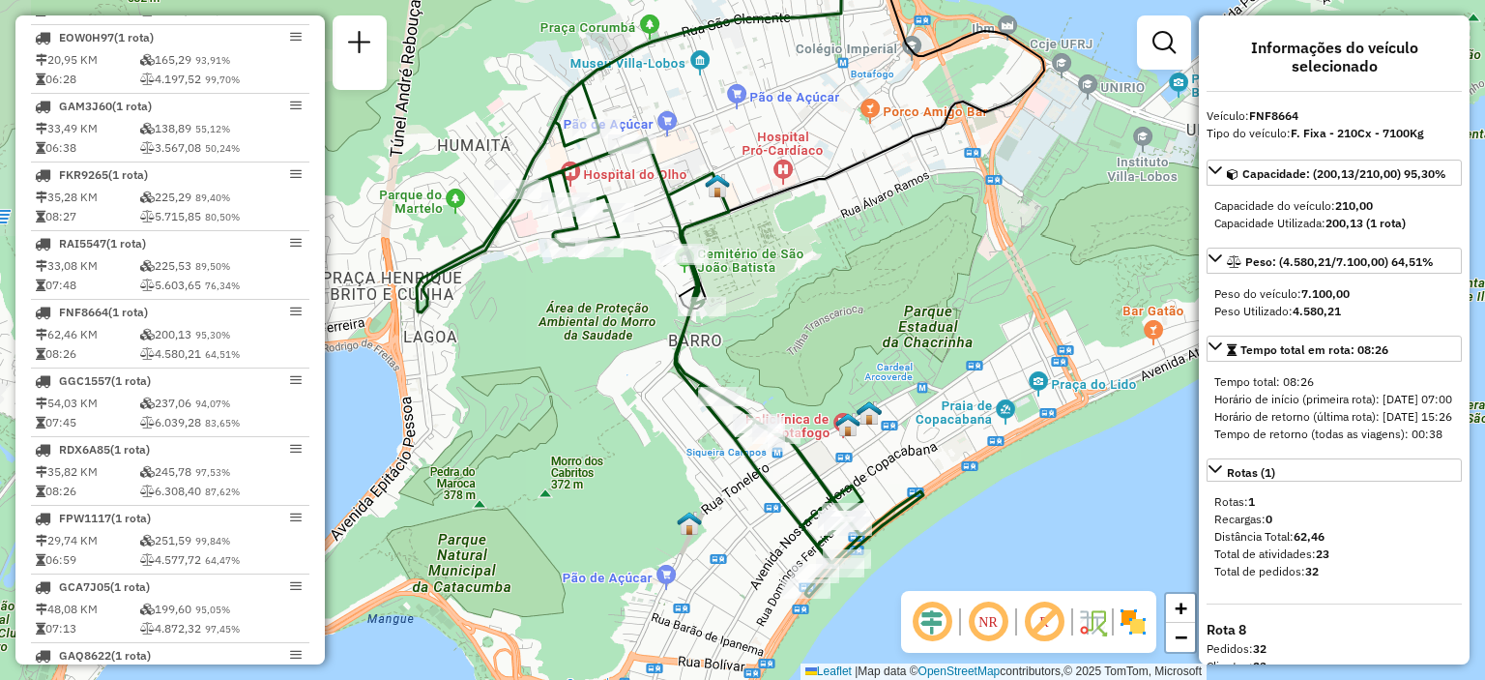
drag, startPoint x: 893, startPoint y: 446, endPoint x: 1065, endPoint y: 305, distance: 221.9
click at [1065, 305] on div "Janela de atendimento Grade de atendimento Capacidade Transportadoras Veículos …" at bounding box center [742, 340] width 1485 height 680
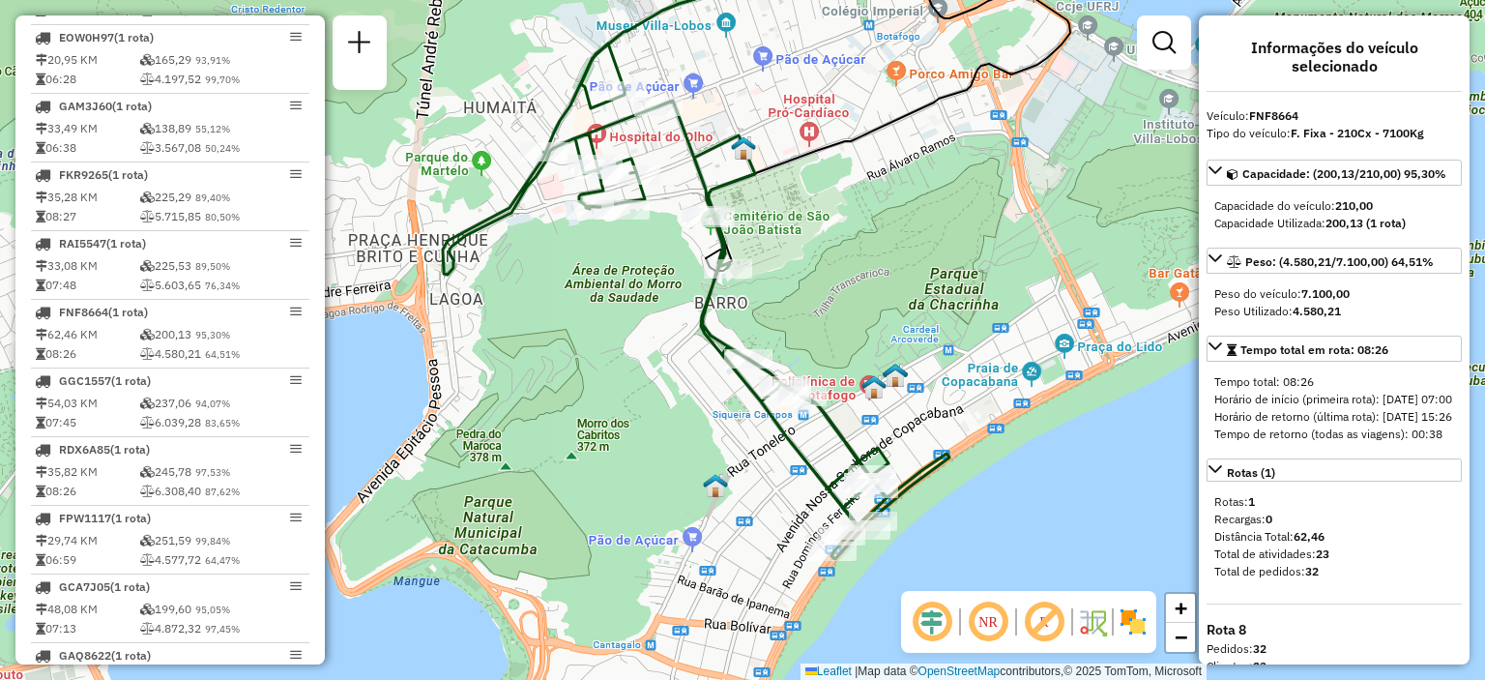
drag, startPoint x: 899, startPoint y: 266, endPoint x: 924, endPoint y: 228, distance: 45.3
click at [924, 228] on div "Janela de atendimento Grade de atendimento Capacidade Transportadoras Veículos …" at bounding box center [742, 340] width 1485 height 680
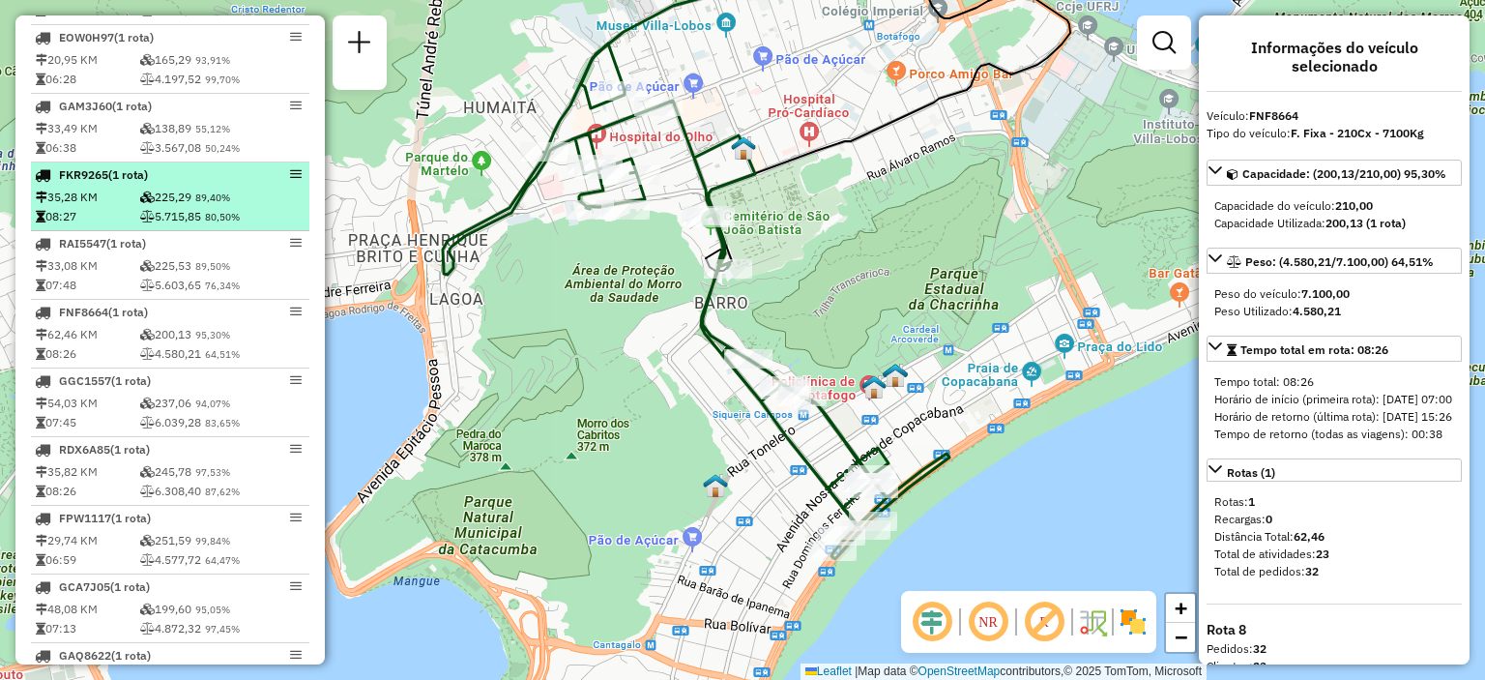
click at [161, 231] on li "FKR9265 (1 Rota) 35,28 KM 225,29 89,40% 08:27 5.715,85 80,50%" at bounding box center [170, 196] width 278 height 69
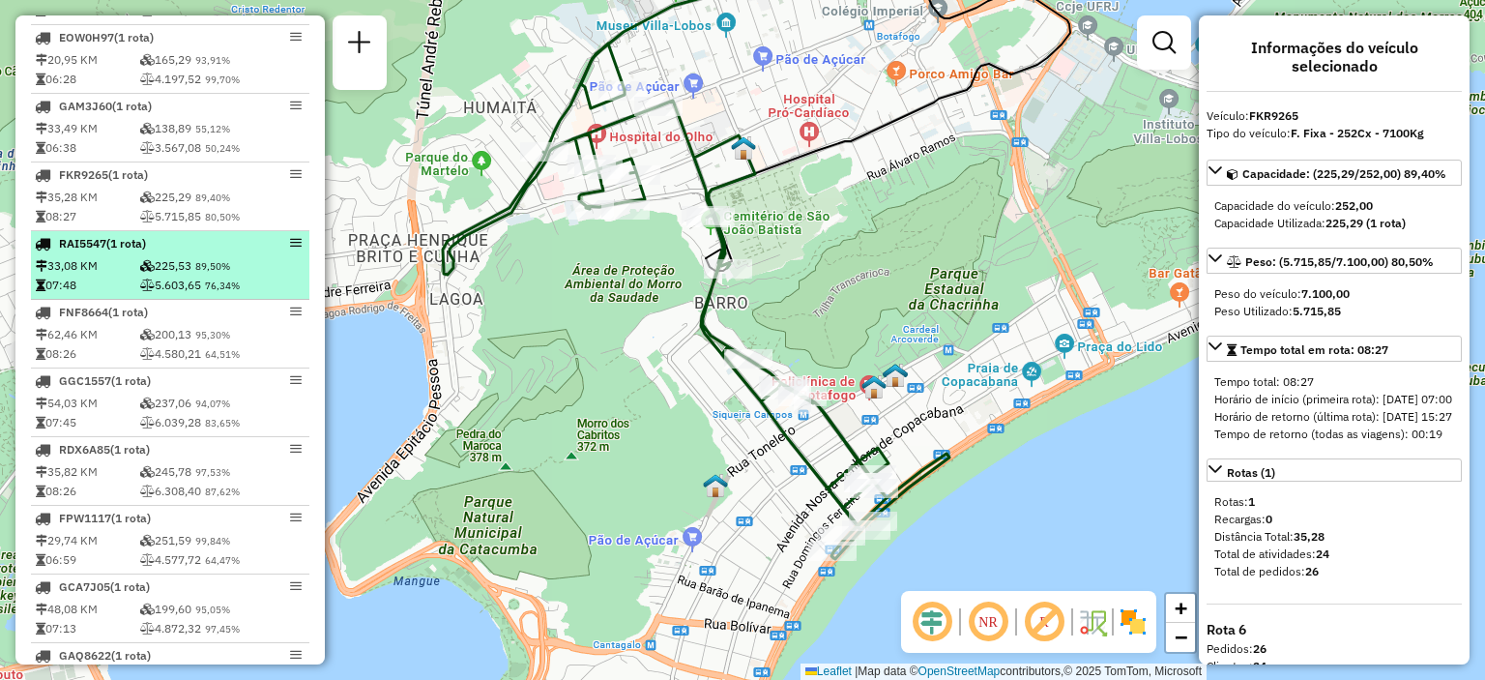
click at [292, 248] on em at bounding box center [296, 243] width 12 height 12
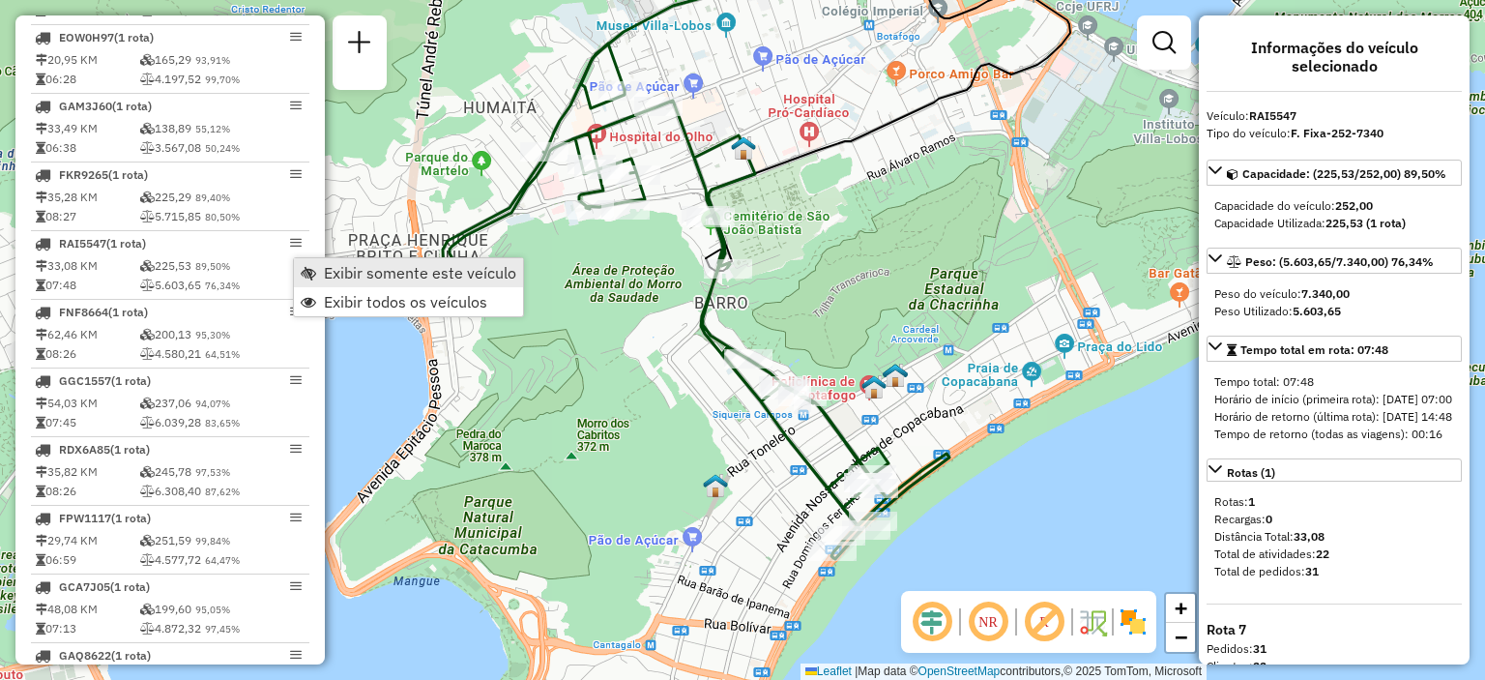
click at [320, 271] on link "Exibir somente este veículo" at bounding box center [408, 272] width 229 height 29
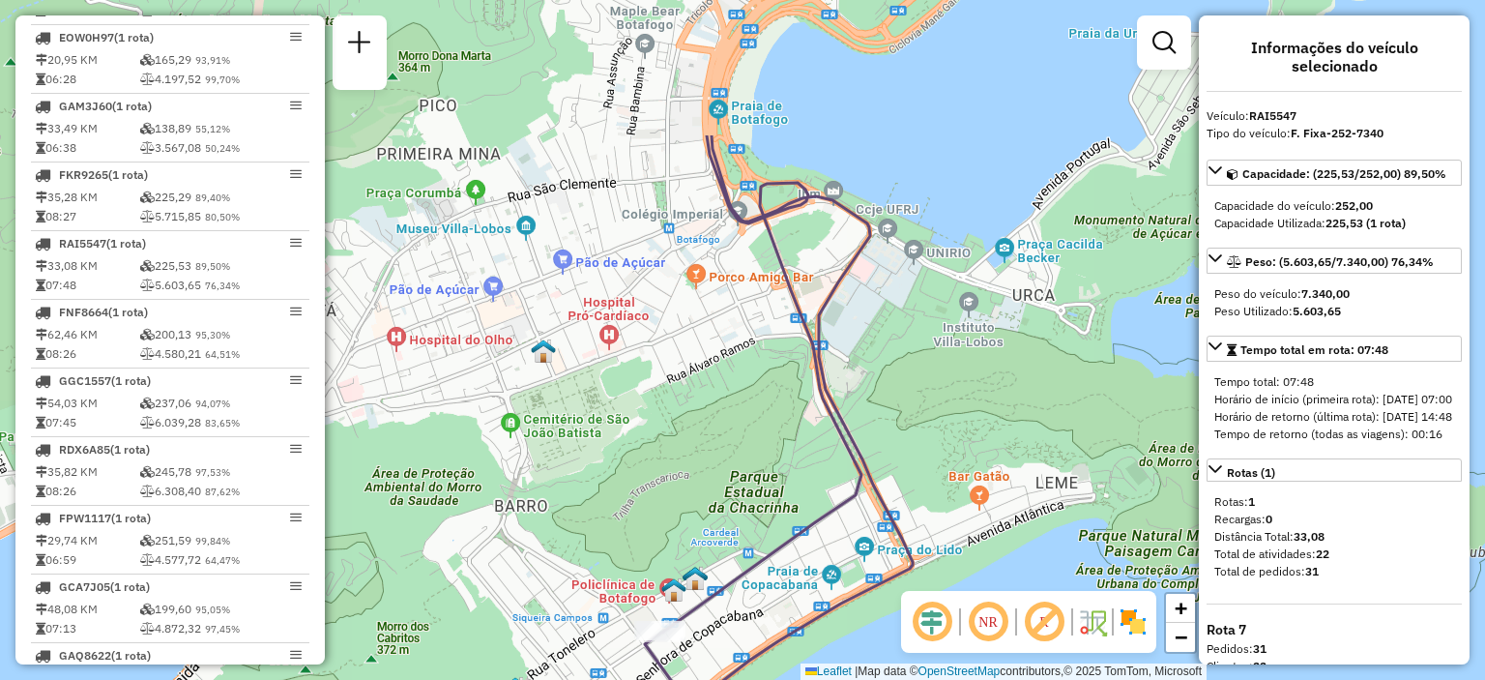
drag, startPoint x: 789, startPoint y: 315, endPoint x: 611, endPoint y: 499, distance: 255.7
click at [611, 499] on div "Janela de atendimento Grade de atendimento Capacidade Transportadoras Veículos …" at bounding box center [742, 340] width 1485 height 680
click at [1175, 642] on span "−" at bounding box center [1181, 637] width 13 height 24
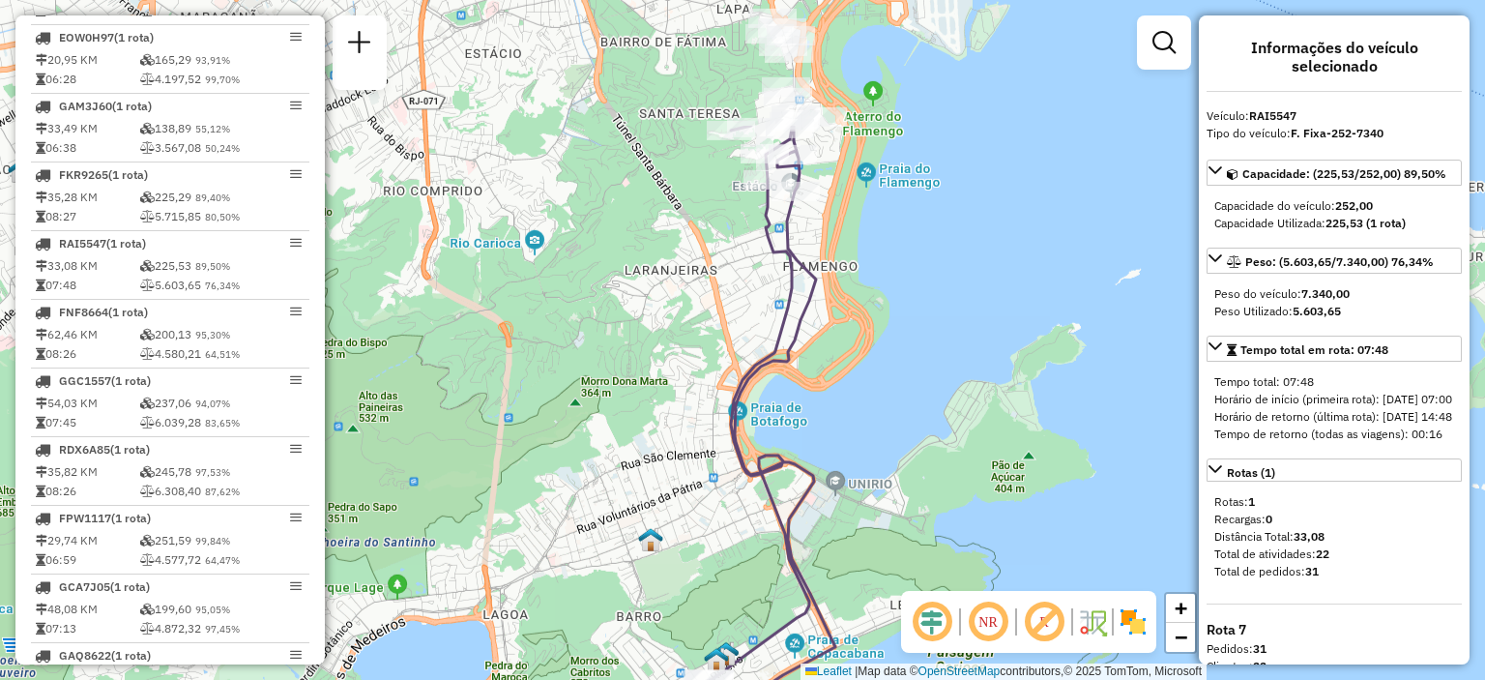
drag, startPoint x: 824, startPoint y: 222, endPoint x: 833, endPoint y: 419, distance: 196.5
click at [833, 419] on div "Janela de atendimento Grade de atendimento Capacidade Transportadoras Veículos …" at bounding box center [742, 340] width 1485 height 680
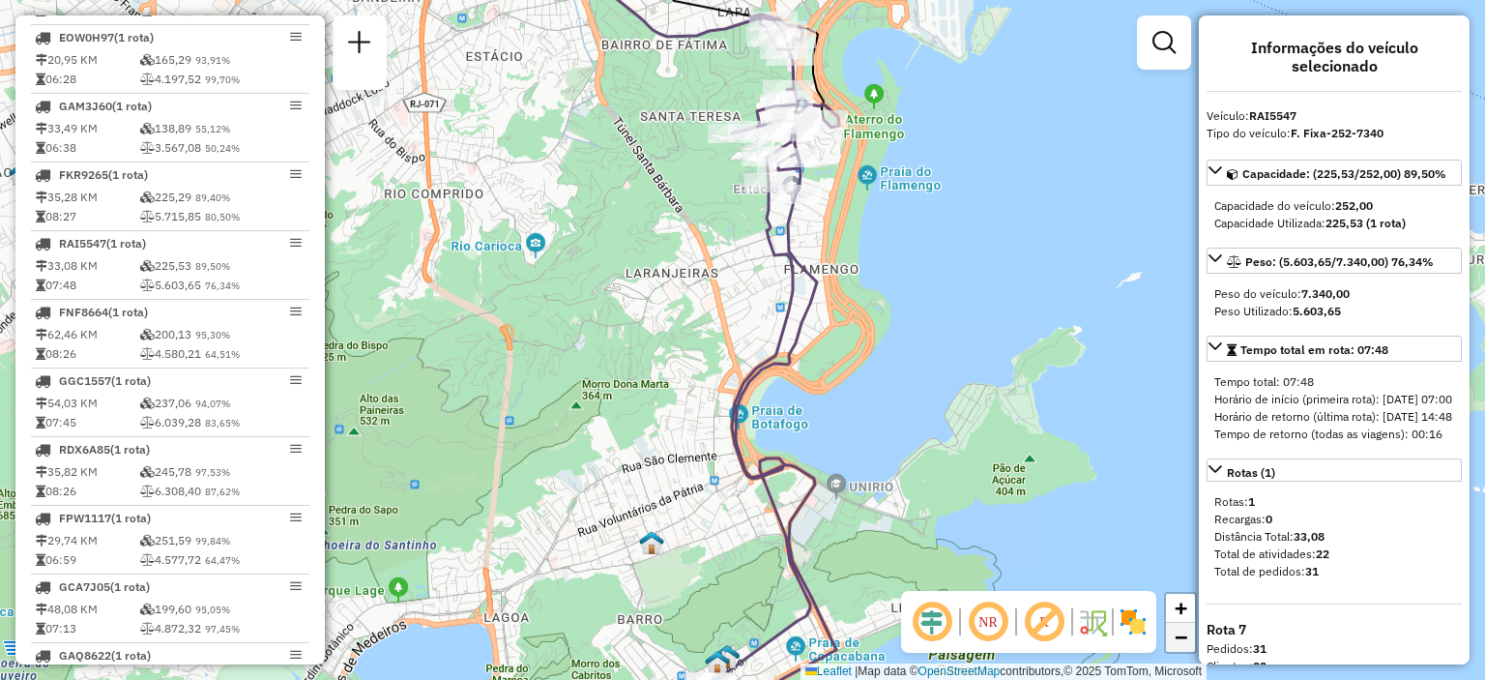
click at [1183, 637] on span "−" at bounding box center [1181, 637] width 13 height 24
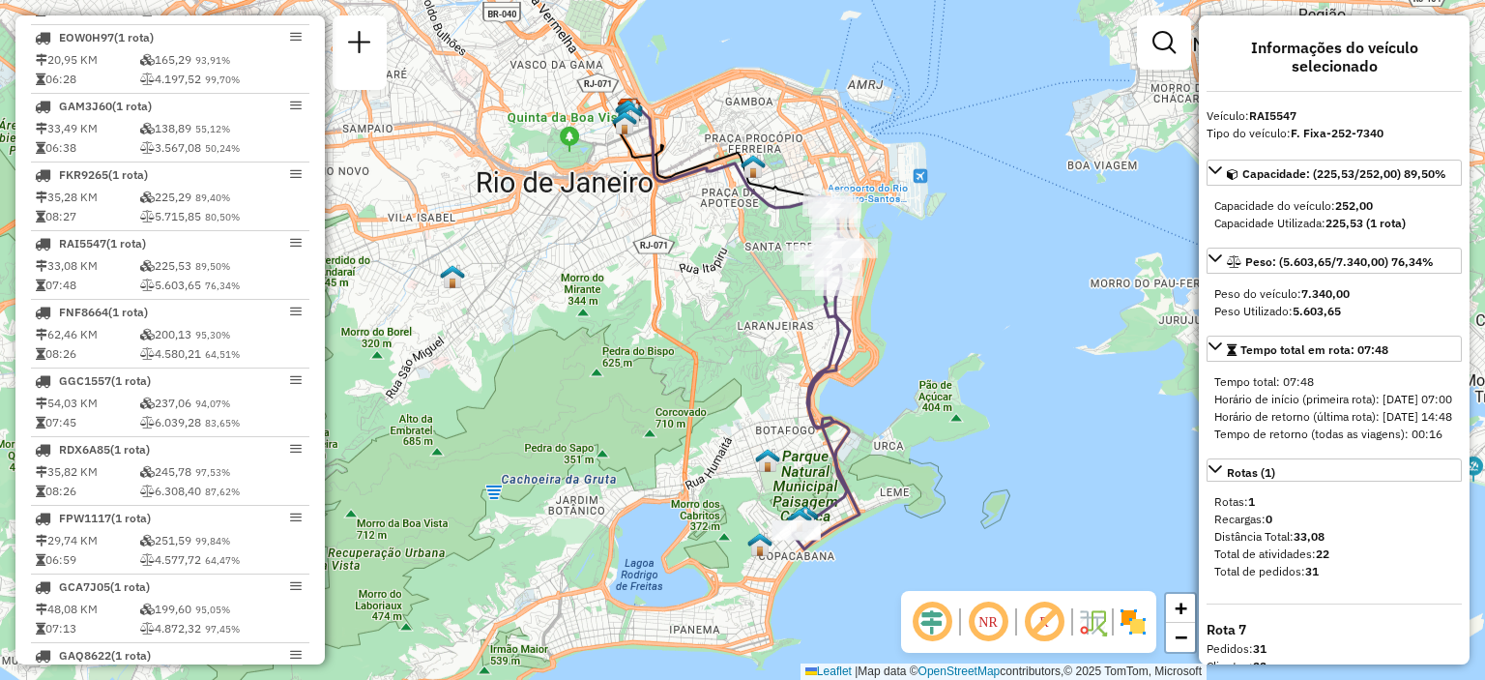
drag, startPoint x: 873, startPoint y: 377, endPoint x: 947, endPoint y: 395, distance: 75.7
click at [947, 395] on div "Janela de atendimento Grade de atendimento Capacidade Transportadoras Veículos …" at bounding box center [742, 340] width 1485 height 680
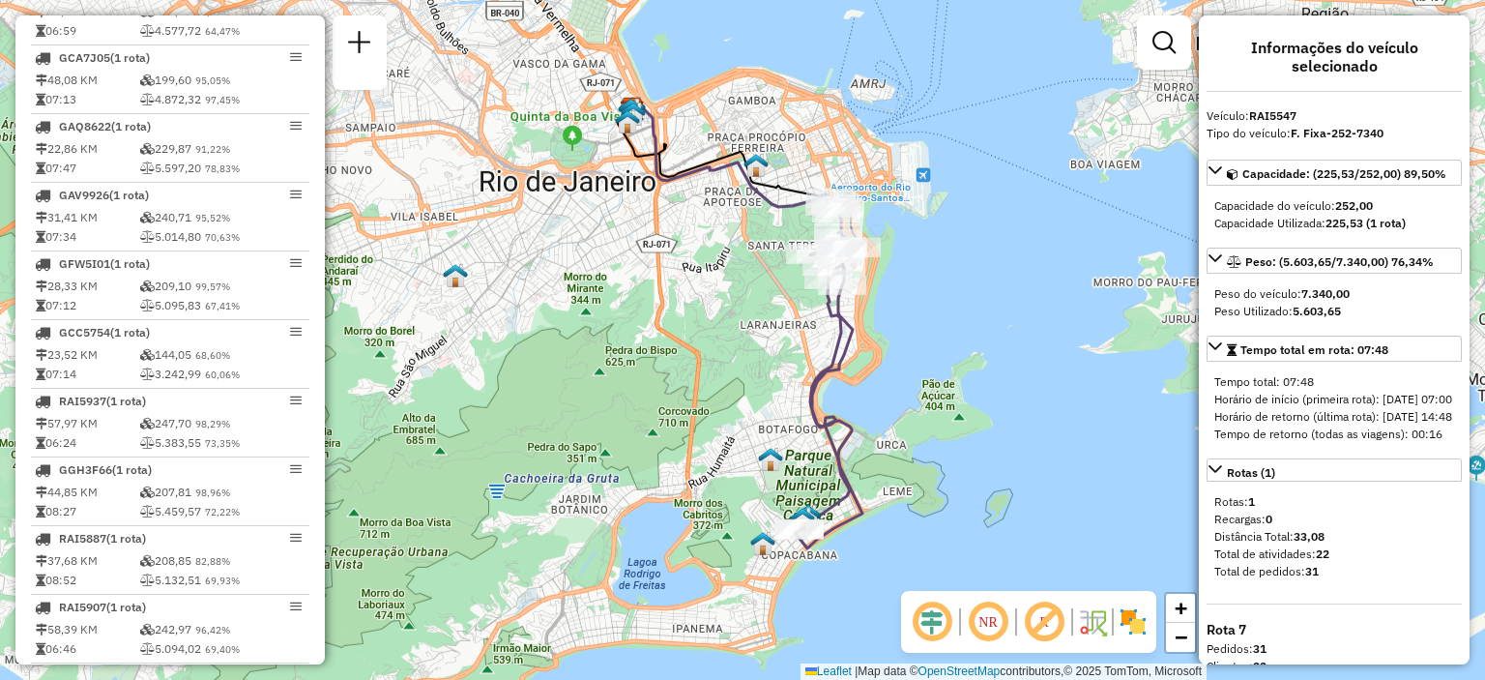
scroll to position [1505, 0]
click at [325, 278] on div "Janela de atendimento Grade de atendimento Capacidade Transportadoras Veículos …" at bounding box center [742, 340] width 1485 height 680
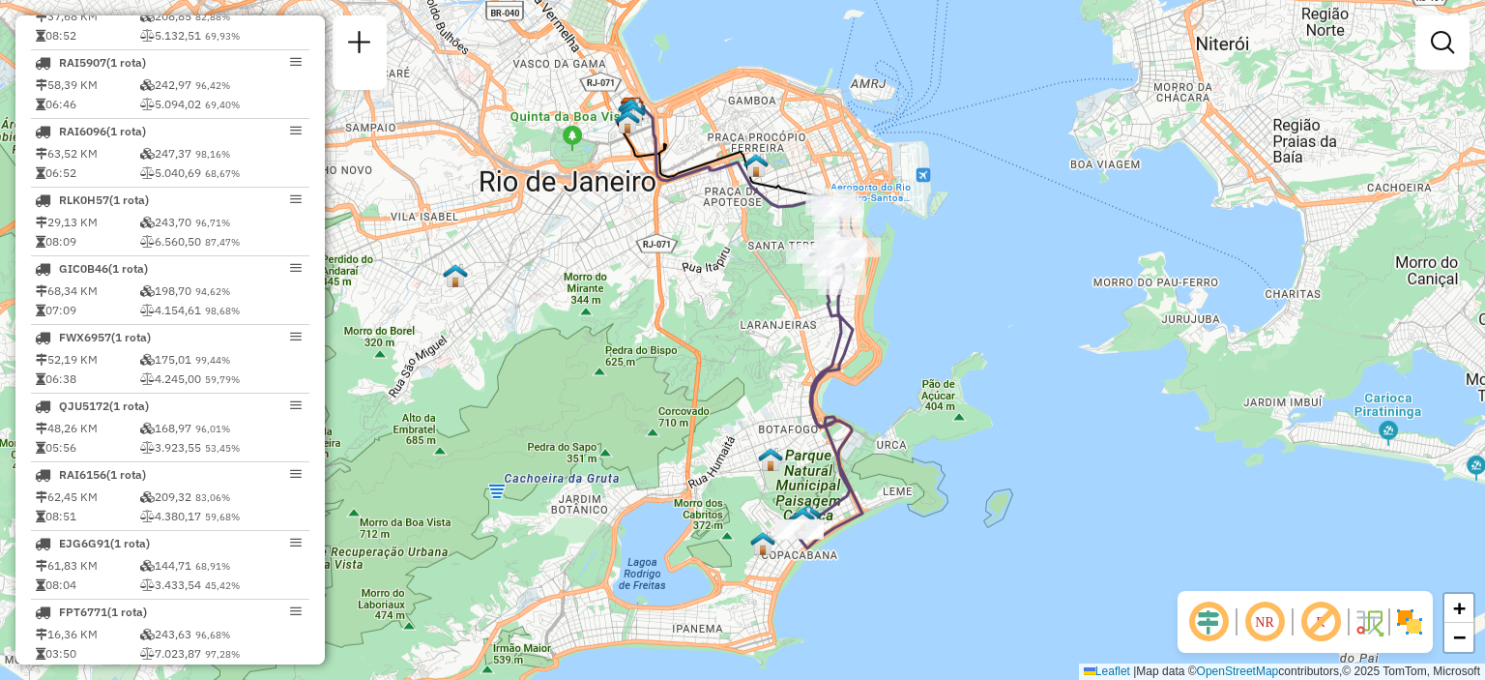
scroll to position [2060, 0]
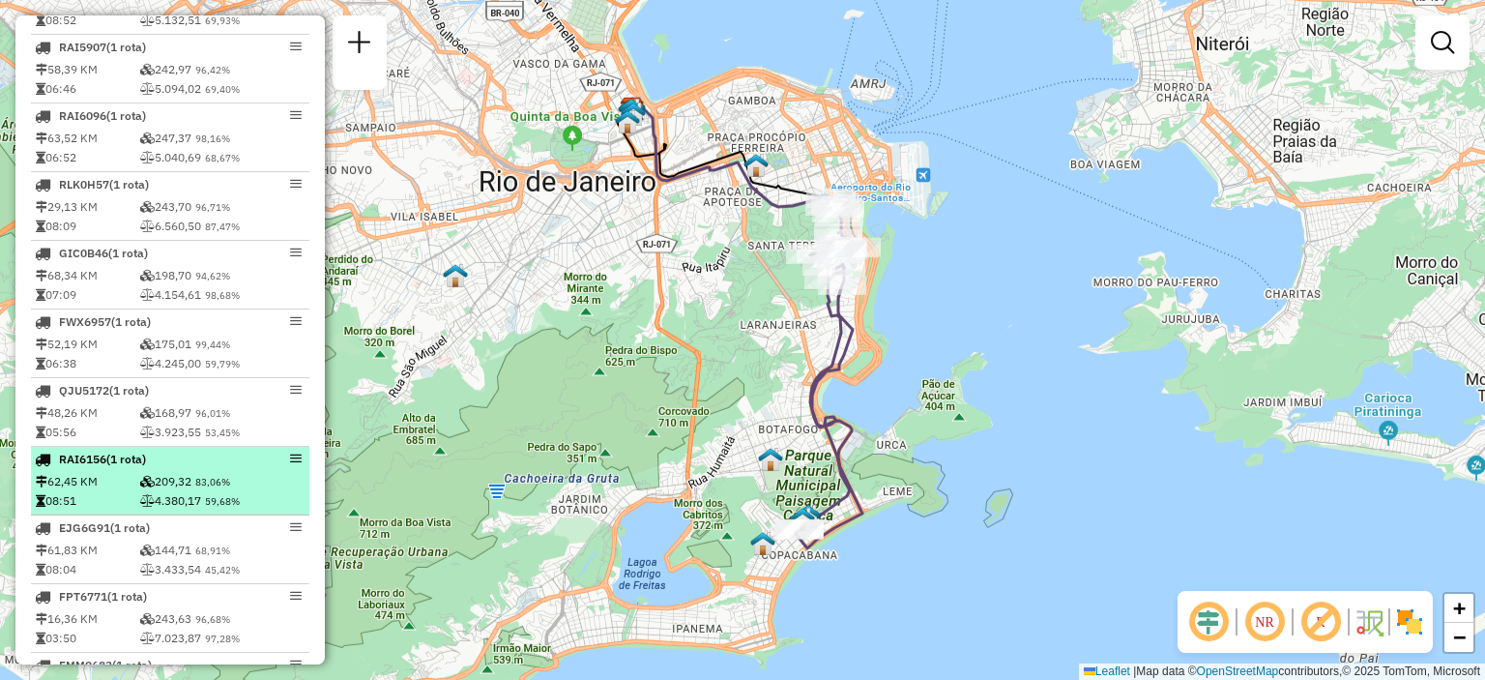
click at [291, 464] on em at bounding box center [296, 459] width 12 height 12
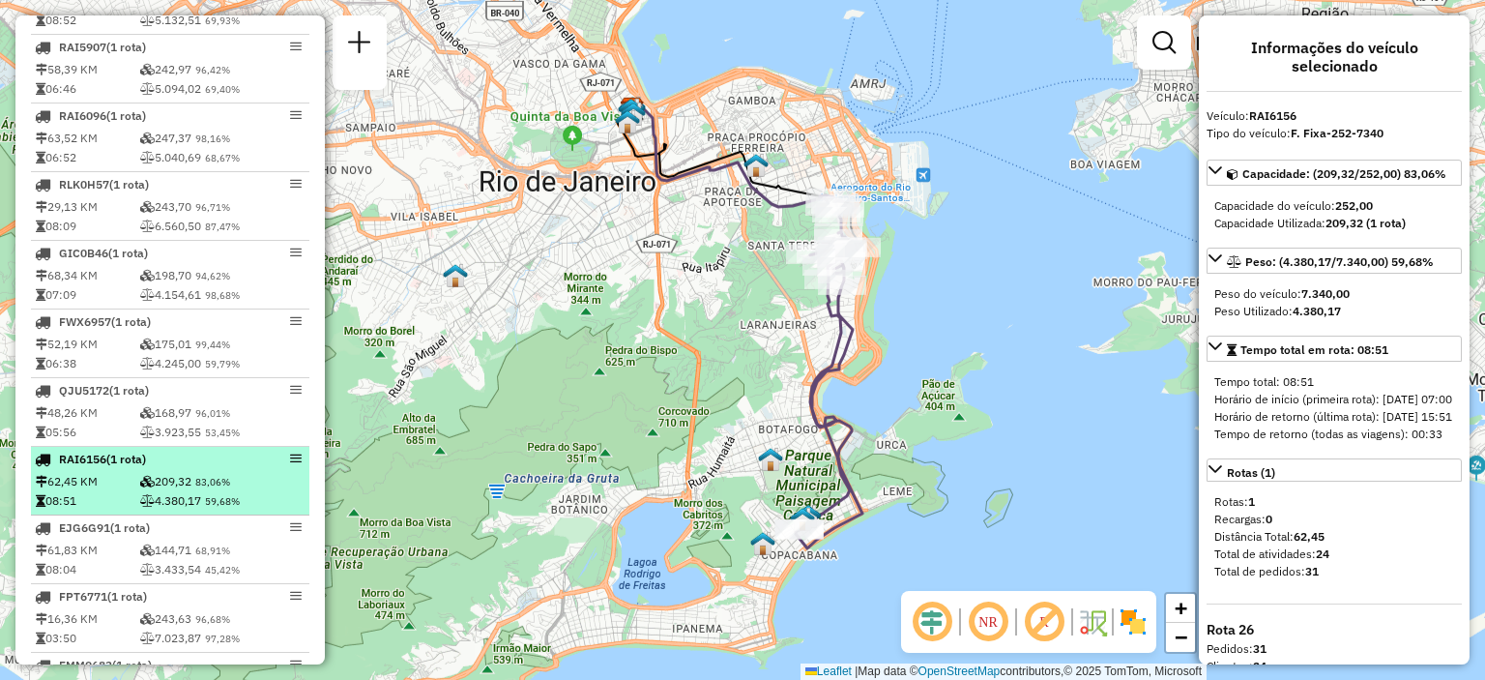
click at [300, 471] on li "RAI6156 (1 Rota) 62,45 KM 209,32 83,06% 08:51 4.380,17 59,68%" at bounding box center [170, 481] width 278 height 69
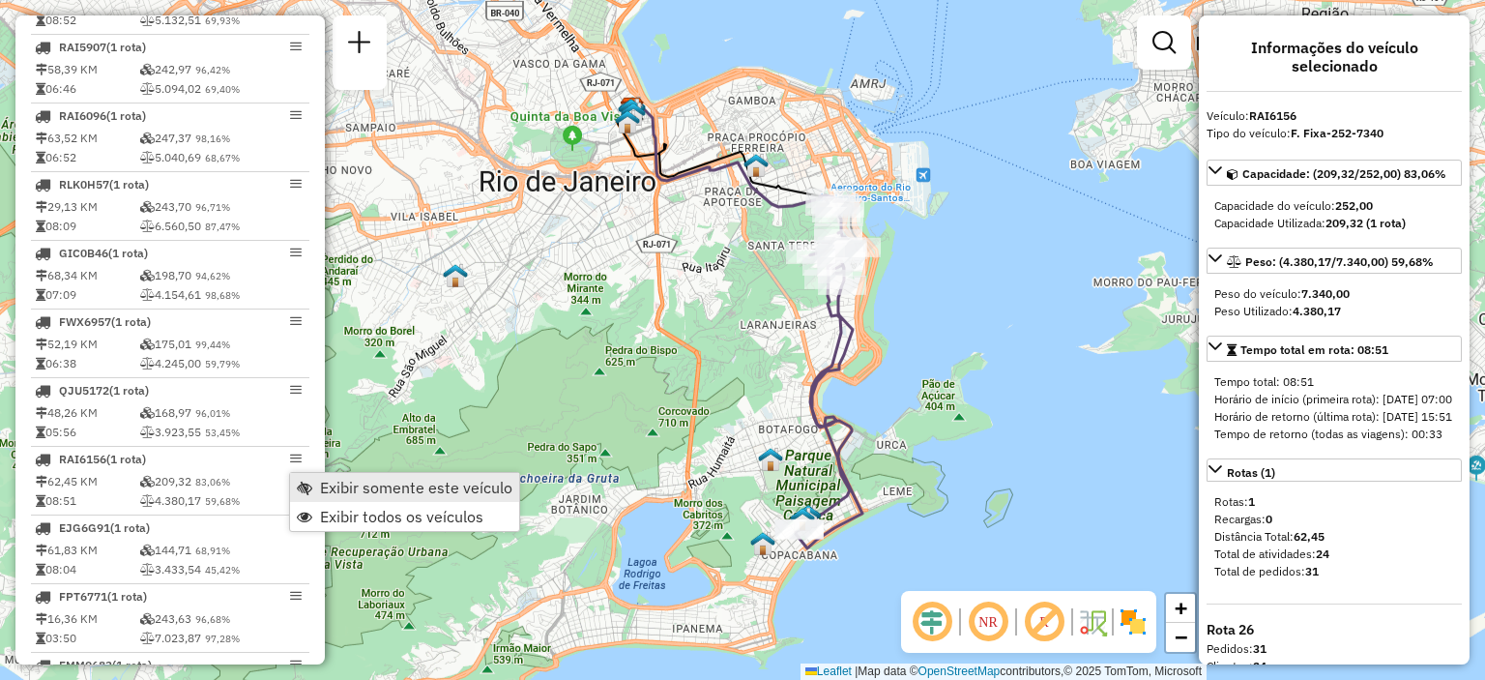
click at [315, 487] on link "Exibir somente este veículo" at bounding box center [404, 487] width 229 height 29
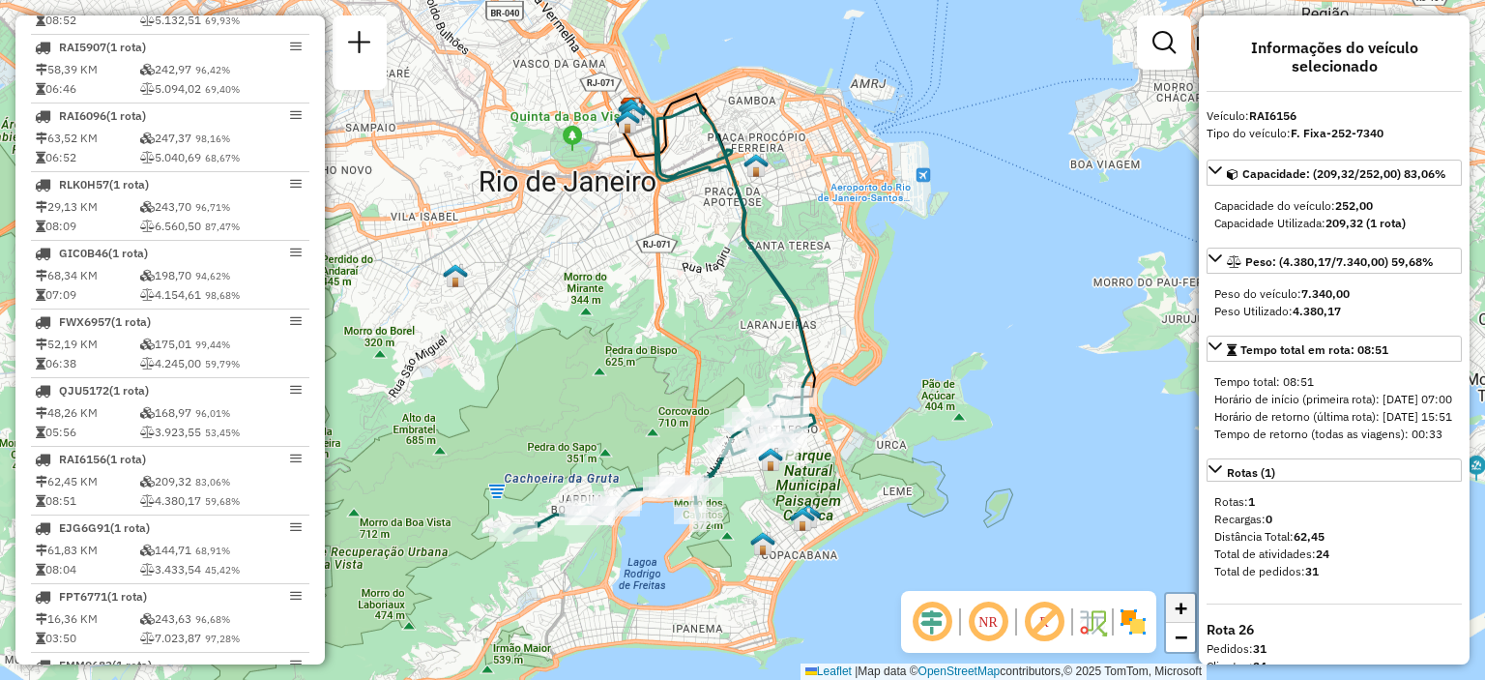
click at [1186, 610] on span "+" at bounding box center [1181, 608] width 13 height 24
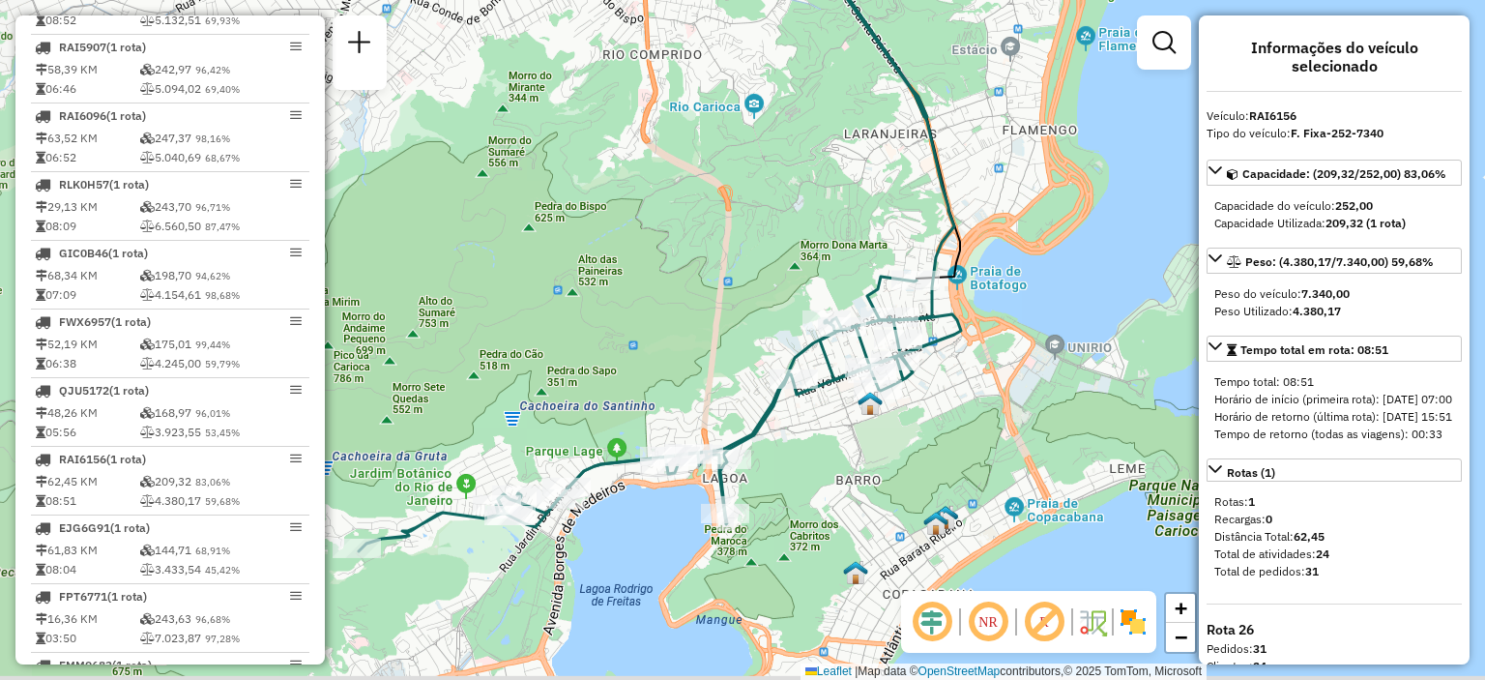
drag, startPoint x: 918, startPoint y: 449, endPoint x: 971, endPoint y: 347, distance: 114.6
click at [971, 347] on div "Janela de atendimento Grade de atendimento Capacidade Transportadoras Veículos …" at bounding box center [742, 340] width 1485 height 680
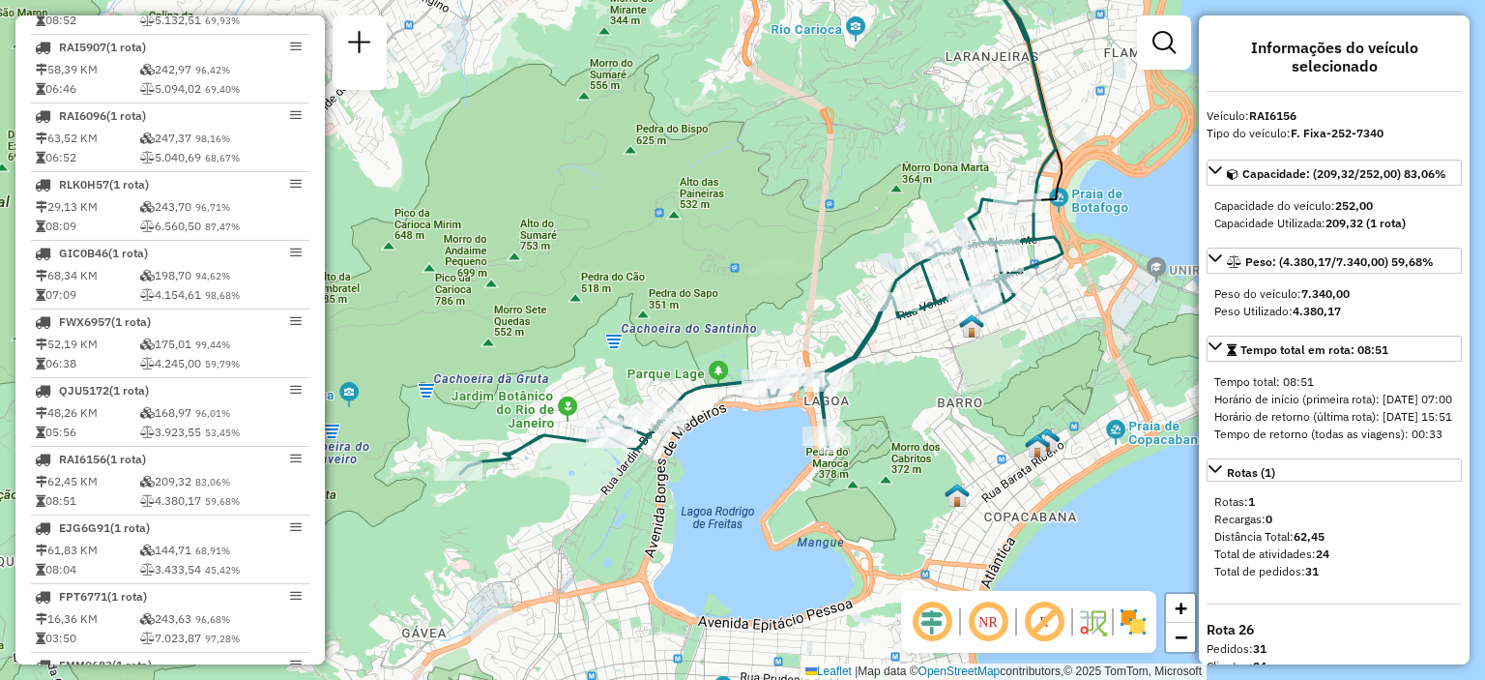
drag, startPoint x: 885, startPoint y: 442, endPoint x: 985, endPoint y: 366, distance: 125.7
click at [985, 366] on div "Janela de atendimento Grade de atendimento Capacidade Transportadoras Veículos …" at bounding box center [742, 340] width 1485 height 680
select select "**********"
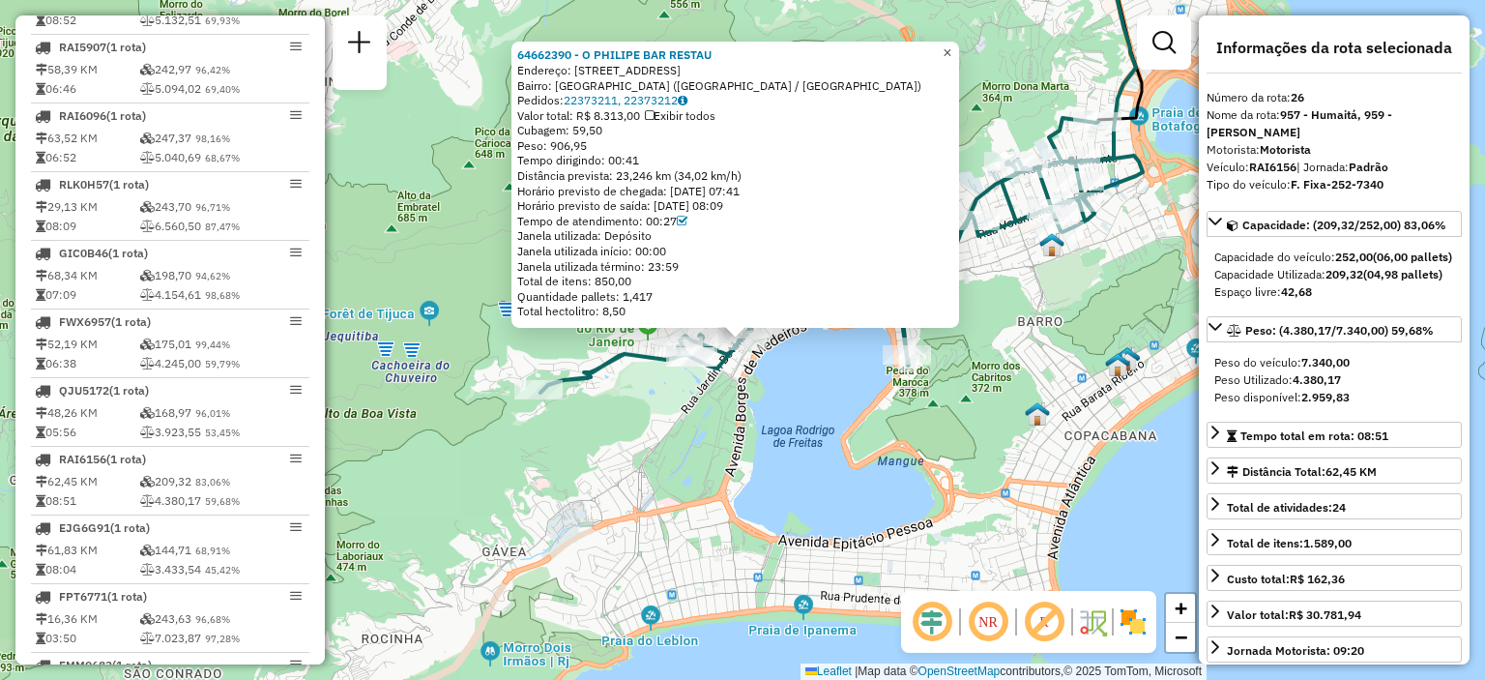
click at [951, 47] on span "×" at bounding box center [947, 52] width 9 height 16
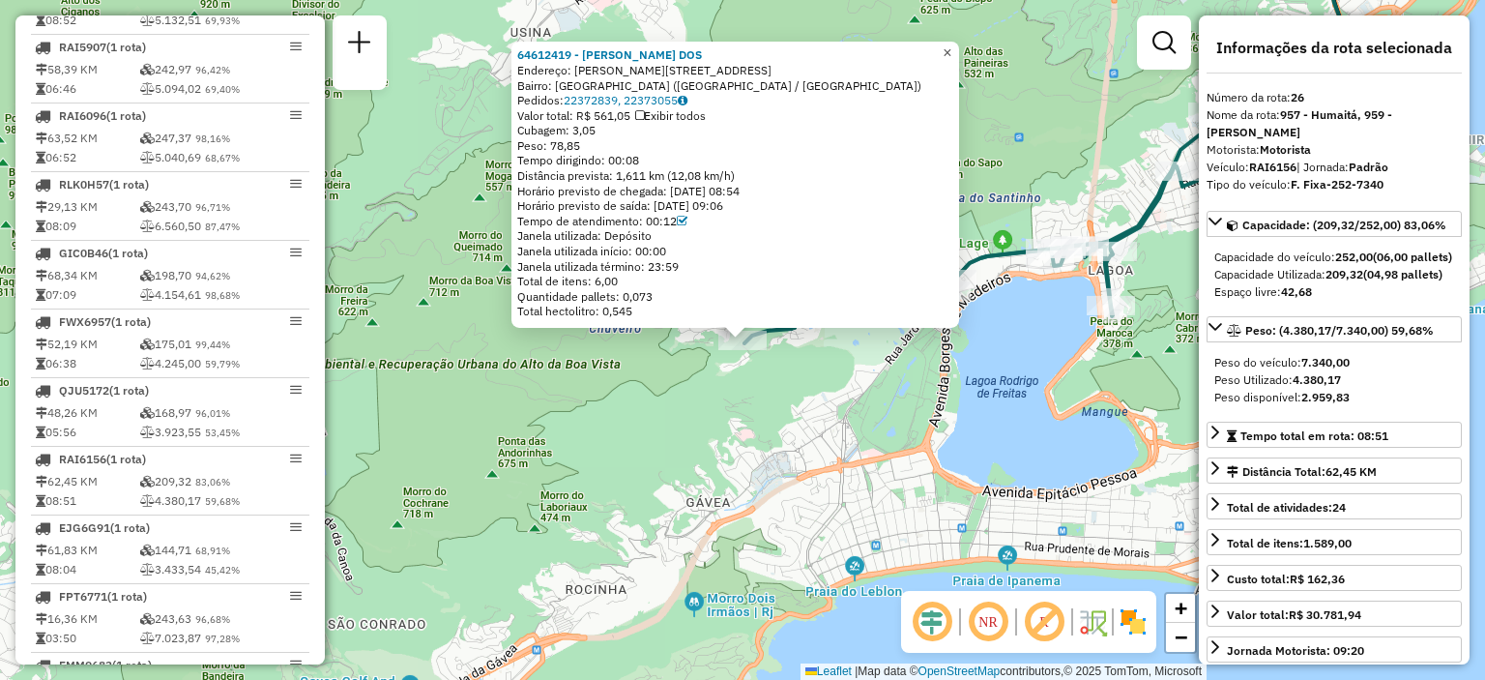
click at [951, 44] on span "×" at bounding box center [947, 52] width 9 height 16
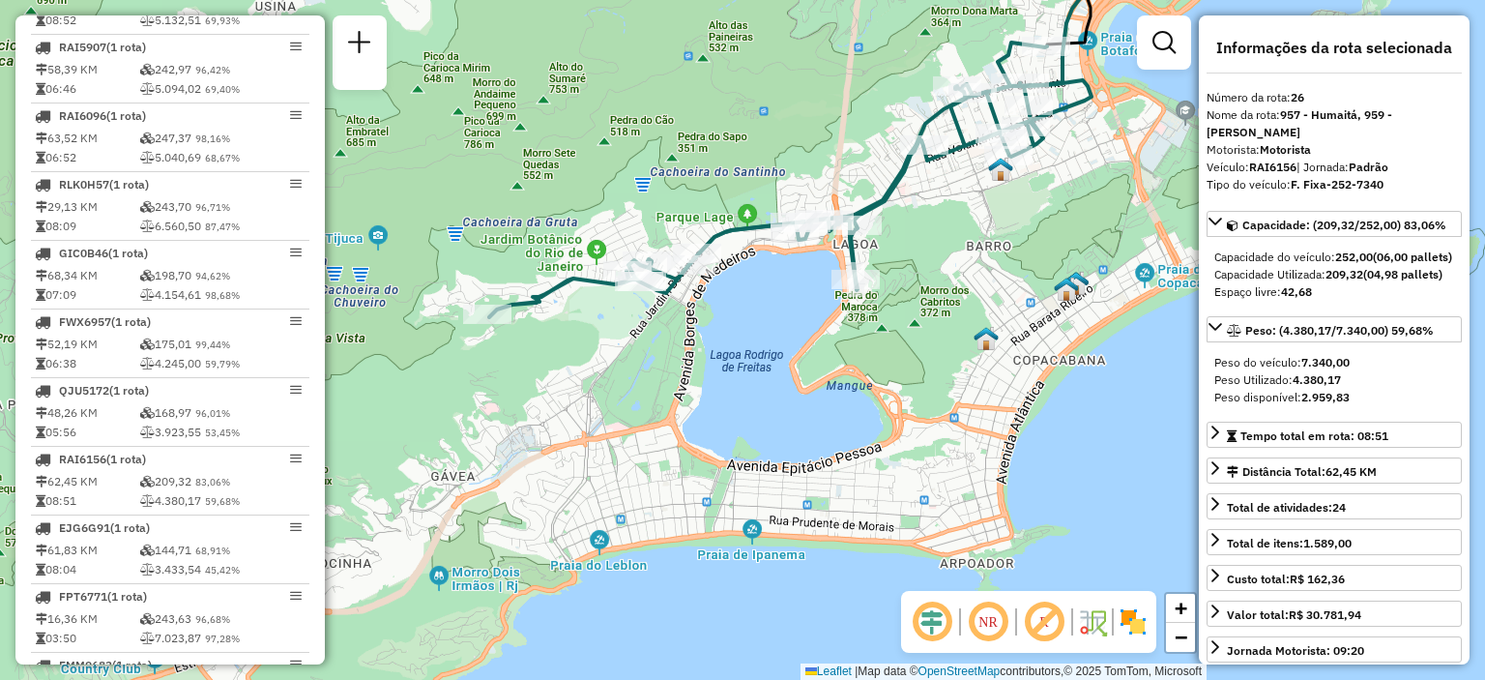
drag, startPoint x: 862, startPoint y: 217, endPoint x: 606, endPoint y: 192, distance: 257.4
click at [606, 192] on div "Janela de atendimento Grade de atendimento Capacidade Transportadoras Veículos …" at bounding box center [742, 340] width 1485 height 680
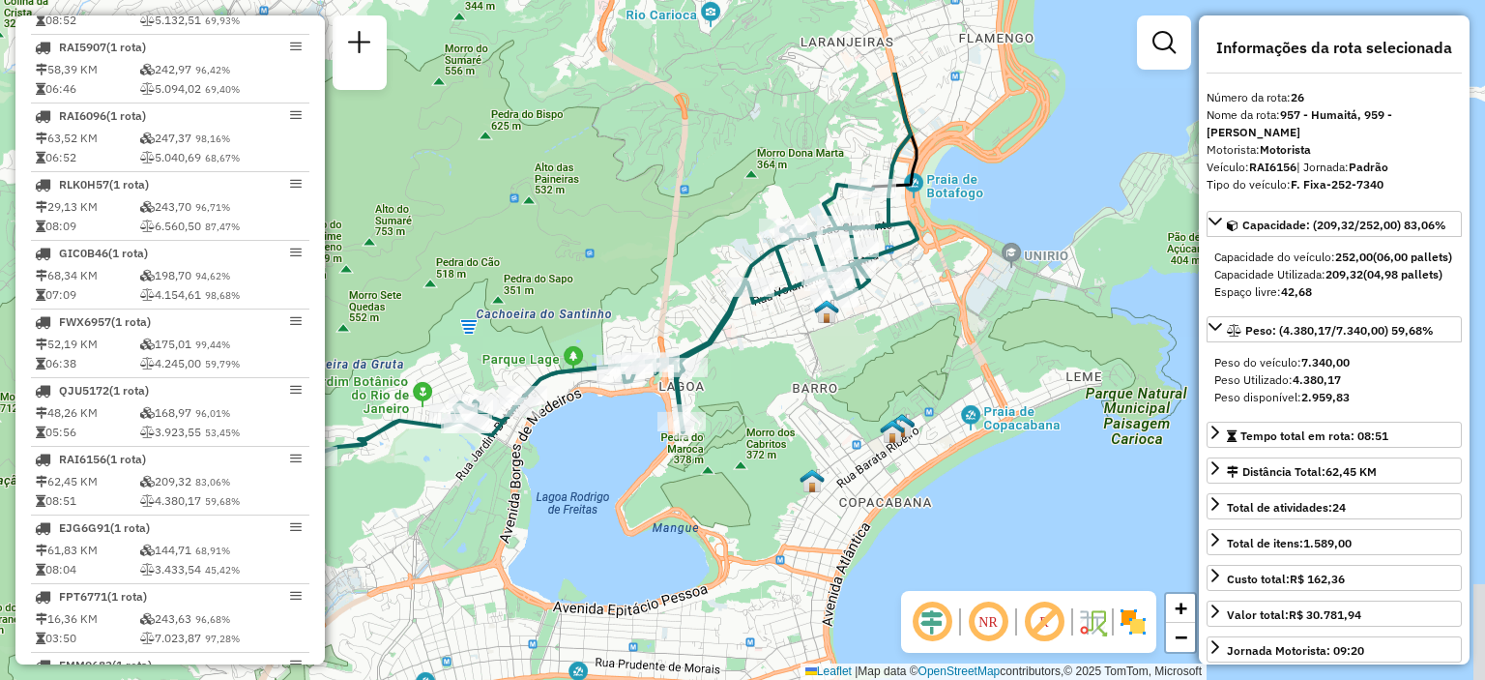
drag, startPoint x: 833, startPoint y: 172, endPoint x: 658, endPoint y: 313, distance: 224.8
click at [658, 313] on div "Janela de atendimento Grade de atendimento Capacidade Transportadoras Veículos …" at bounding box center [742, 340] width 1485 height 680
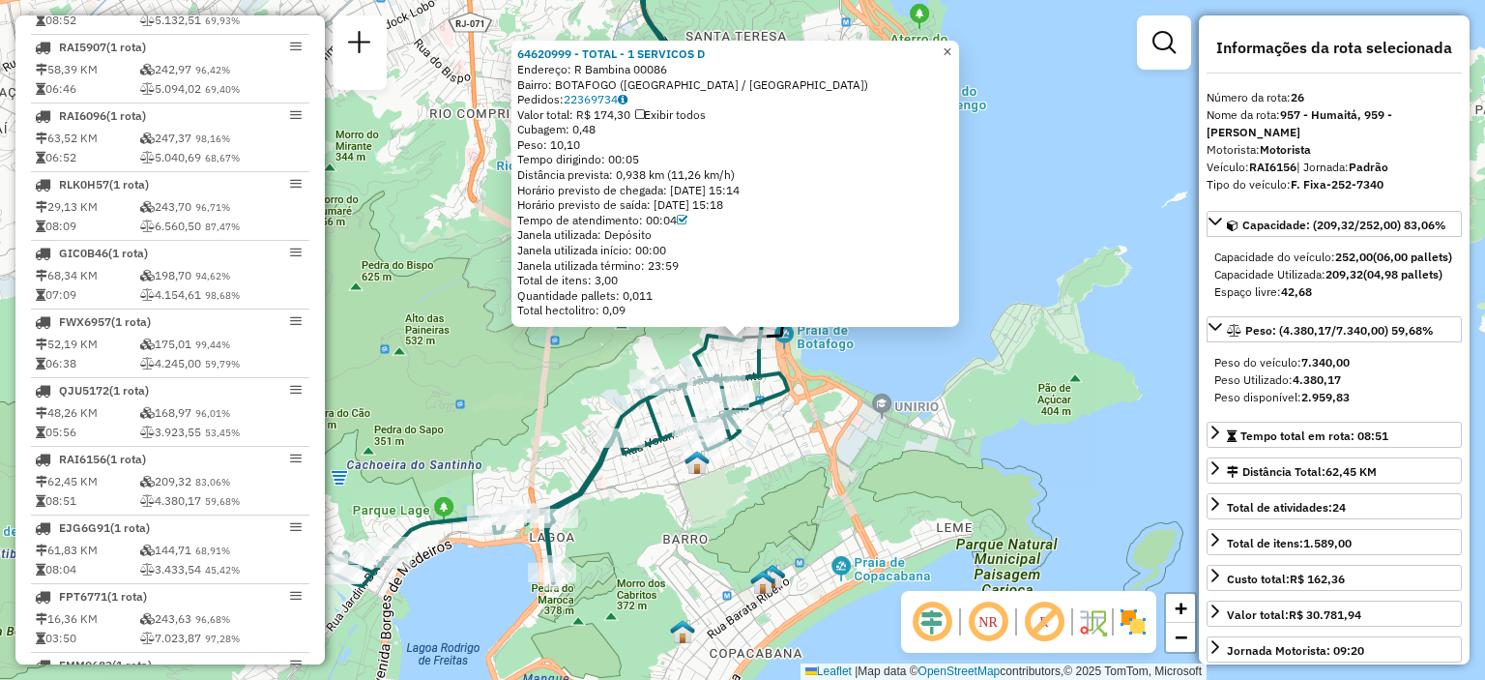
click at [951, 49] on span "×" at bounding box center [947, 52] width 9 height 16
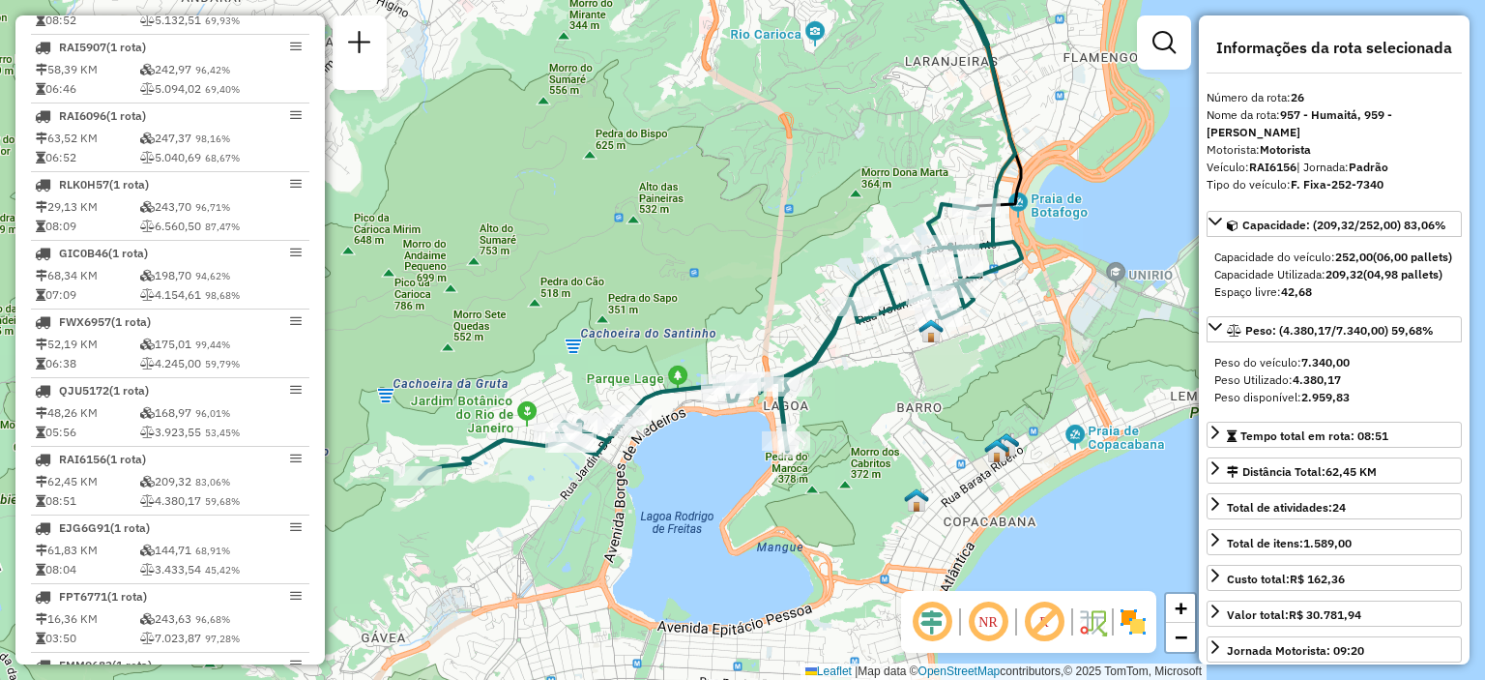
drag, startPoint x: 783, startPoint y: 239, endPoint x: 1037, endPoint y: 95, distance: 291.4
click at [1037, 96] on div "Janela de atendimento Grade de atendimento Capacidade Transportadoras Veículos …" at bounding box center [742, 340] width 1485 height 680
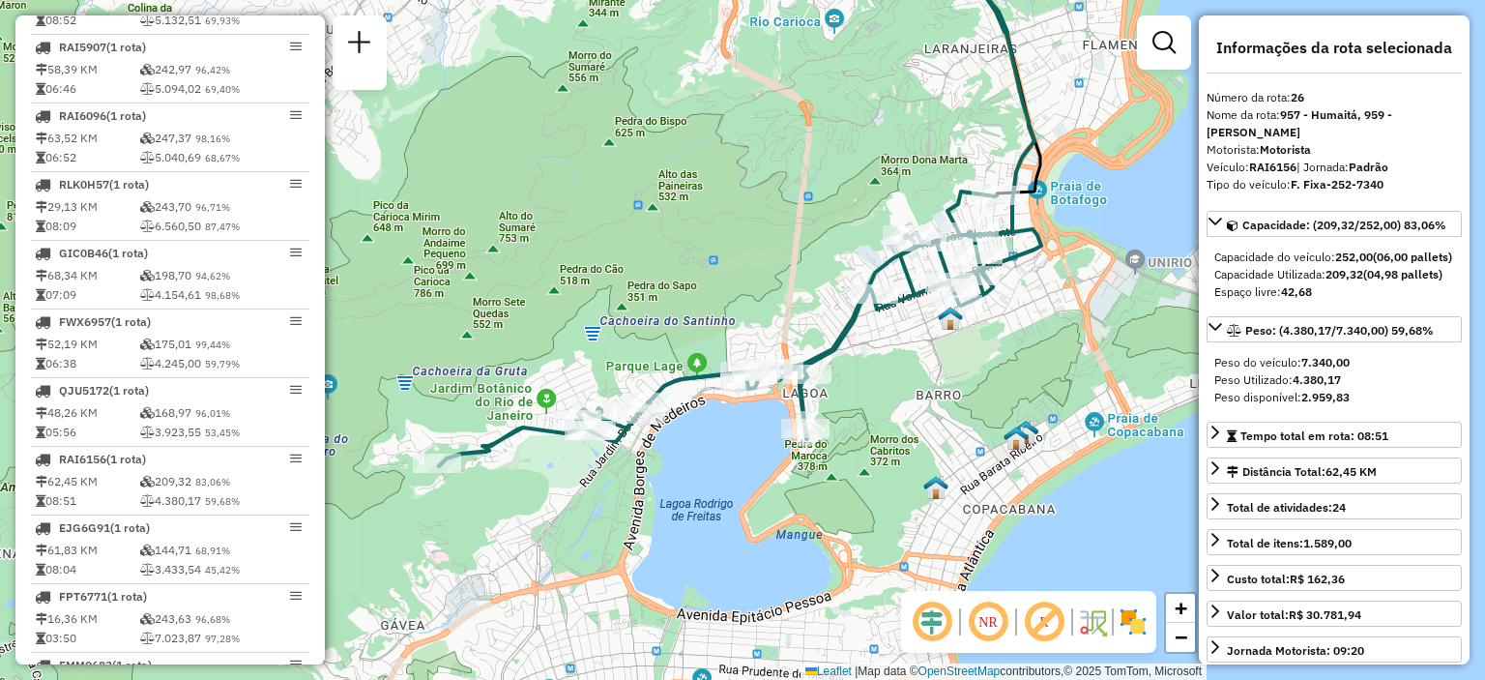
scroll to position [2029, 0]
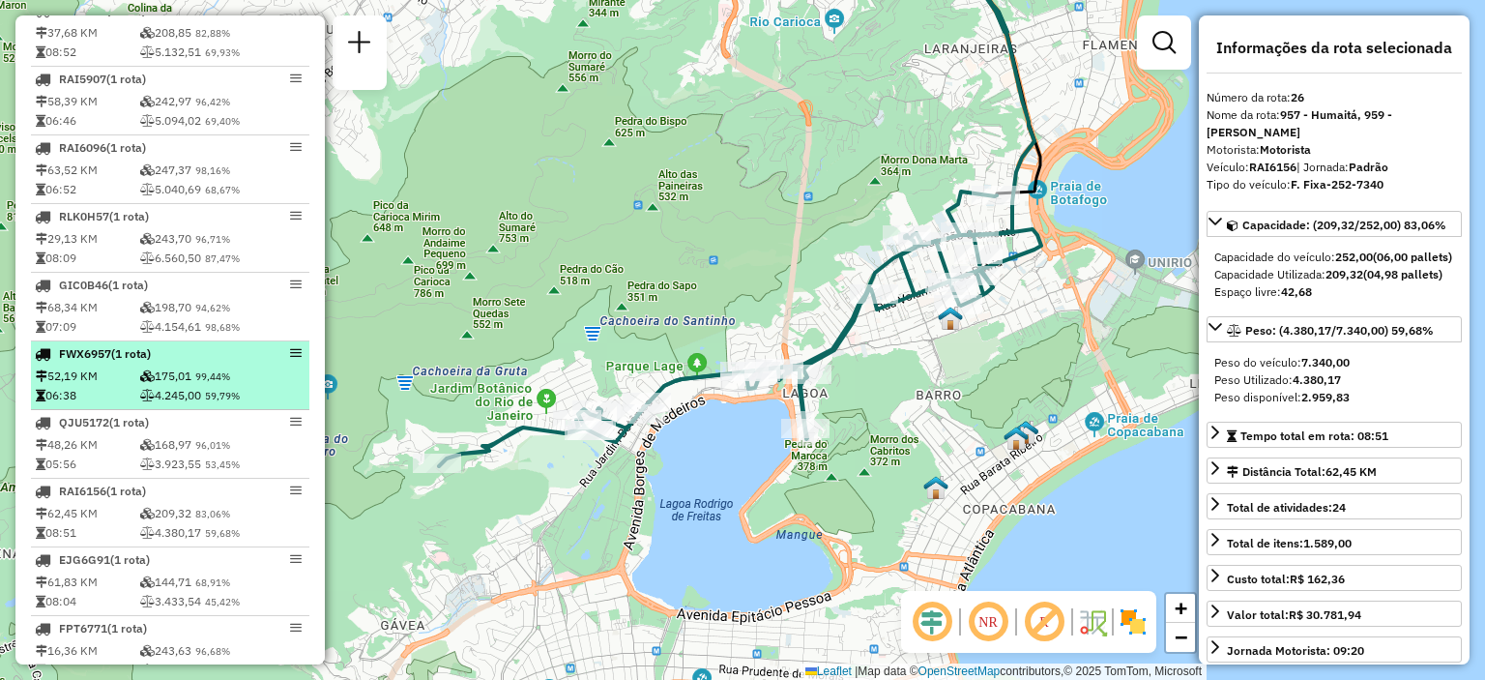
click at [252, 385] on td "175,01 99,44%" at bounding box center [222, 375] width 166 height 19
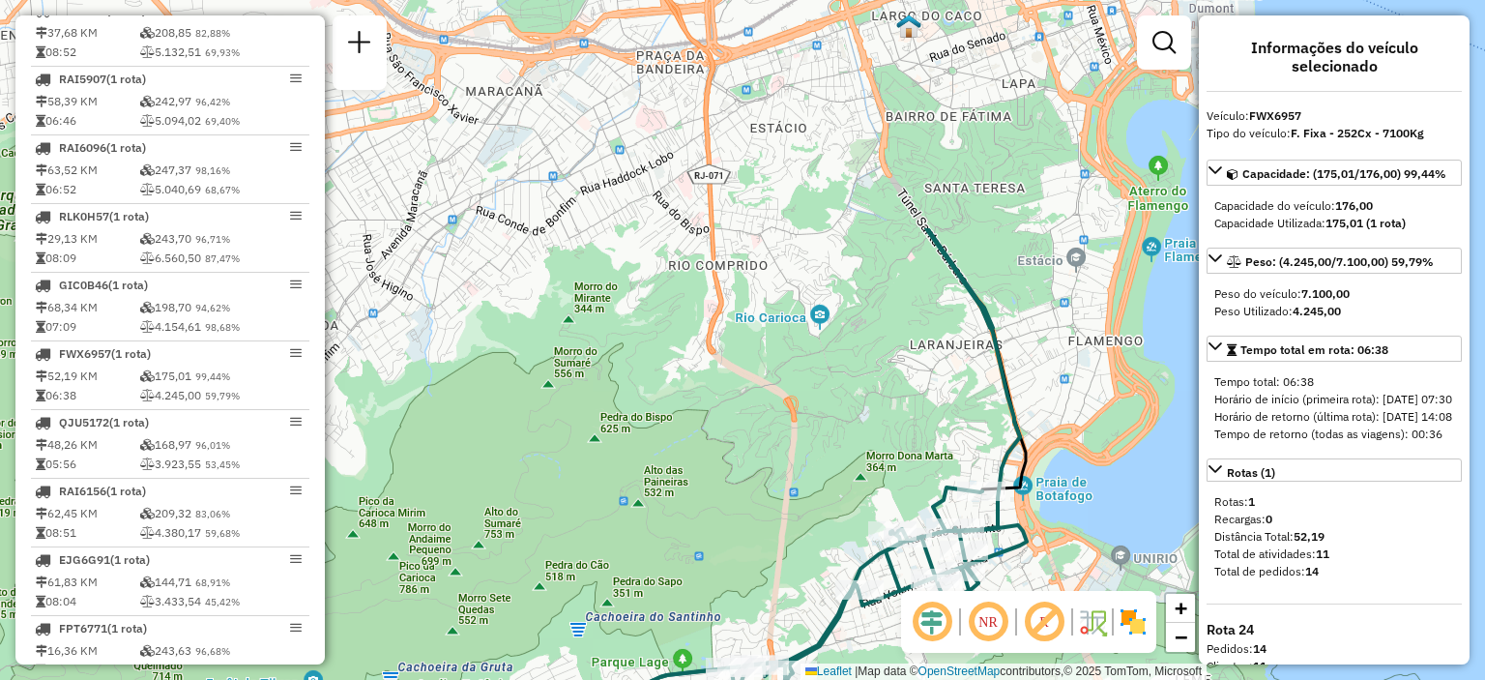
drag, startPoint x: 1028, startPoint y: 264, endPoint x: 1013, endPoint y: 560, distance: 296.2
click at [1013, 560] on icon at bounding box center [725, 624] width 602 height 275
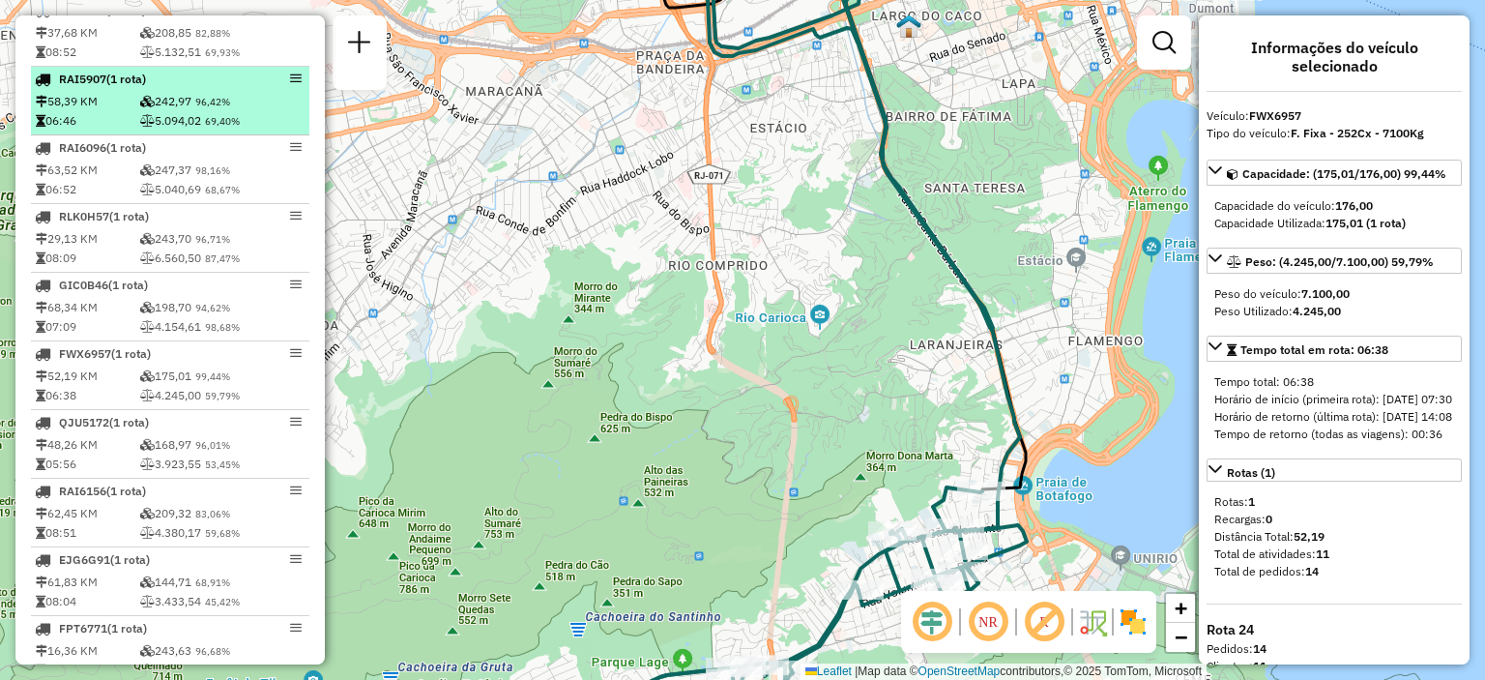
click at [255, 131] on td "5.094,02 69,40%" at bounding box center [222, 120] width 166 height 19
click at [293, 84] on div "RAI5907 (1 Rota)" at bounding box center [170, 79] width 271 height 17
click at [294, 84] on em at bounding box center [296, 79] width 12 height 12
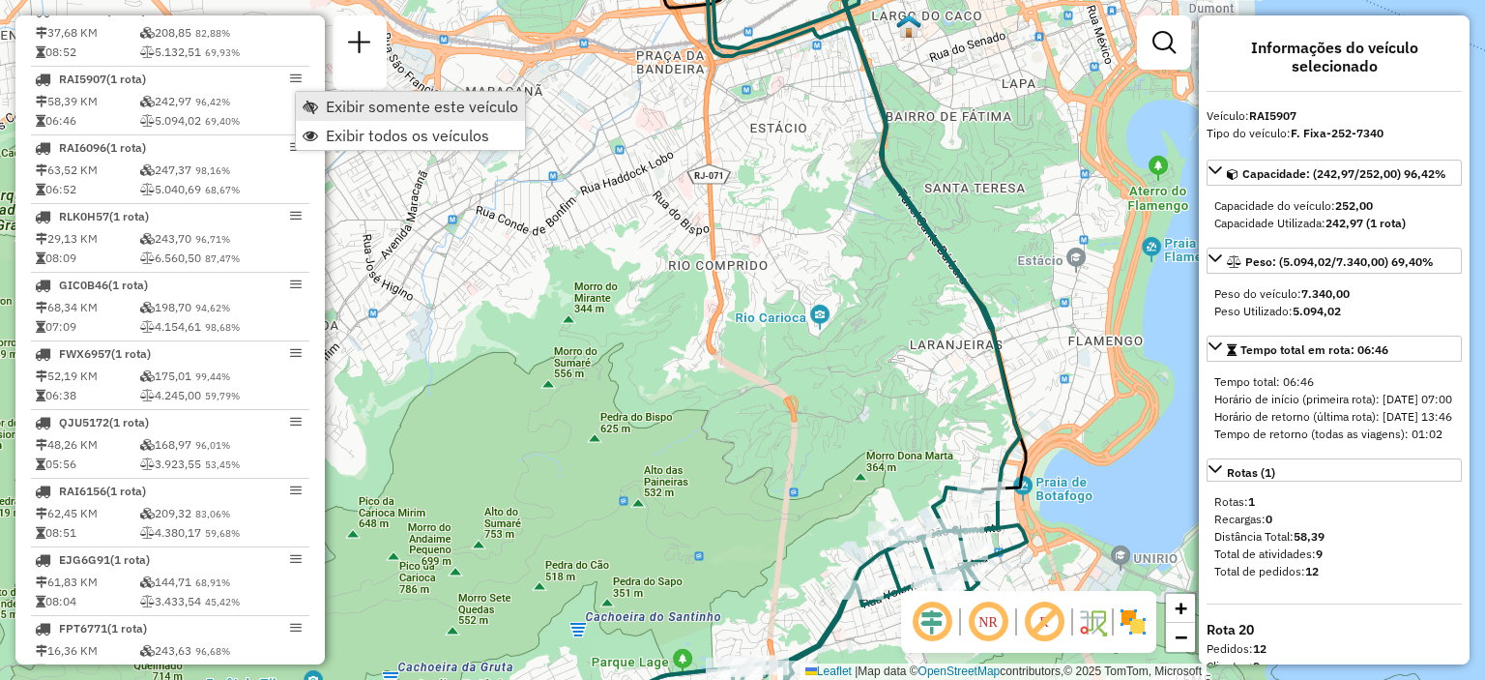
click at [330, 106] on span "Exibir somente este veículo" at bounding box center [422, 106] width 192 height 15
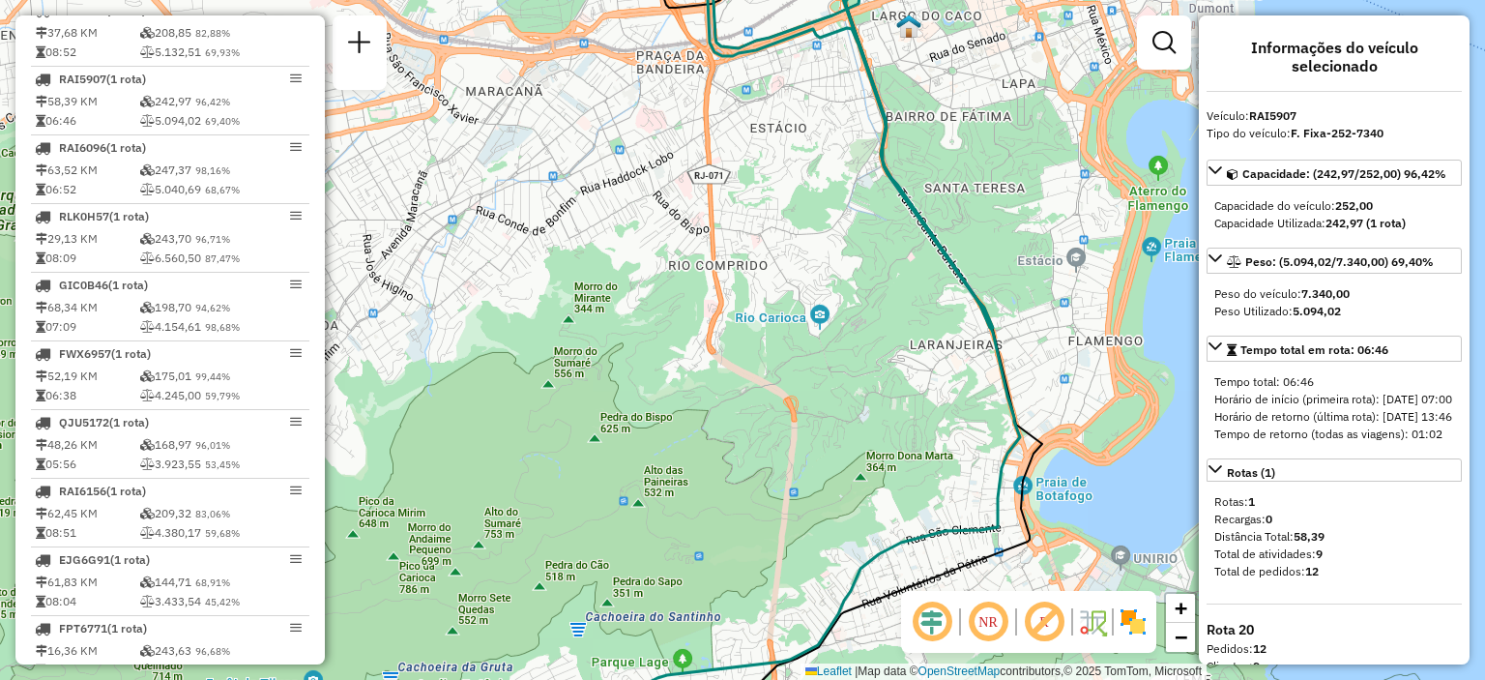
drag, startPoint x: 835, startPoint y: 349, endPoint x: 891, endPoint y: 94, distance: 261.3
click at [888, 111] on div "Janela de atendimento Grade de atendimento Capacidade Transportadoras Veículos …" at bounding box center [742, 340] width 1485 height 680
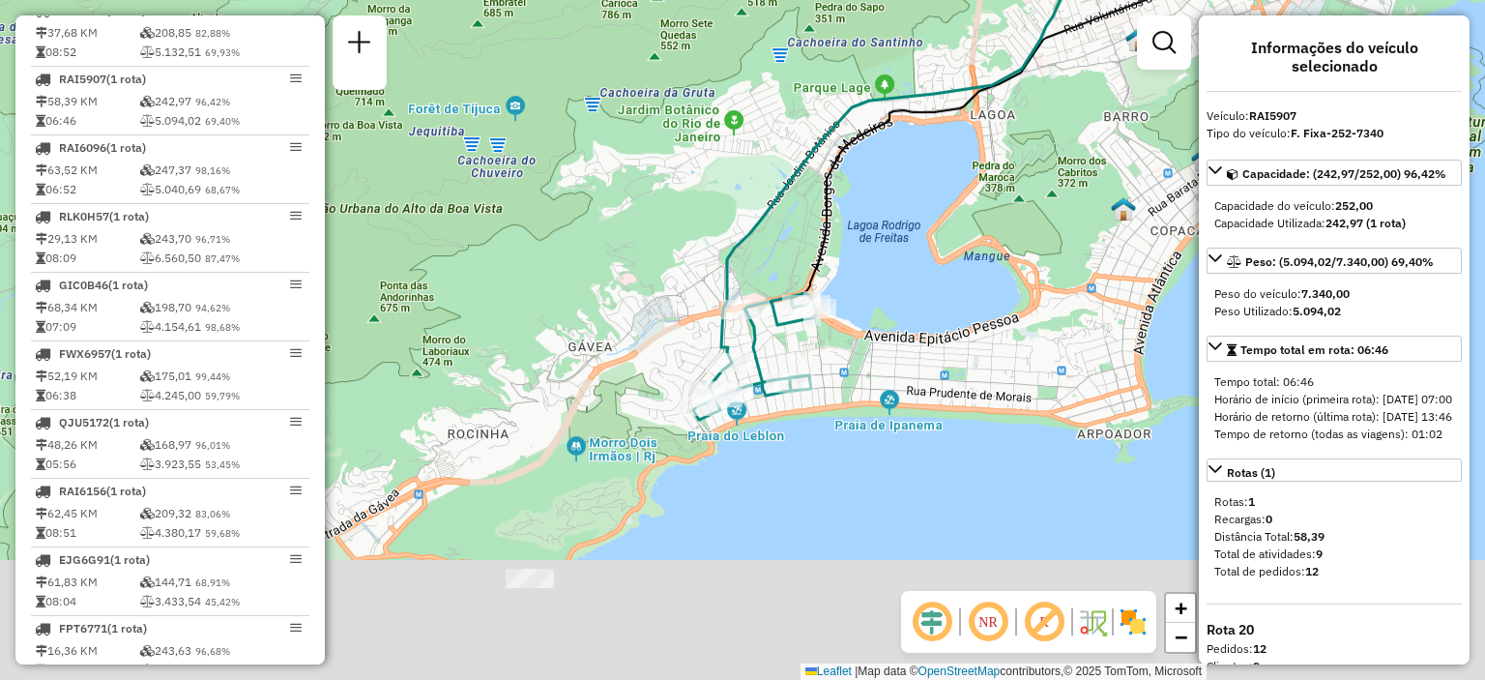
drag, startPoint x: 705, startPoint y: 432, endPoint x: 859, endPoint y: 121, distance: 347.2
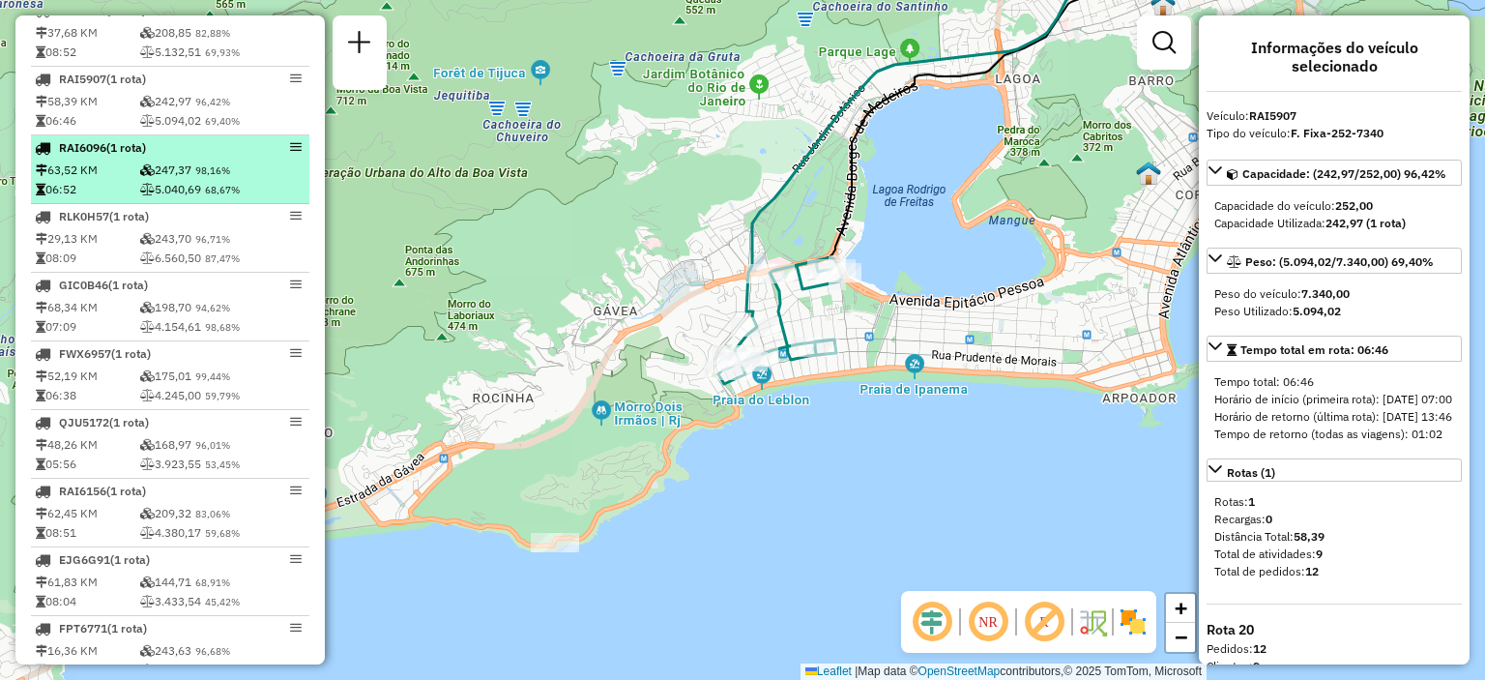
click at [290, 153] on em at bounding box center [296, 147] width 12 height 12
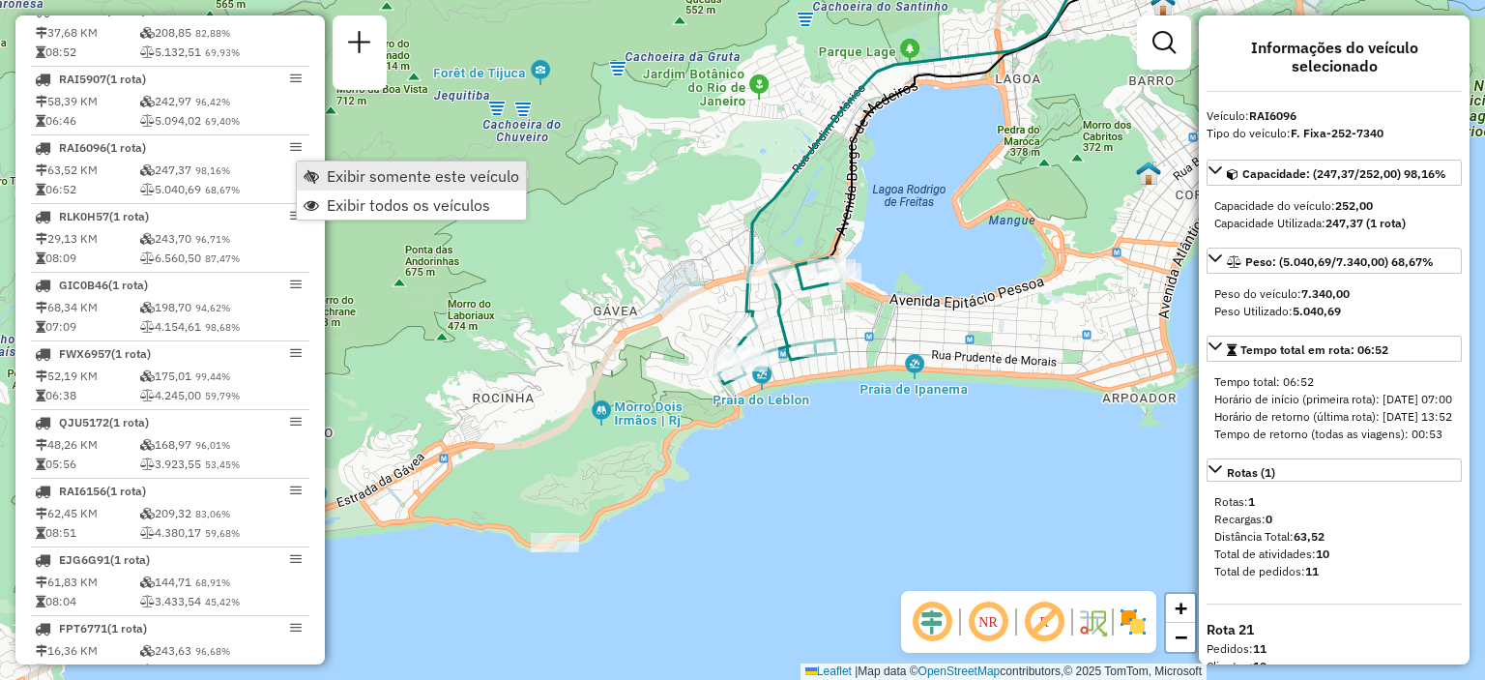
click at [310, 181] on span "Exibir somente este veículo" at bounding box center [311, 175] width 15 height 15
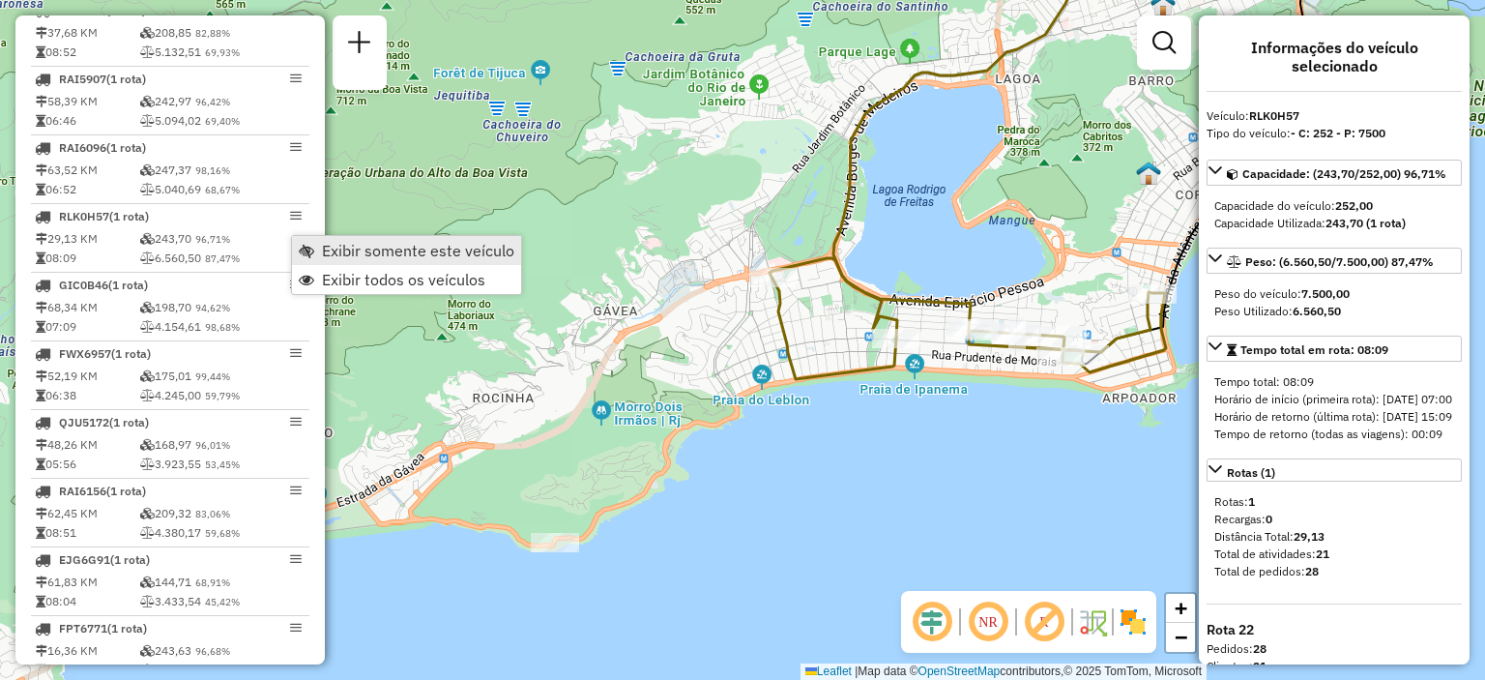
click at [311, 243] on span "Exibir somente este veículo" at bounding box center [306, 250] width 15 height 15
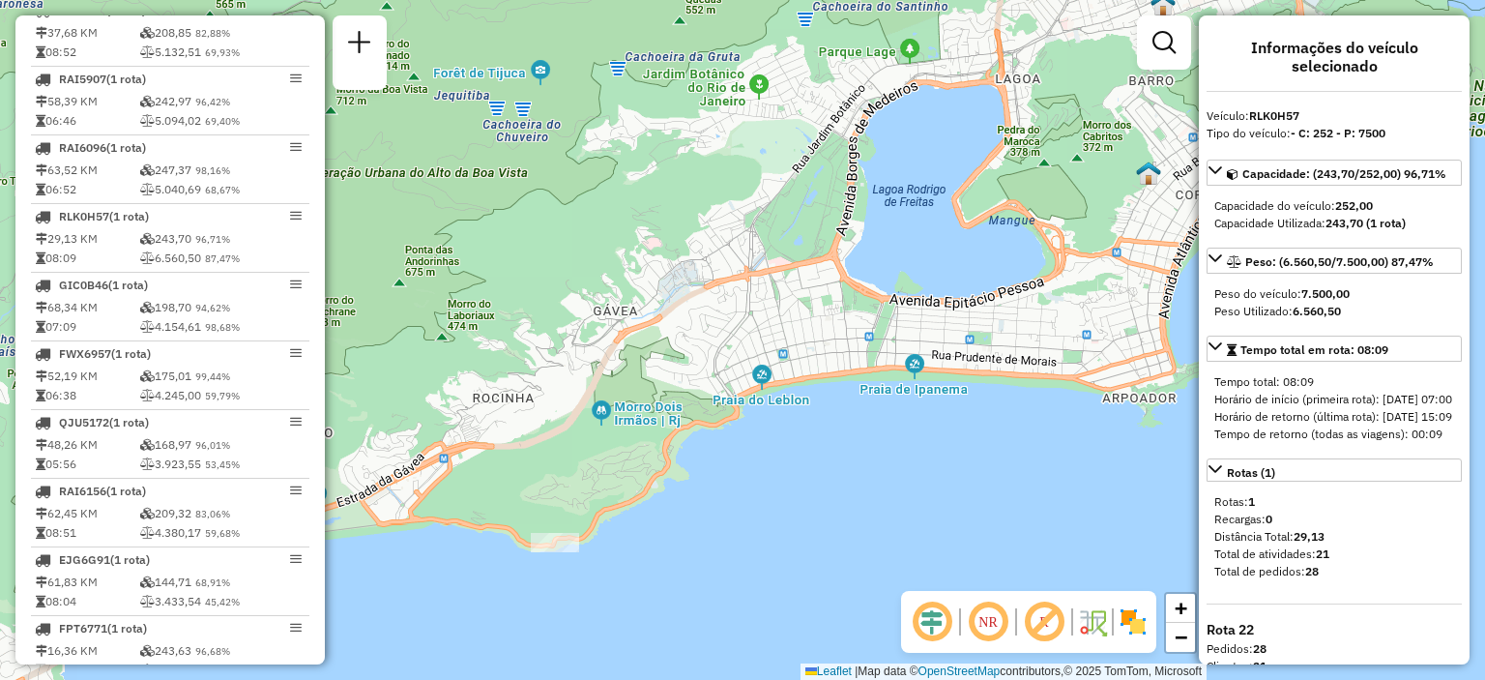
drag, startPoint x: 1020, startPoint y: 258, endPoint x: 647, endPoint y: 494, distance: 441.5
click at [663, 479] on div "Janela de atendimento Grade de atendimento Capacidade Transportadoras Veículos …" at bounding box center [742, 340] width 1485 height 680
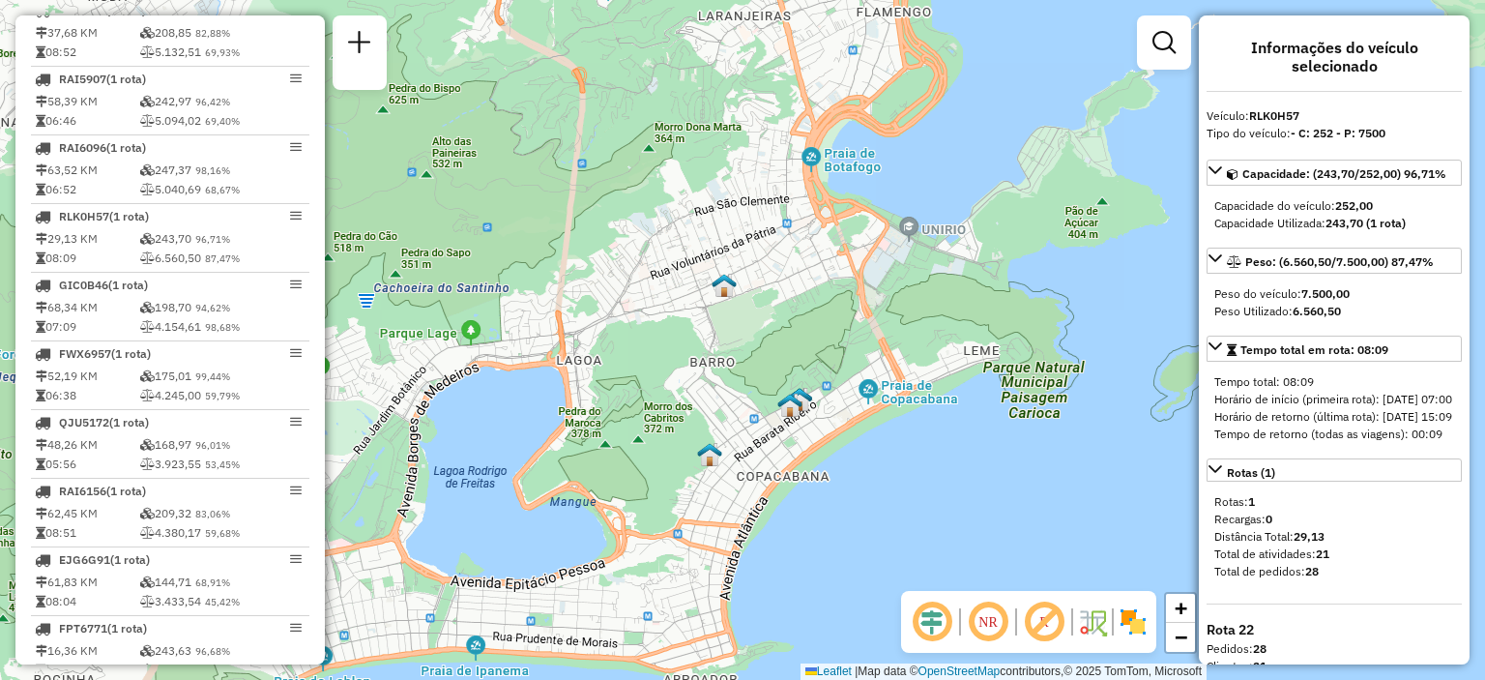
drag, startPoint x: 784, startPoint y: 228, endPoint x: 618, endPoint y: 672, distance: 473.9
click at [619, 644] on div "Janela de atendimento Grade de atendimento Capacidade Transportadoras Veículos …" at bounding box center [742, 340] width 1485 height 680
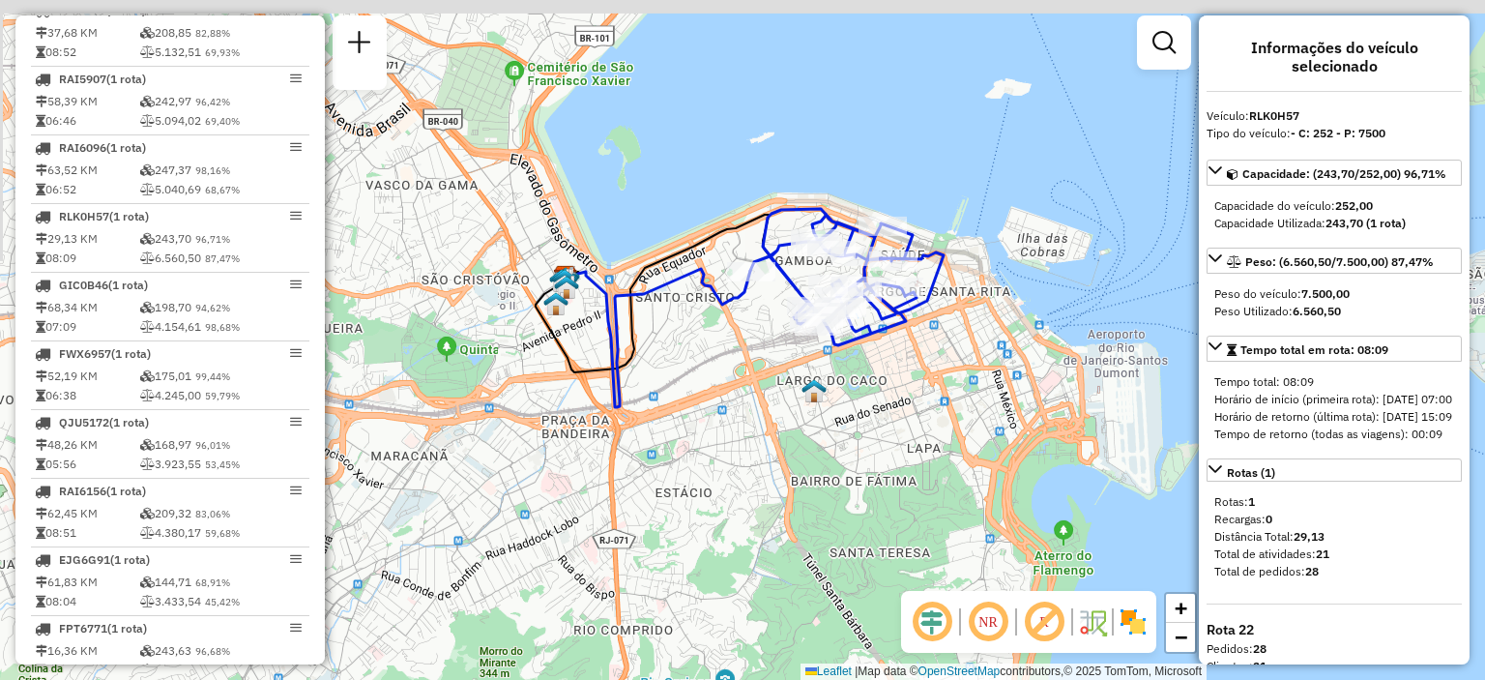
drag, startPoint x: 599, startPoint y: 297, endPoint x: 872, endPoint y: 571, distance: 387.7
click at [872, 571] on div "Janela de atendimento Grade de atendimento Capacidade Transportadoras Veículos …" at bounding box center [742, 340] width 1485 height 680
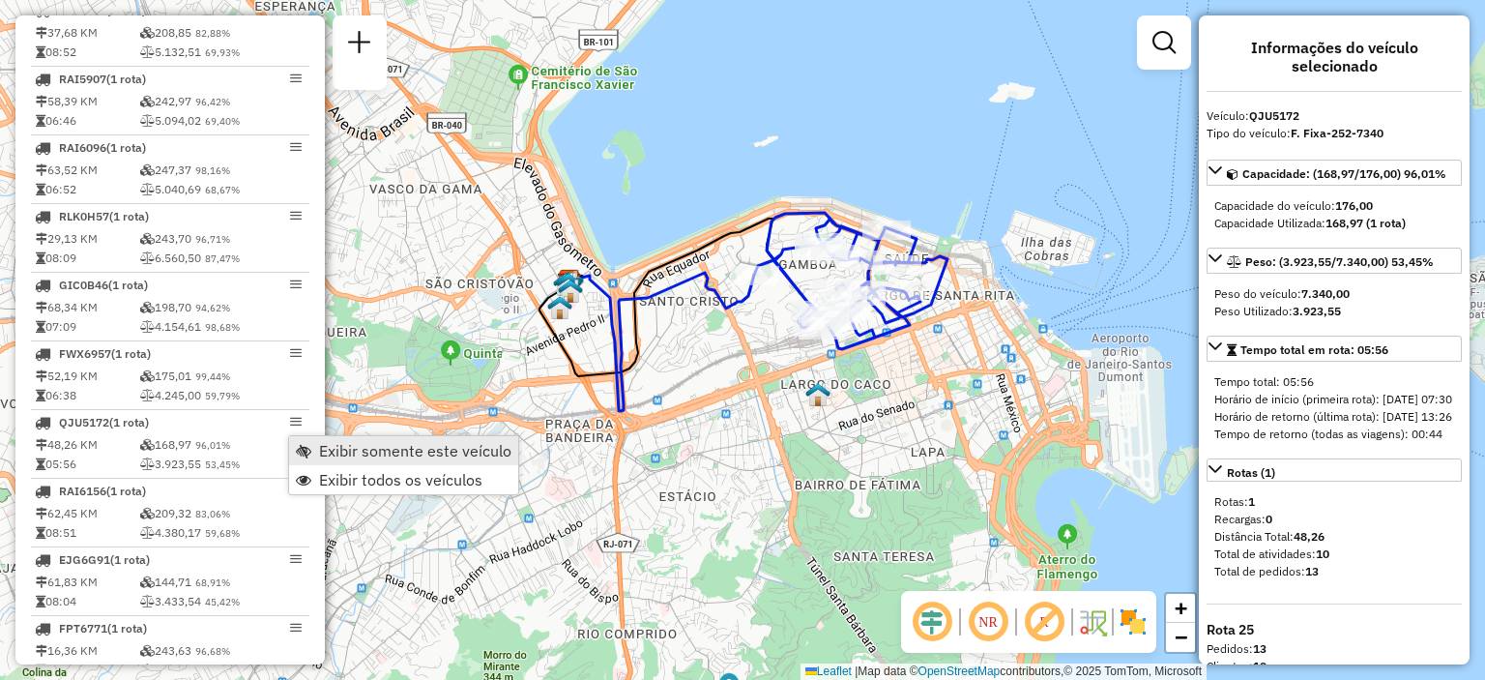
click at [313, 446] on link "Exibir somente este veículo" at bounding box center [403, 450] width 229 height 29
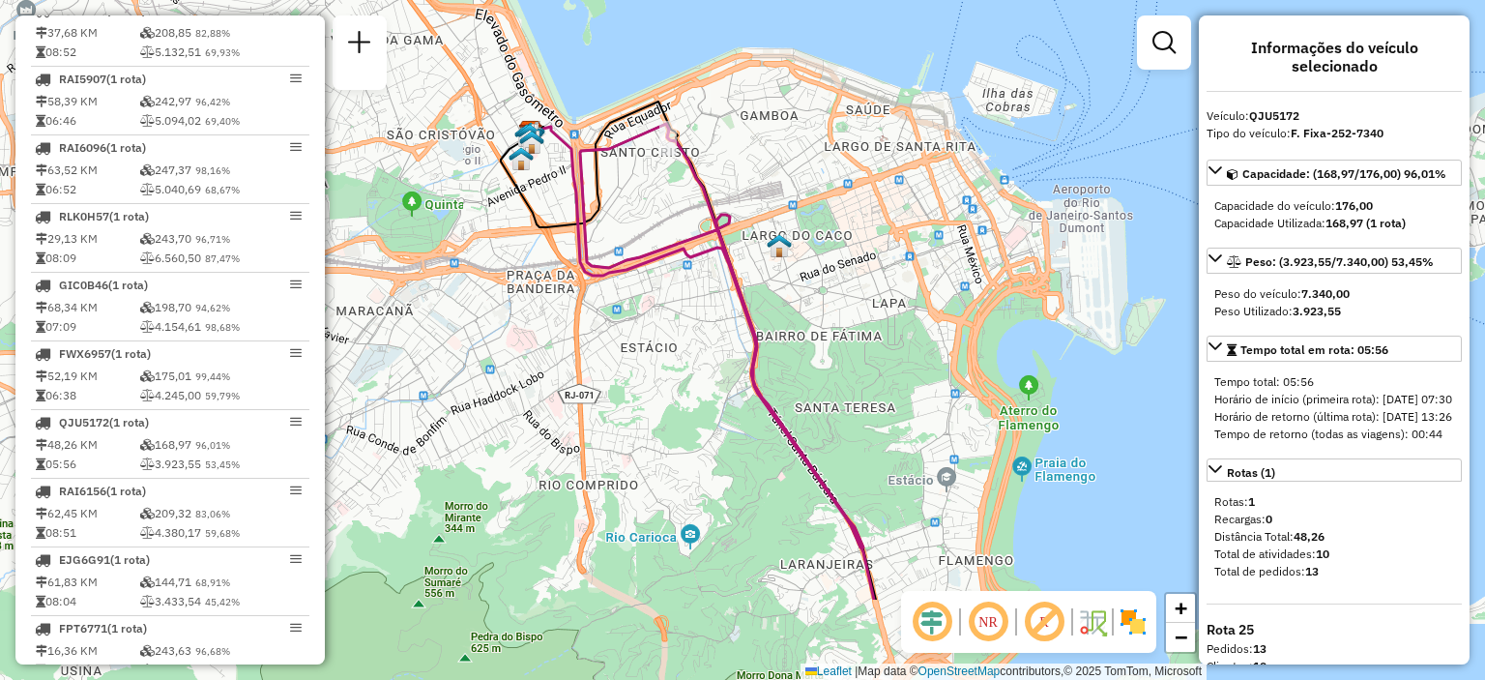
drag, startPoint x: 661, startPoint y: 440, endPoint x: 570, endPoint y: 15, distance: 435.0
click at [570, 15] on div "Janela de atendimento Grade de atendimento Capacidade Transportadoras Veículos …" at bounding box center [742, 340] width 1485 height 680
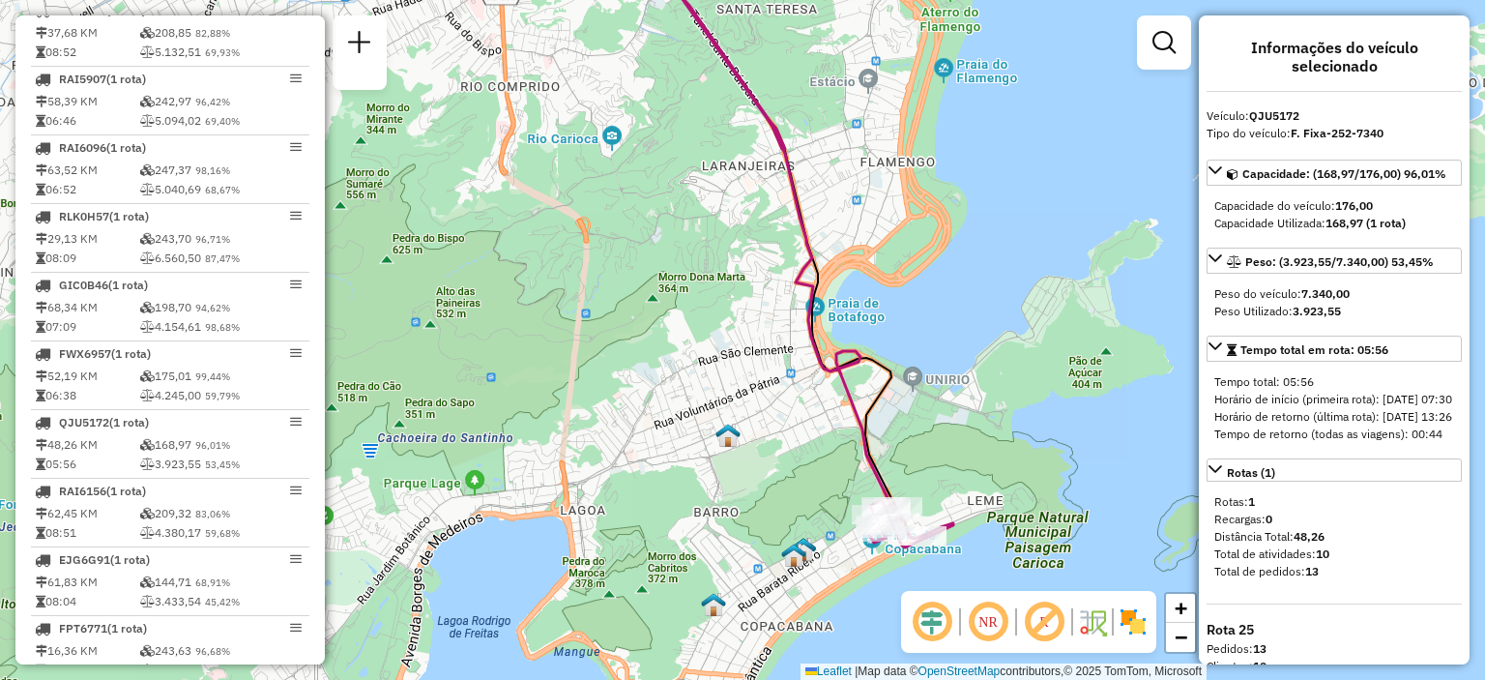
drag, startPoint x: 667, startPoint y: 322, endPoint x: 638, endPoint y: 162, distance: 162.2
click at [638, 162] on div "Janela de atendimento Grade de atendimento Capacidade Transportadoras Veículos …" at bounding box center [742, 340] width 1485 height 680
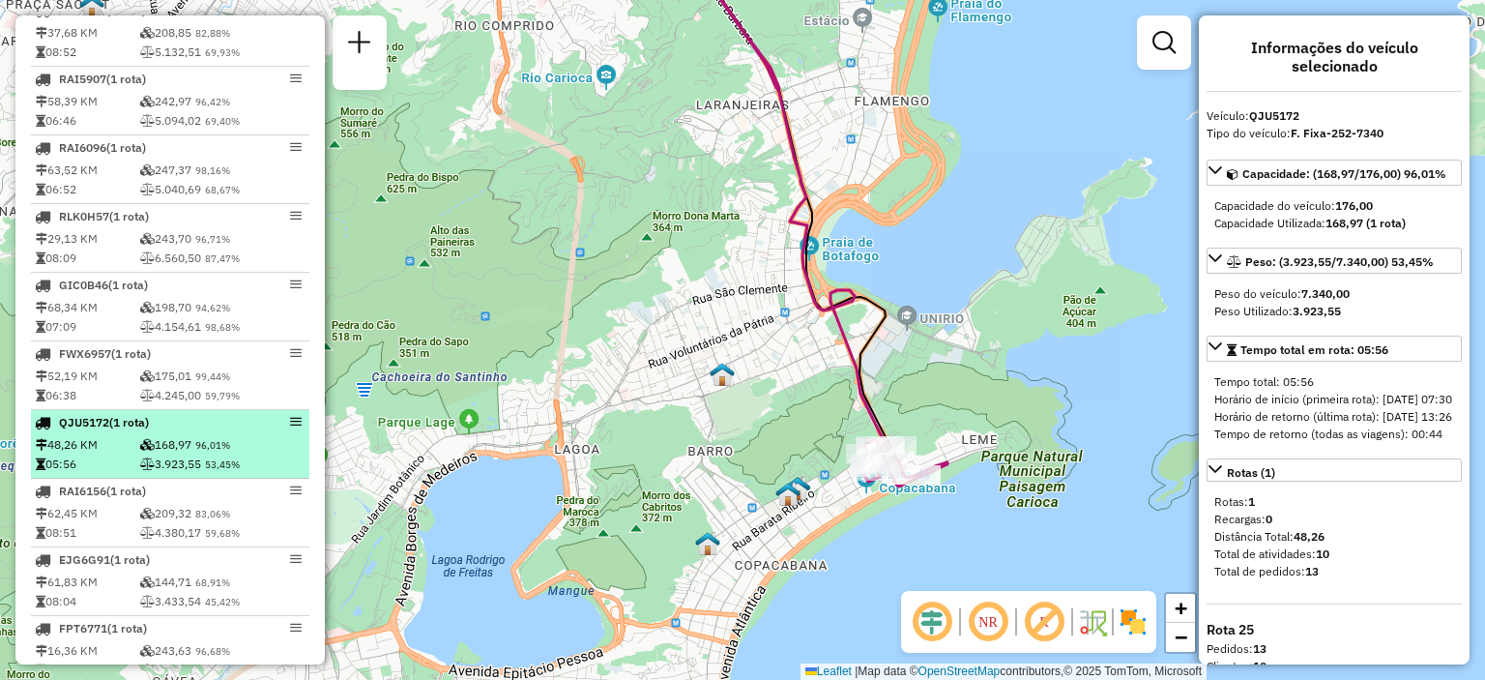
click at [290, 427] on em at bounding box center [296, 422] width 12 height 12
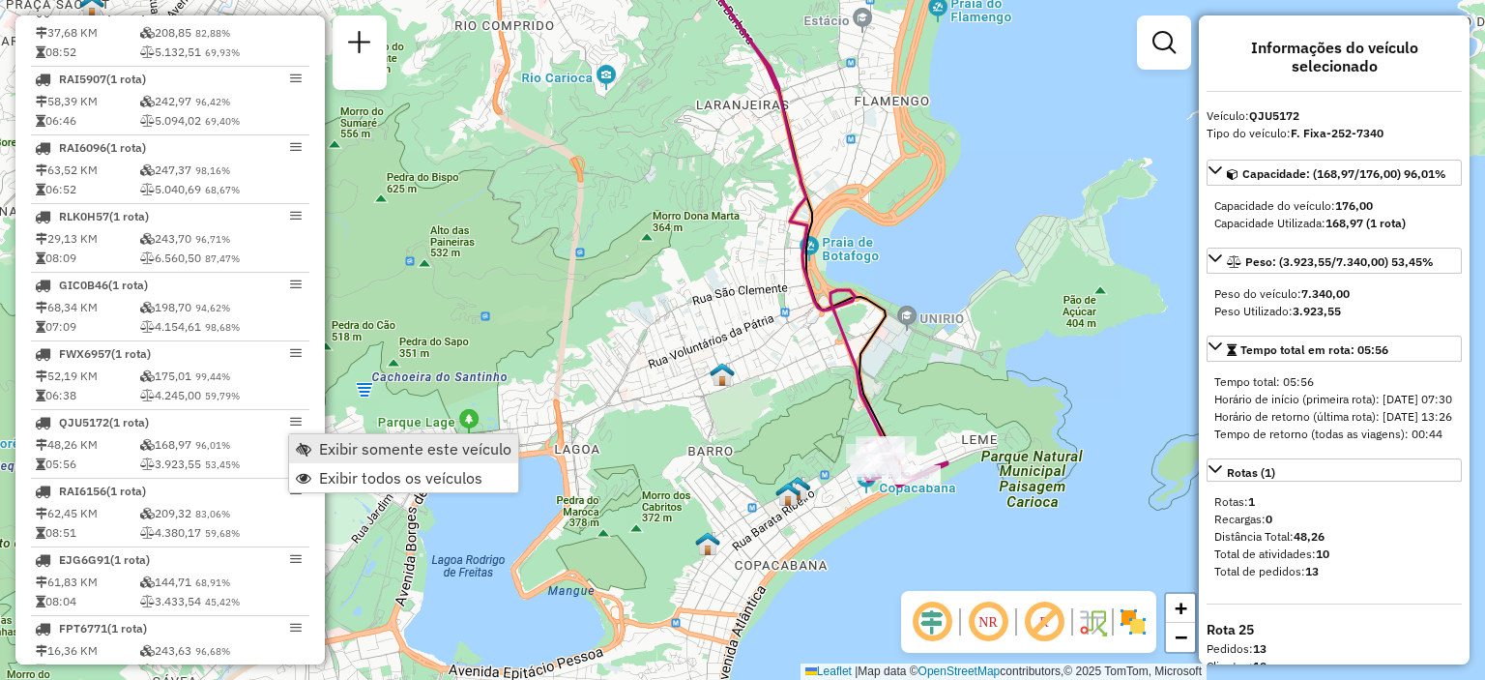
click at [320, 441] on span "Exibir somente este veículo" at bounding box center [415, 448] width 192 height 15
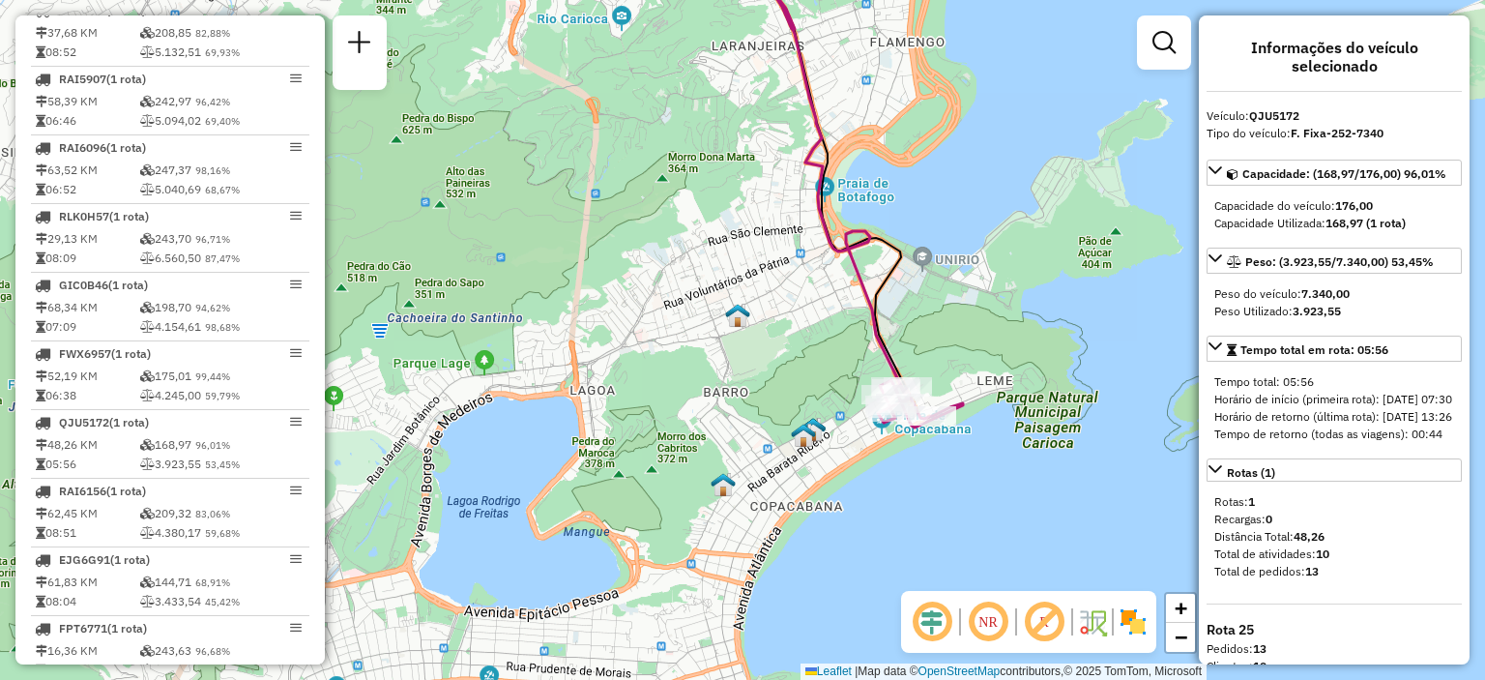
drag, startPoint x: 566, startPoint y: 312, endPoint x: 610, endPoint y: 84, distance: 232.5
click at [610, 84] on div "Janela de atendimento Grade de atendimento Capacidade Transportadoras Veículos …" at bounding box center [742, 340] width 1485 height 680
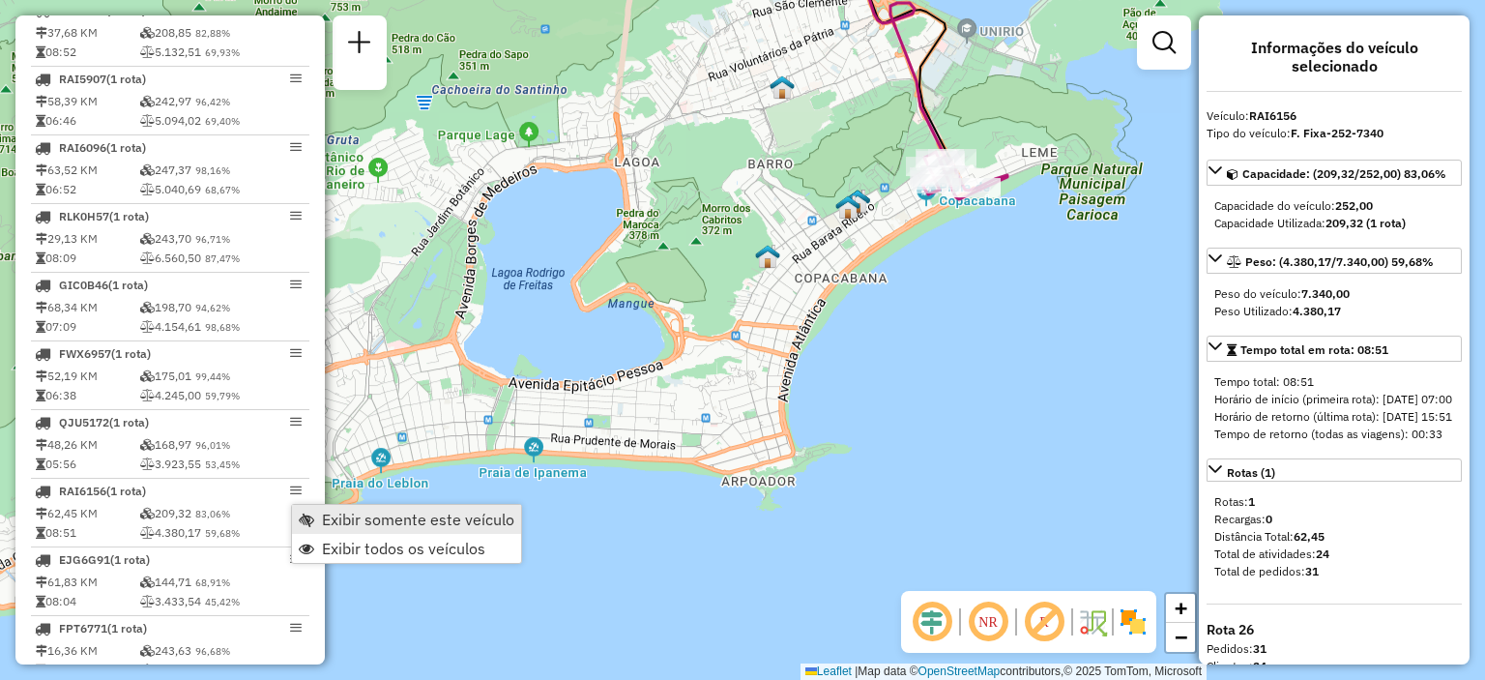
click at [321, 512] on link "Exibir somente este veículo" at bounding box center [406, 519] width 229 height 29
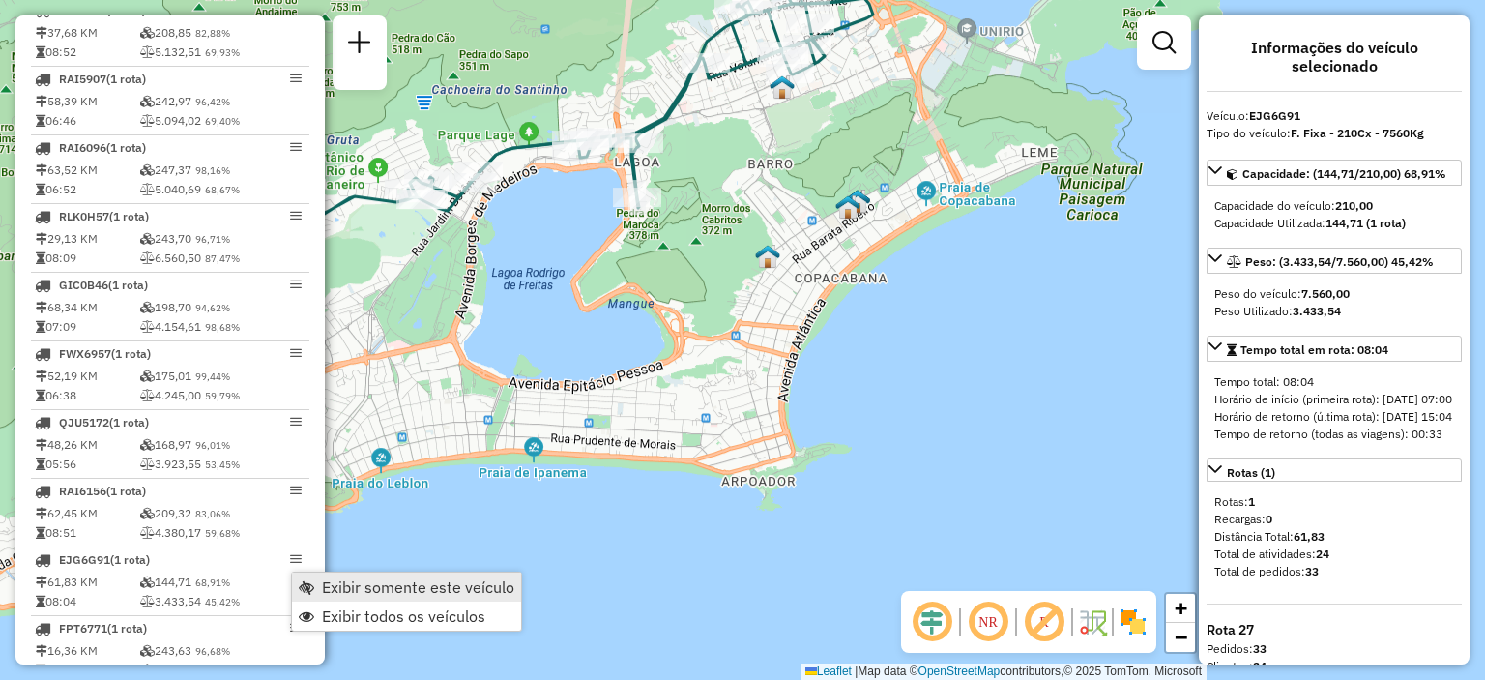
click at [321, 590] on link "Exibir somente este veículo" at bounding box center [406, 586] width 229 height 29
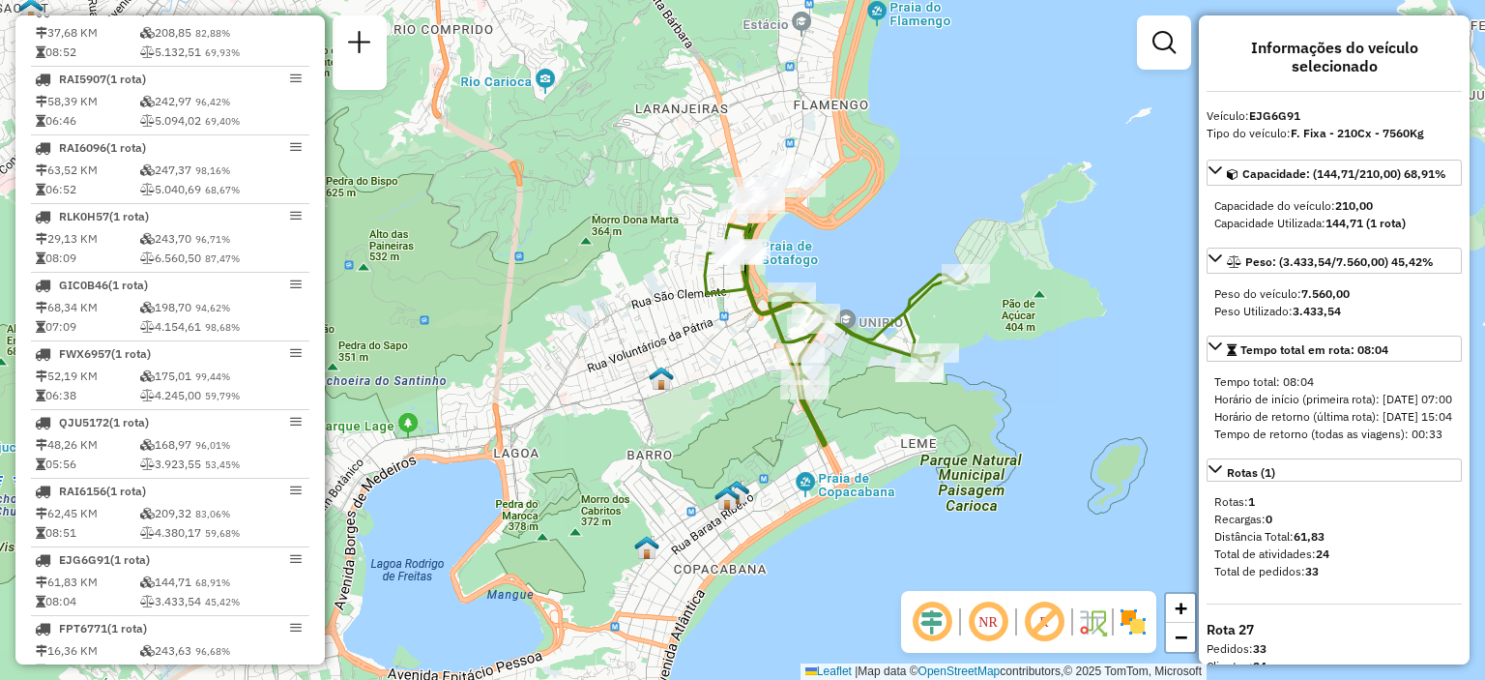
drag, startPoint x: 766, startPoint y: 185, endPoint x: 661, endPoint y: 463, distance: 297.4
click at [661, 463] on div "Janela de atendimento Grade de atendimento Capacidade Transportadoras Veículos …" at bounding box center [742, 340] width 1485 height 680
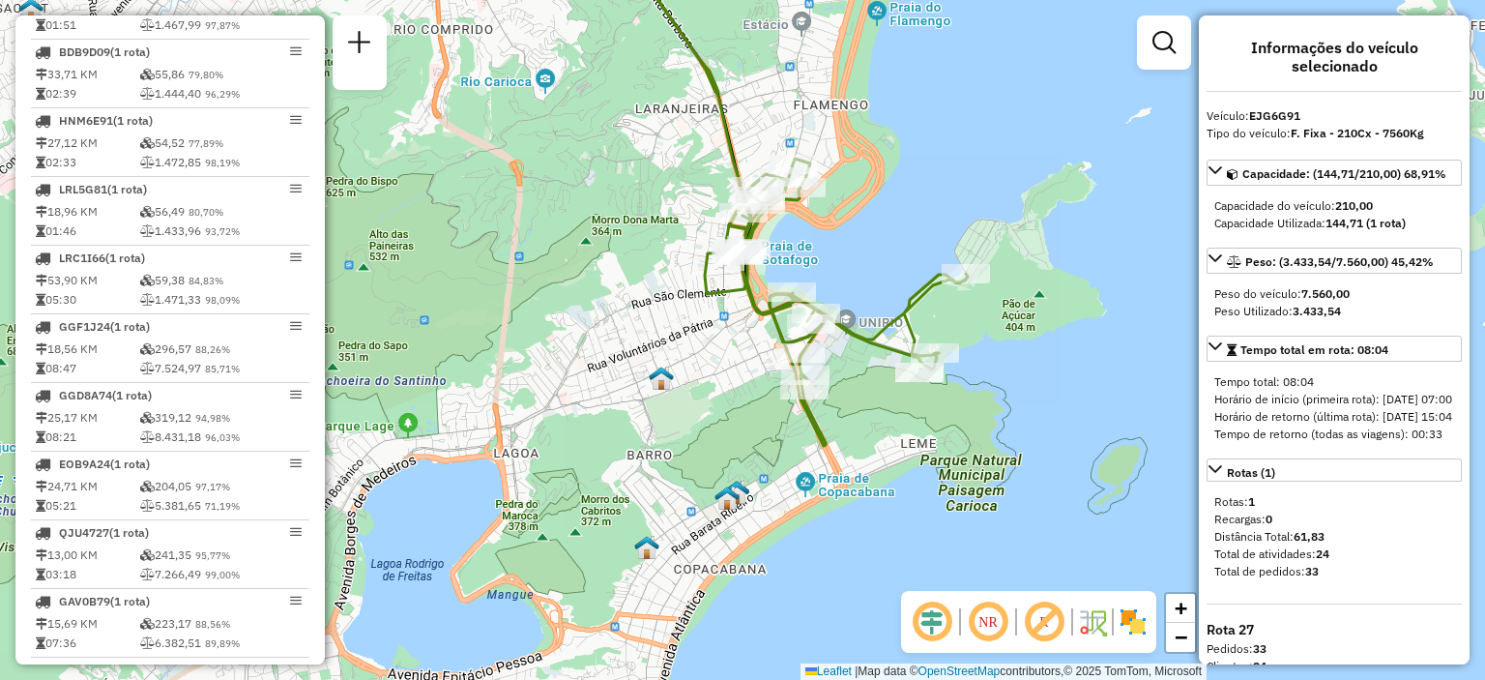
scroll to position [3244, 0]
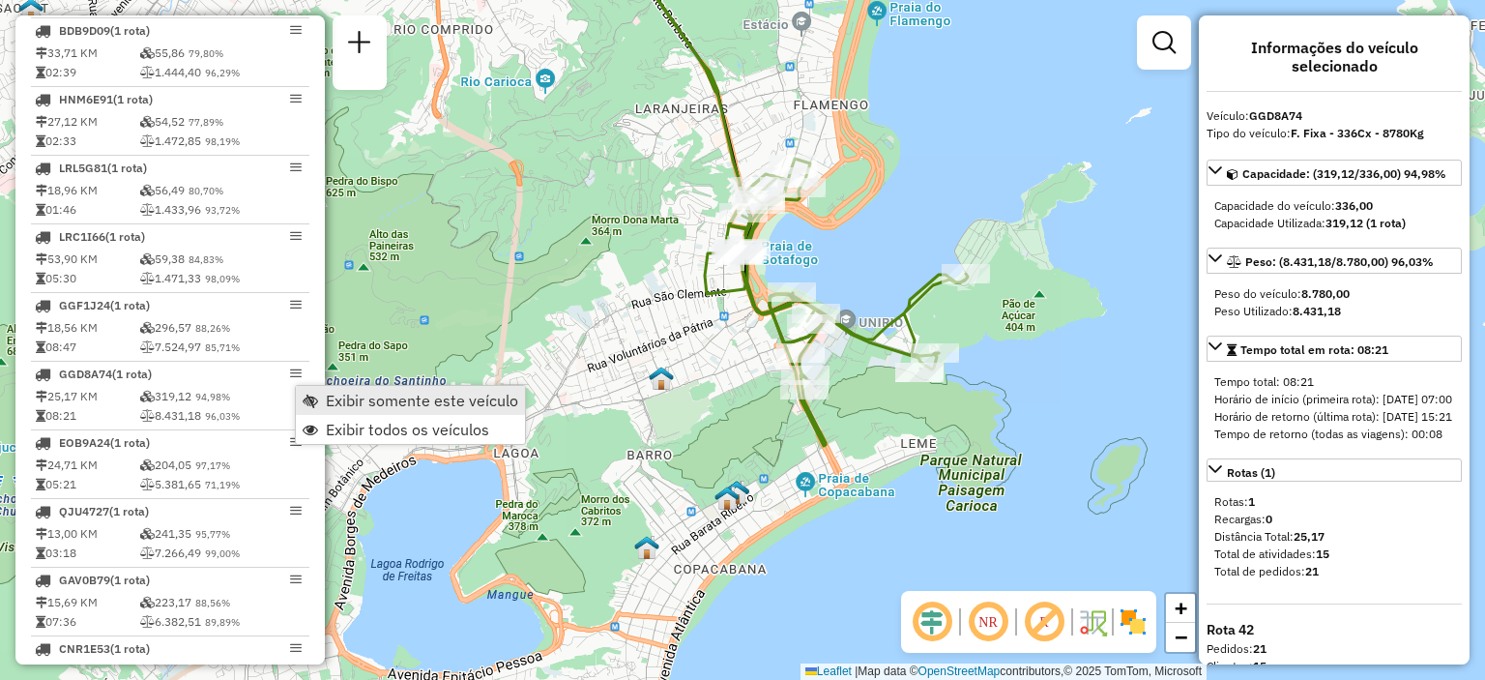
click at [321, 395] on link "Exibir somente este veículo" at bounding box center [410, 400] width 229 height 29
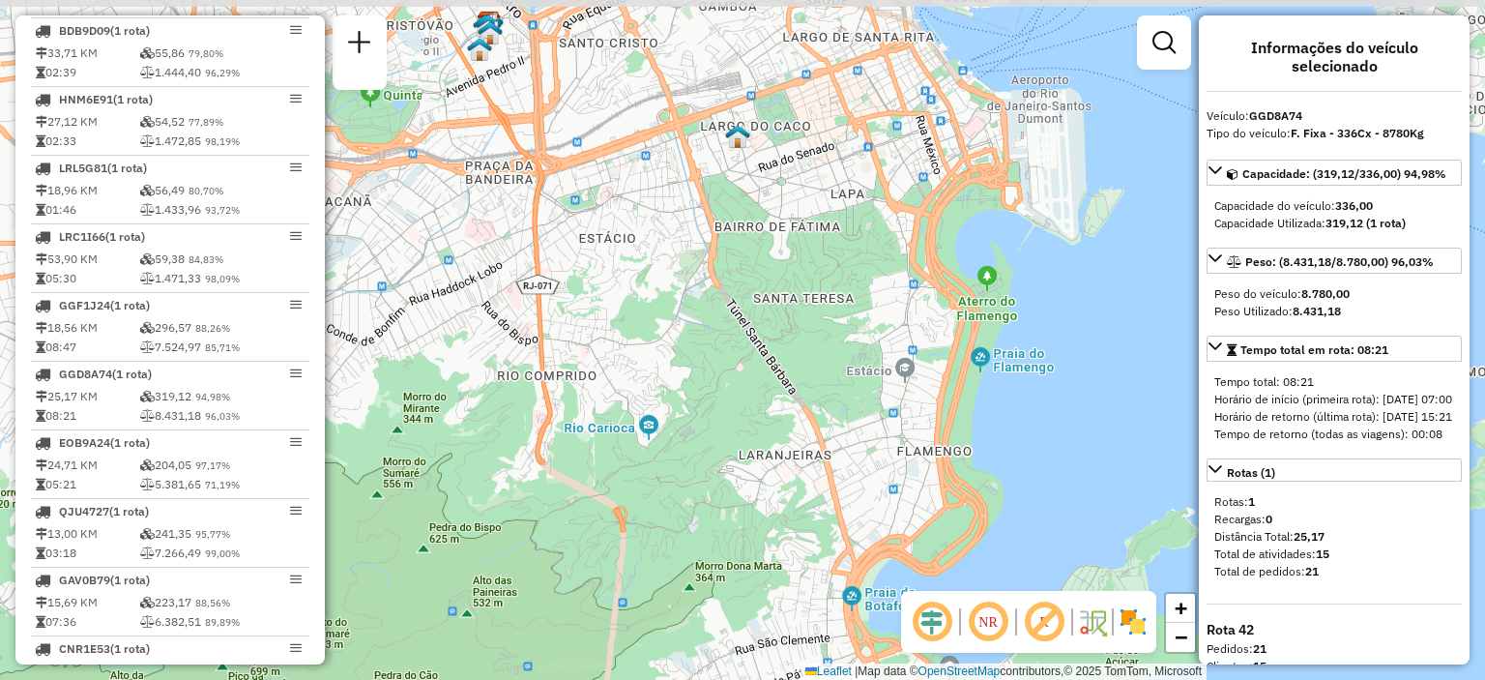
drag, startPoint x: 674, startPoint y: 133, endPoint x: 778, endPoint y: 484, distance: 366.2
click at [778, 484] on div "Janela de atendimento Grade de atendimento Capacidade Transportadoras Veículos …" at bounding box center [742, 340] width 1485 height 680
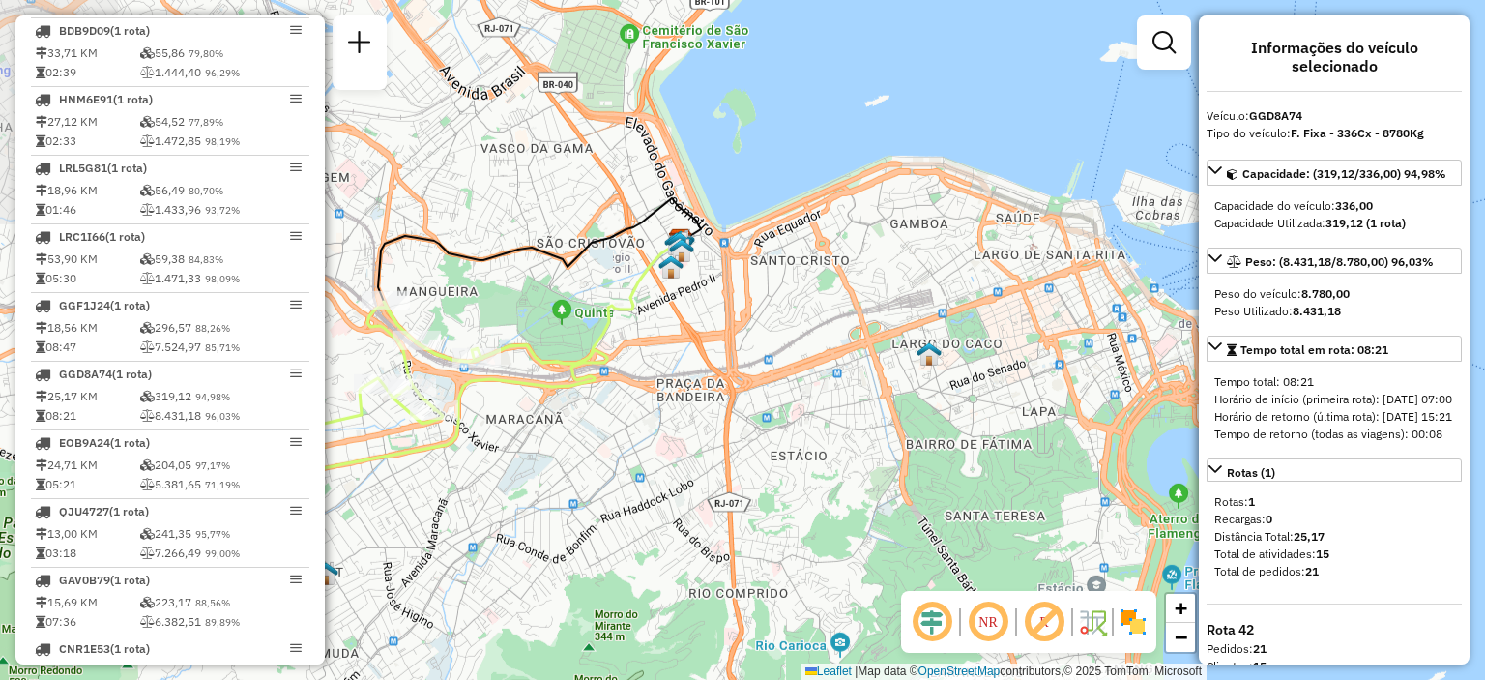
drag, startPoint x: 638, startPoint y: 224, endPoint x: 834, endPoint y: 437, distance: 289.4
click at [834, 437] on div "Janela de atendimento Grade de atendimento Capacidade Transportadoras Veículos …" at bounding box center [742, 340] width 1485 height 680
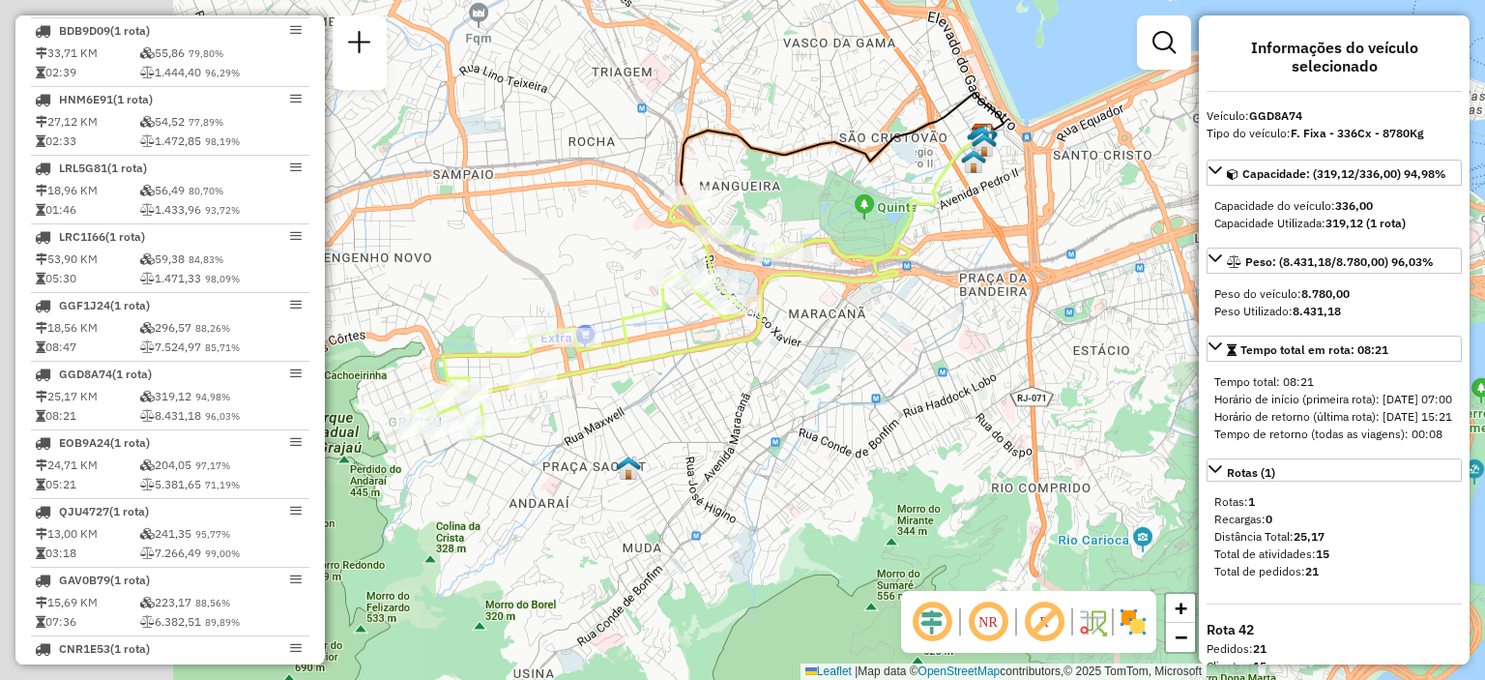
drag, startPoint x: 503, startPoint y: 421, endPoint x: 820, endPoint y: 320, distance: 332.7
click at [820, 320] on div "Janela de atendimento Grade de atendimento Capacidade Transportadoras Veículos …" at bounding box center [742, 340] width 1485 height 680
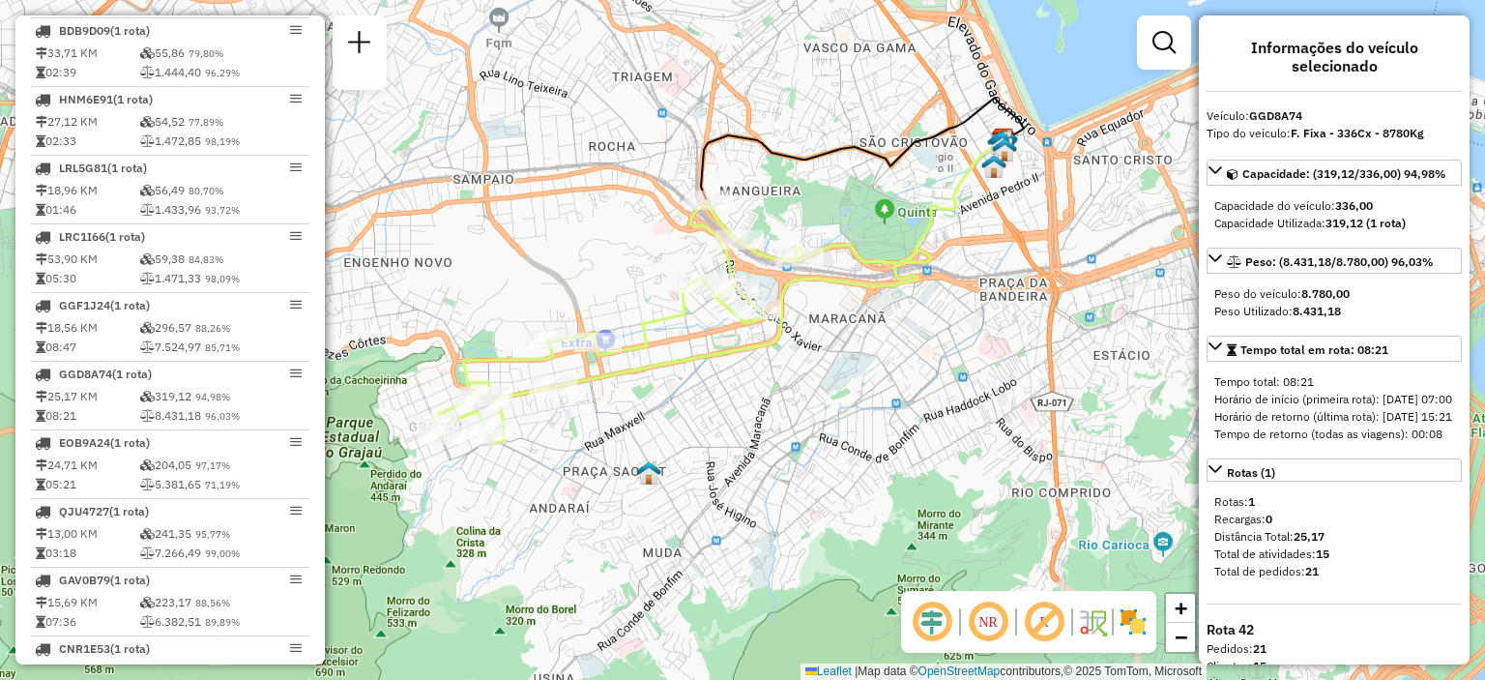
click at [821, 320] on div "Janela de atendimento Grade de atendimento Capacidade Transportadoras Veículos …" at bounding box center [742, 340] width 1485 height 680
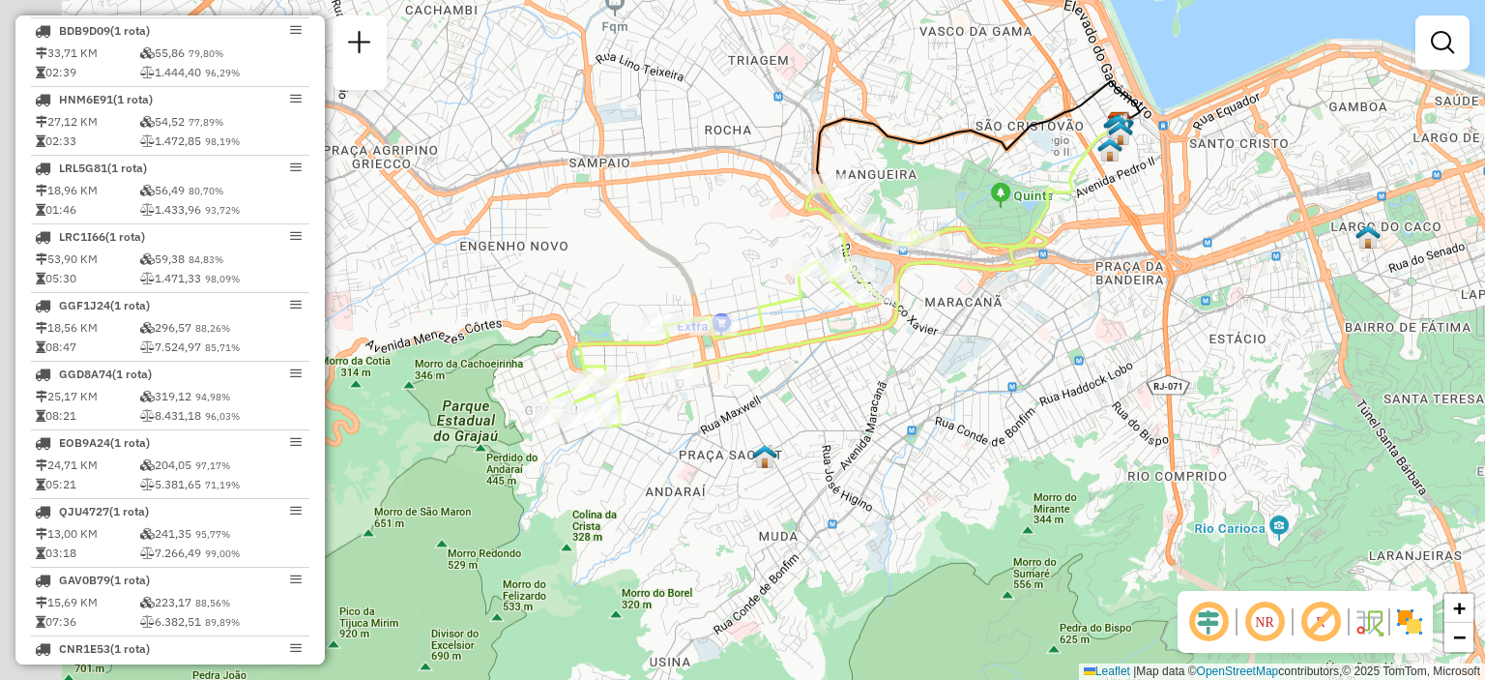
drag, startPoint x: 619, startPoint y: 417, endPoint x: 749, endPoint y: 398, distance: 131.8
click at [749, 398] on div "Janela de atendimento Grade de atendimento Capacidade Transportadoras Veículos …" at bounding box center [742, 340] width 1485 height 680
